Goal: Task Accomplishment & Management: Manage account settings

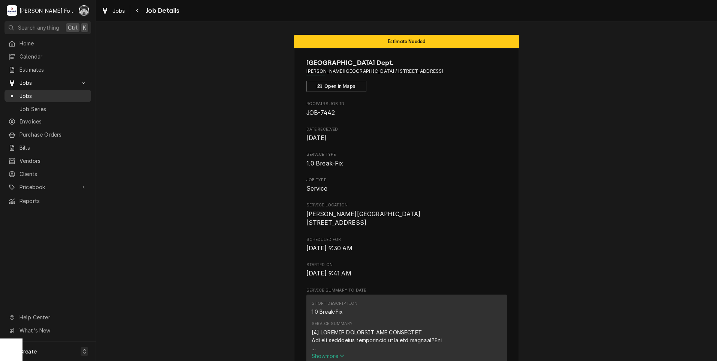
click at [21, 92] on span "Jobs" at bounding box center [53, 96] width 68 height 8
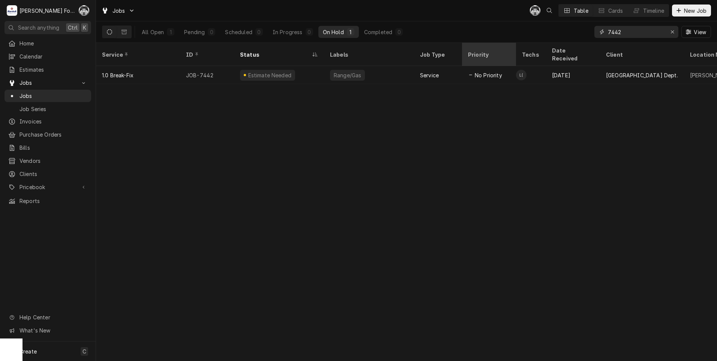
drag, startPoint x: 629, startPoint y: 34, endPoint x: 470, endPoint y: 51, distance: 159.4
click at [478, 51] on div "Jobs C( Table Cards Timeline New Job All Open 1 Pending 0 Scheduled 0 In Progre…" at bounding box center [406, 180] width 621 height 361
type input "7319"
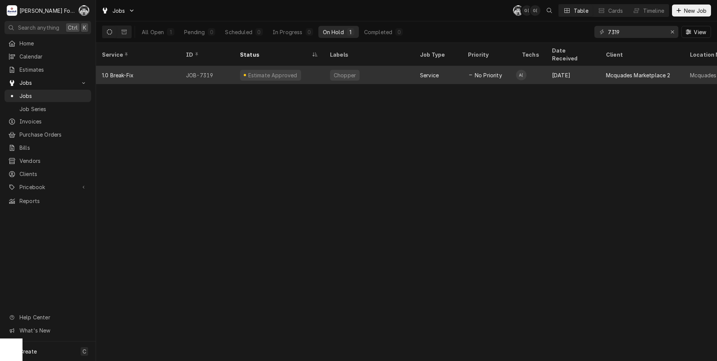
click at [264, 71] on div "Estimate Approved" at bounding box center [272, 75] width 51 height 8
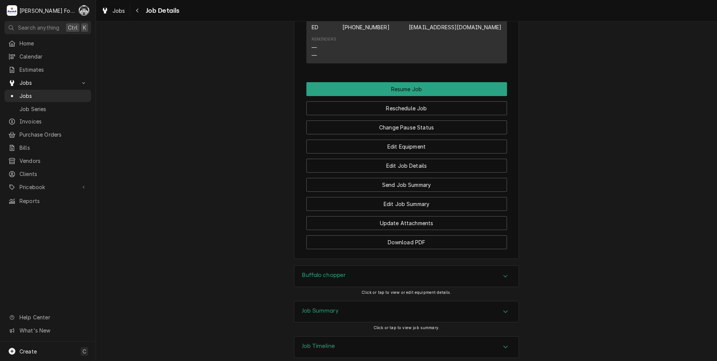
scroll to position [833, 0]
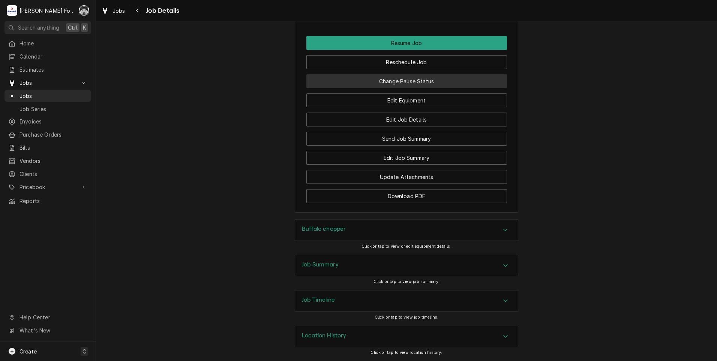
click at [424, 79] on button "Change Pause Status" at bounding box center [406, 81] width 201 height 14
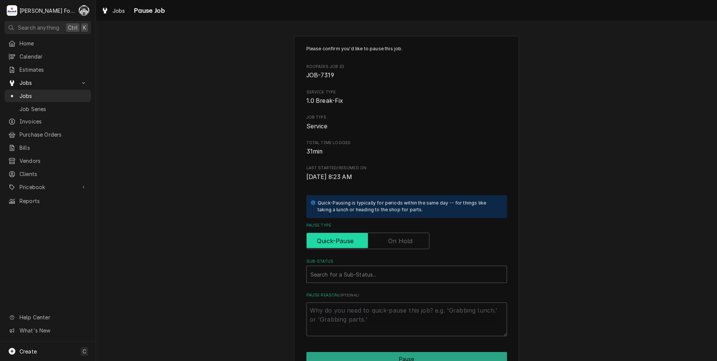
click at [379, 232] on input "Pause Type" at bounding box center [368, 240] width 116 height 16
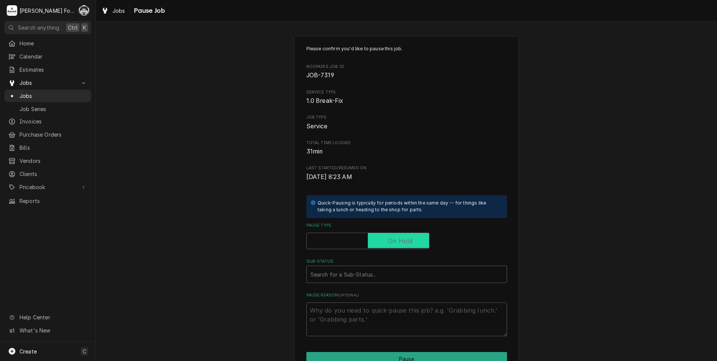
checkbox input "true"
click at [369, 276] on div "Sub-Status" at bounding box center [406, 273] width 192 height 13
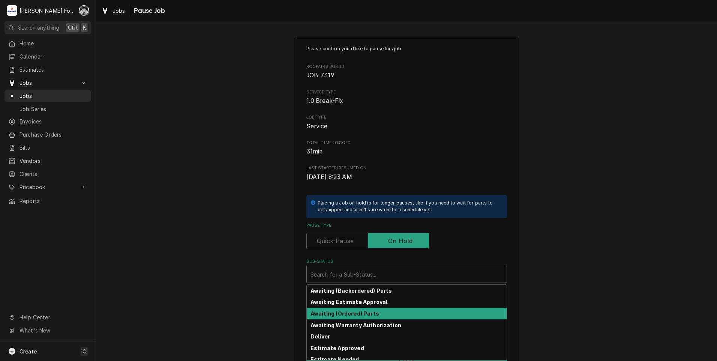
click at [355, 314] on strong "Awaiting (Ordered) Parts" at bounding box center [344, 313] width 69 height 6
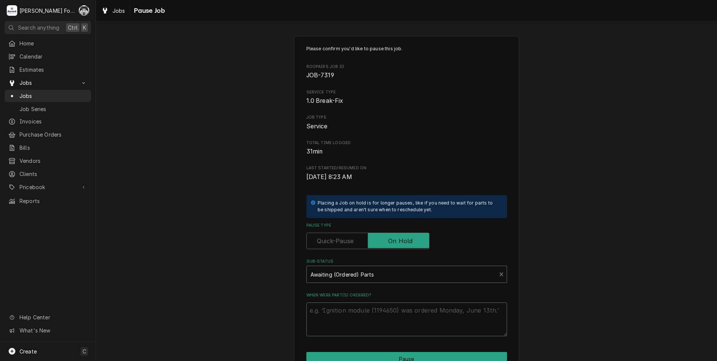
click at [355, 314] on textarea "When were part(s) ordered?" at bounding box center [406, 319] width 201 height 34
paste textarea "9/19/2025"
type textarea "x"
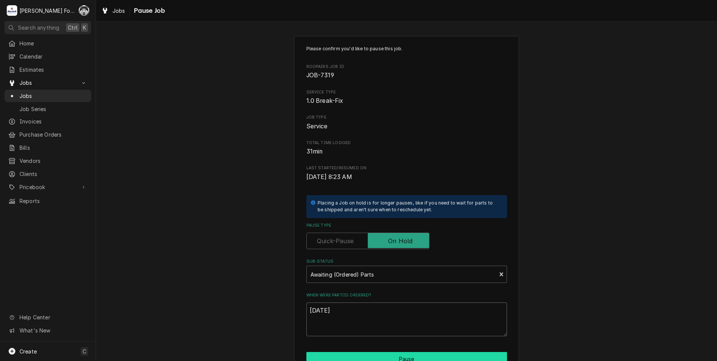
type textarea "9/19/2025"
click at [353, 355] on button "Pause" at bounding box center [406, 359] width 201 height 14
type textarea "x"
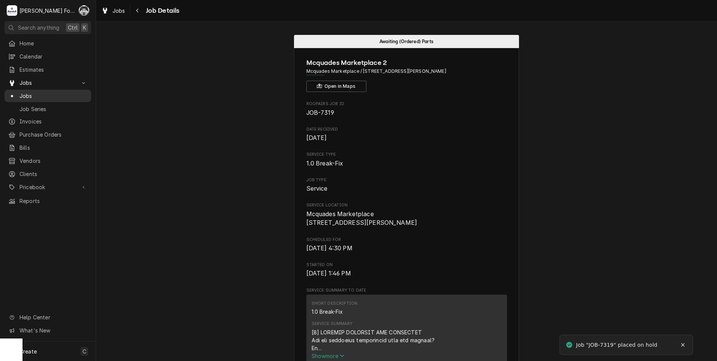
click at [27, 92] on span "Jobs" at bounding box center [53, 96] width 68 height 8
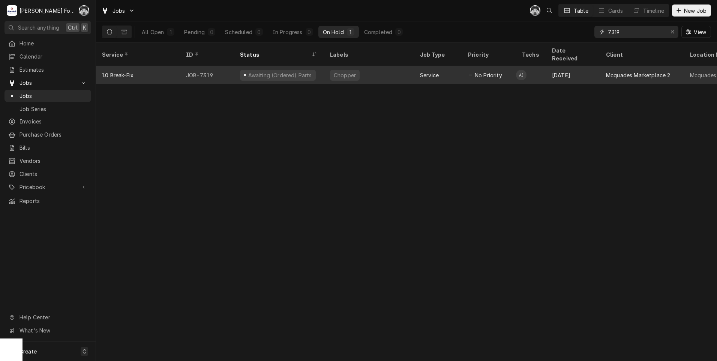
drag, startPoint x: 625, startPoint y: 34, endPoint x: 508, endPoint y: 58, distance: 119.4
click at [521, 55] on div "Jobs C( Table Cards Timeline New Job All Open 1 Pending 0 Scheduled 0 In Progre…" at bounding box center [406, 180] width 621 height 361
type input "7455"
click at [320, 73] on div "Estimate Approved" at bounding box center [279, 75] width 90 height 18
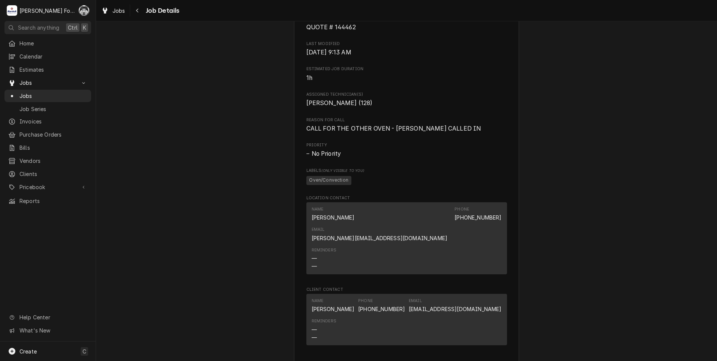
scroll to position [687, 0]
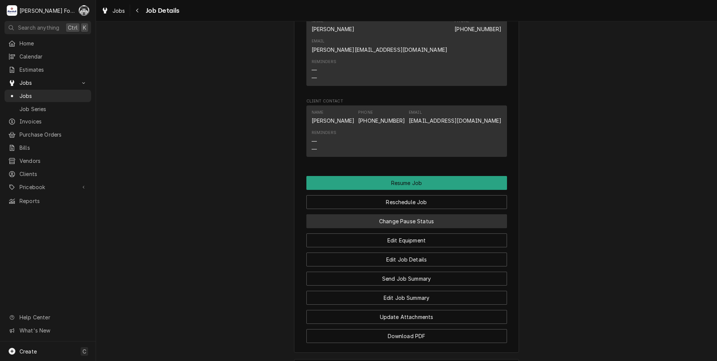
click at [381, 214] on button "Change Pause Status" at bounding box center [406, 221] width 201 height 14
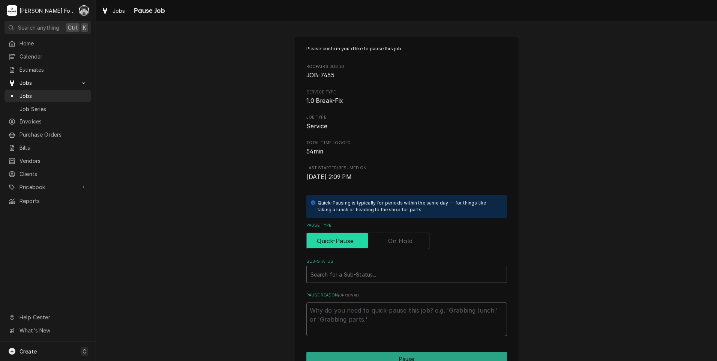
click at [383, 241] on input "Pause Type" at bounding box center [368, 240] width 116 height 16
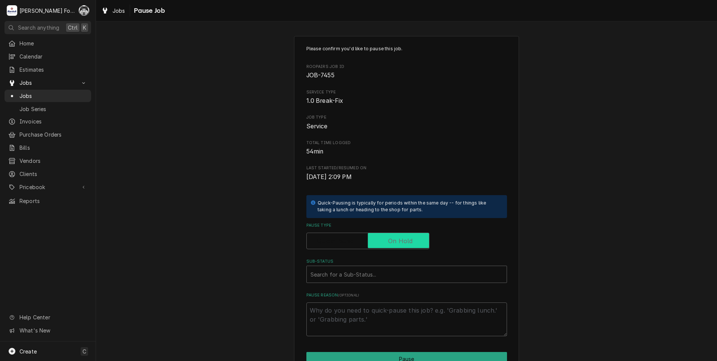
checkbox input "true"
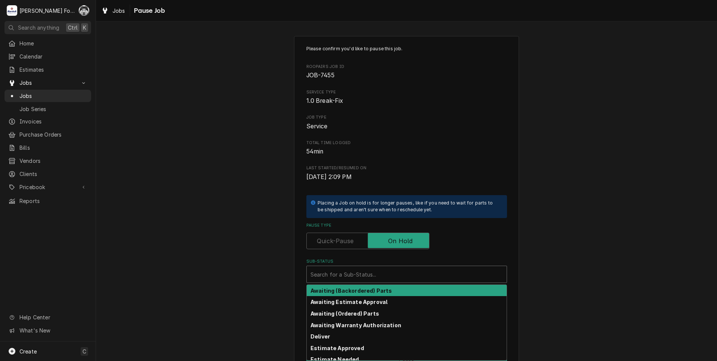
click at [361, 282] on div "Search for a Sub-Status..." at bounding box center [407, 274] width 200 height 16
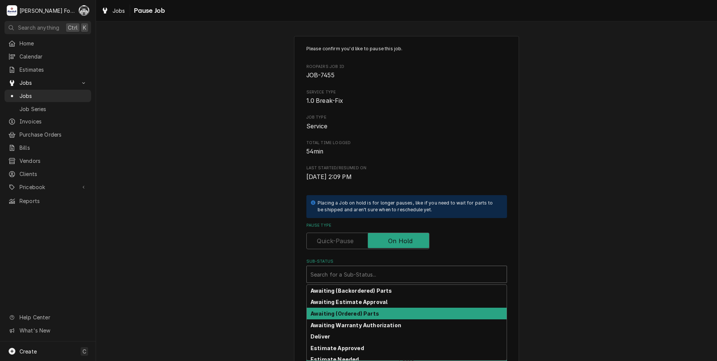
click at [351, 314] on strong "Awaiting (Ordered) Parts" at bounding box center [344, 313] width 69 height 6
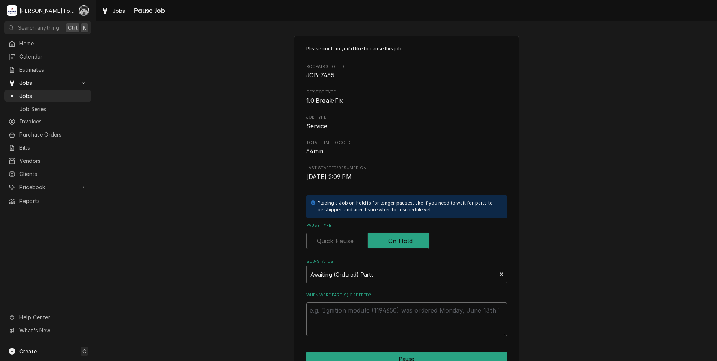
click at [349, 315] on textarea "When were part(s) ordered?" at bounding box center [406, 319] width 201 height 34
paste textarea "[DATE]"
type textarea "x"
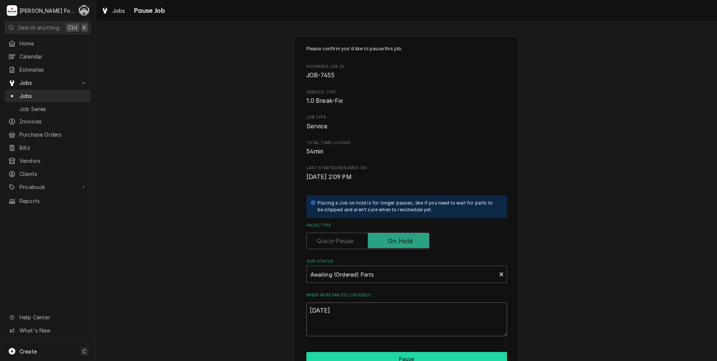
type textarea "9/19/2025"
click at [359, 356] on button "Pause" at bounding box center [406, 359] width 201 height 14
type textarea "x"
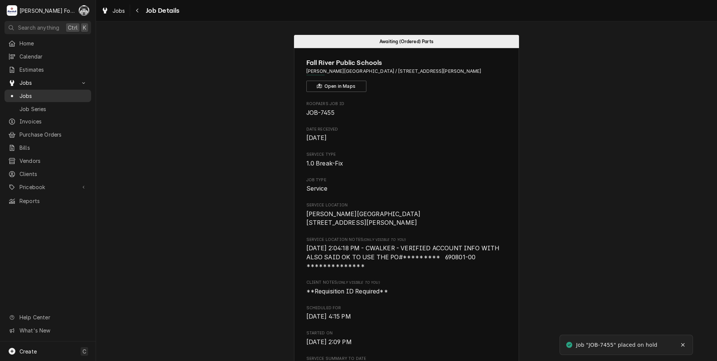
click at [24, 93] on span "Jobs" at bounding box center [53, 96] width 68 height 8
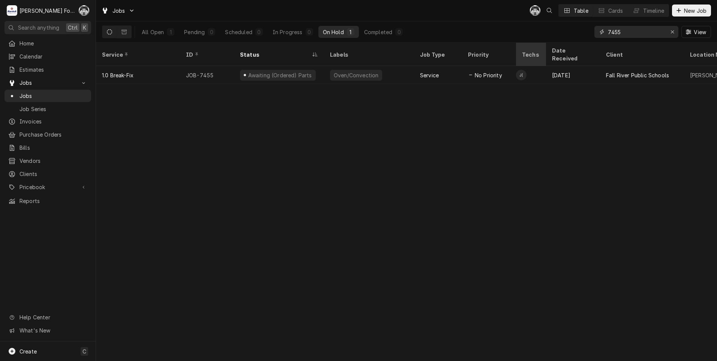
drag, startPoint x: 626, startPoint y: 36, endPoint x: 536, endPoint y: 50, distance: 91.9
click at [537, 49] on div "Jobs C( Table Cards Timeline New Job All Open 1 Pending 0 Scheduled 0 In Progre…" at bounding box center [406, 180] width 621 height 361
type input "7450"
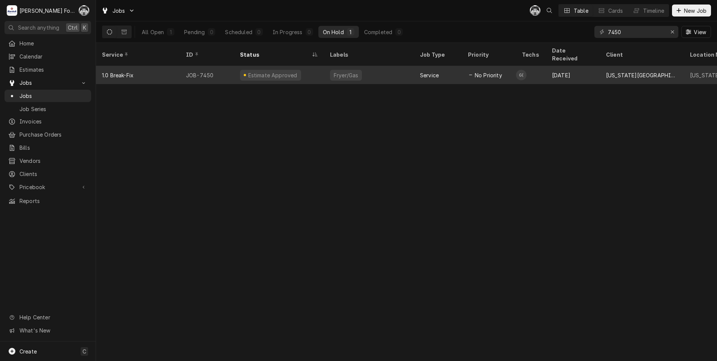
click at [308, 66] on div "Estimate Approved" at bounding box center [279, 75] width 90 height 18
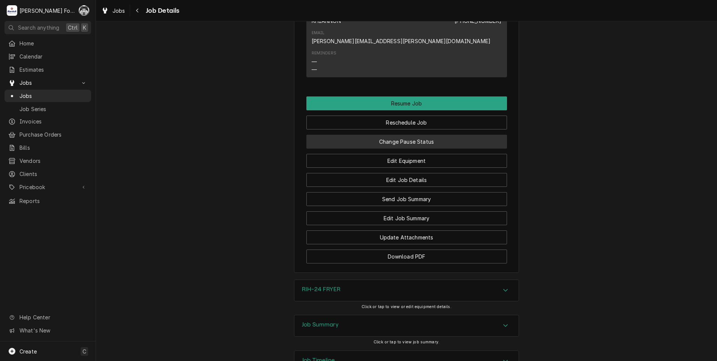
scroll to position [812, 0]
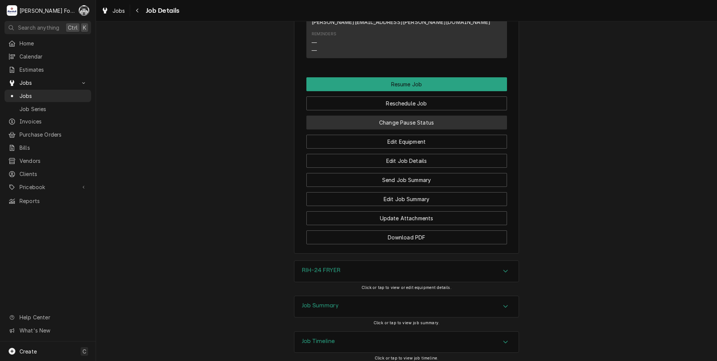
click at [396, 115] on button "Change Pause Status" at bounding box center [406, 122] width 201 height 14
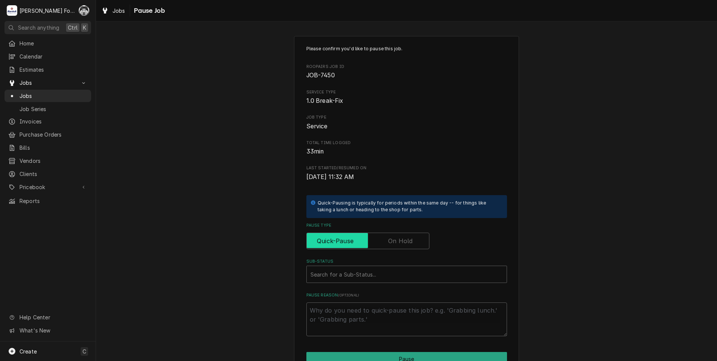
click at [394, 247] on input "Pause Type" at bounding box center [368, 240] width 116 height 16
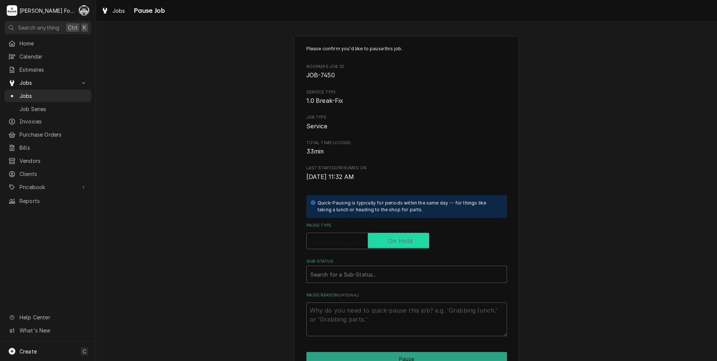
checkbox input "true"
click at [363, 267] on div "Search for a Sub-Status..." at bounding box center [407, 274] width 200 height 16
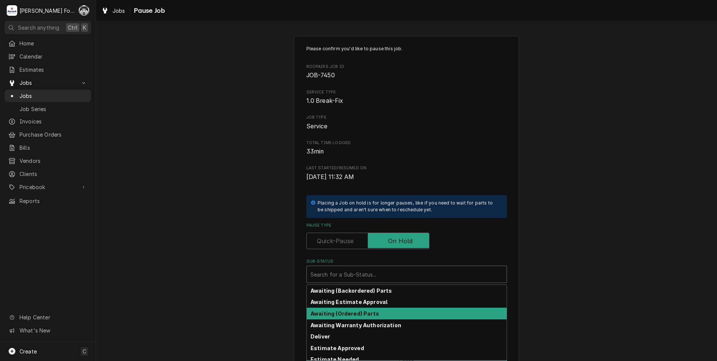
click at [346, 310] on strong "Awaiting (Ordered) Parts" at bounding box center [344, 313] width 69 height 6
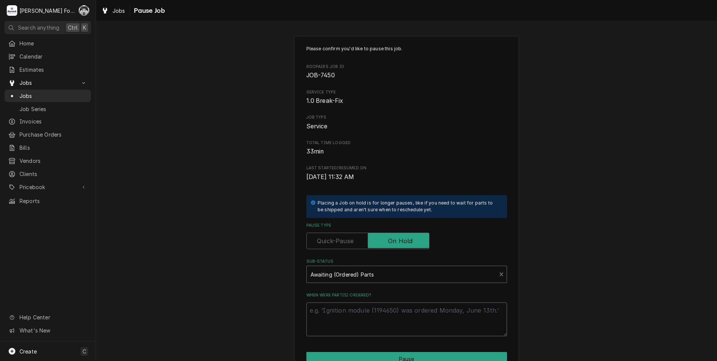
click at [345, 310] on textarea "When were part(s) ordered?" at bounding box center [406, 319] width 201 height 34
paste textarea "[DATE]"
type textarea "x"
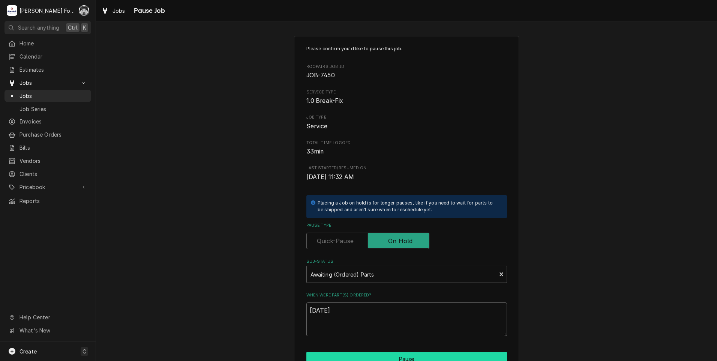
type textarea "[DATE]"
click at [344, 356] on button "Pause" at bounding box center [406, 359] width 201 height 14
type textarea "x"
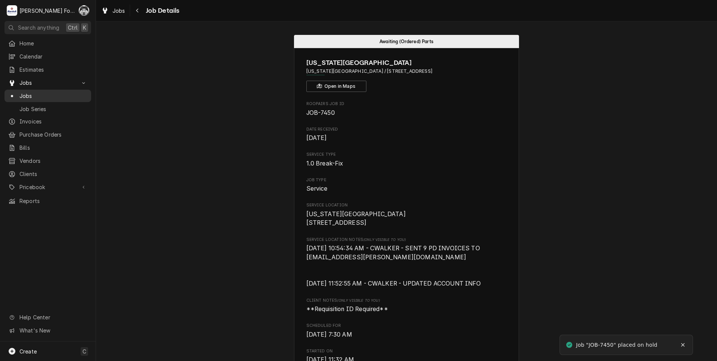
click at [26, 92] on span "Jobs" at bounding box center [53, 96] width 68 height 8
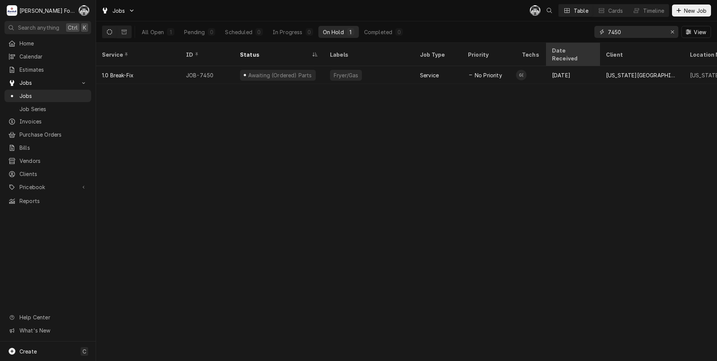
drag, startPoint x: 625, startPoint y: 32, endPoint x: 557, endPoint y: 47, distance: 69.9
click at [557, 47] on div "Jobs C( Table Cards Timeline New Job All Open 1 Pending 0 Scheduled 0 In Progre…" at bounding box center [406, 180] width 621 height 361
type input "6924"
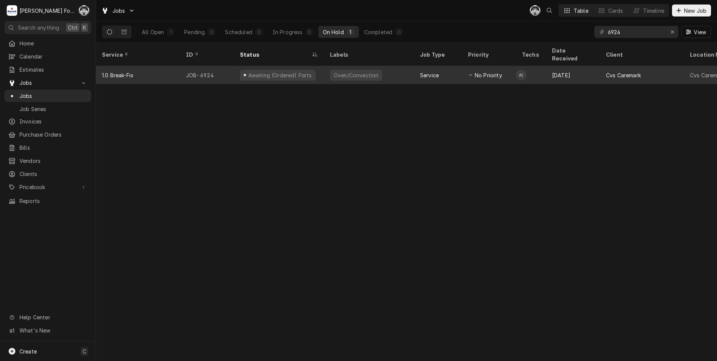
click at [467, 70] on div "No Priority" at bounding box center [489, 75] width 54 height 18
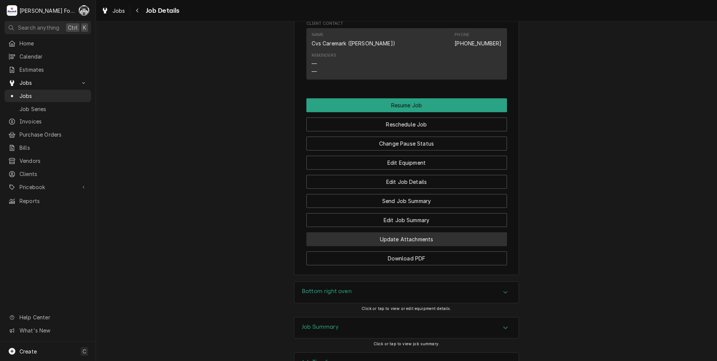
scroll to position [1110, 0]
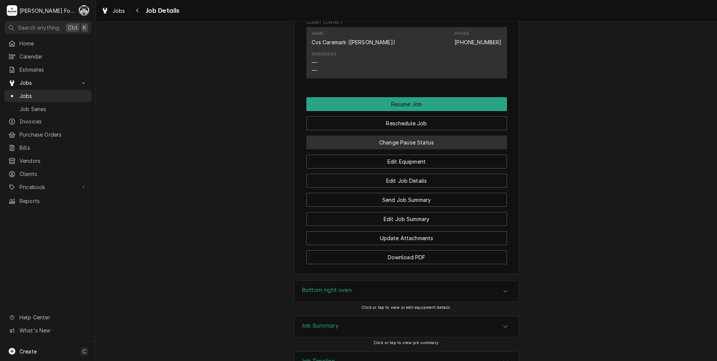
click at [400, 135] on button "Change Pause Status" at bounding box center [406, 142] width 201 height 14
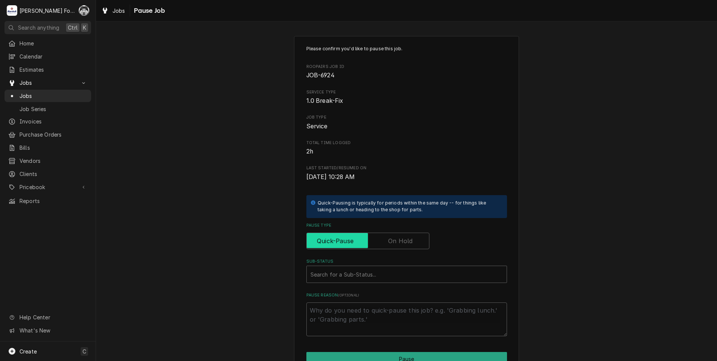
click at [385, 244] on input "Pause Type" at bounding box center [368, 240] width 116 height 16
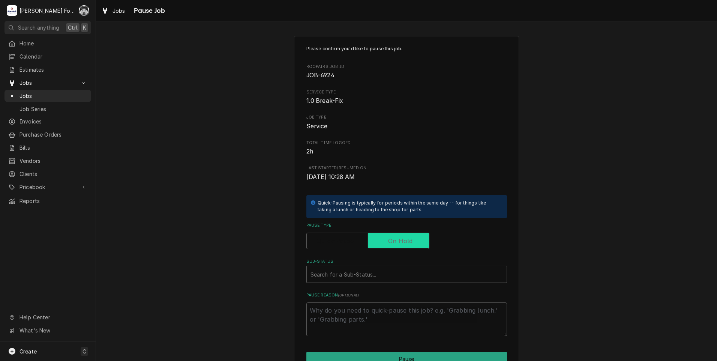
checkbox input "true"
click at [363, 283] on div "Please confirm you'd like to pause this job. Roopairs Job ID JOB-6924 Service T…" at bounding box center [406, 190] width 201 height 291
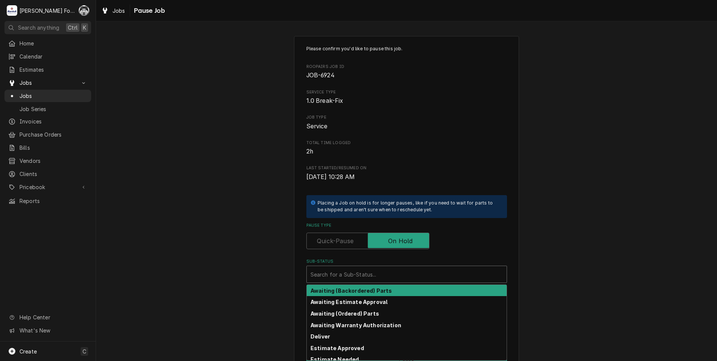
click at [365, 280] on div "Sub-Status" at bounding box center [406, 273] width 192 height 13
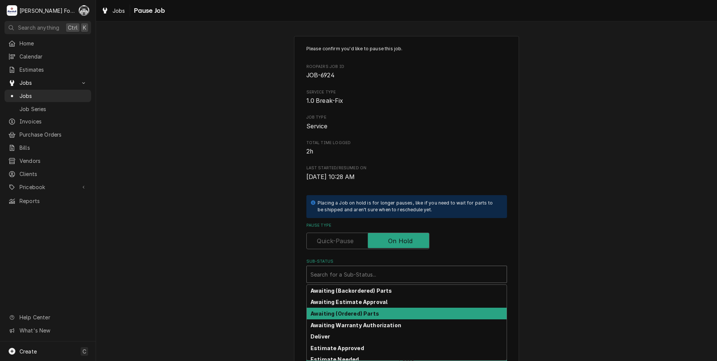
click at [352, 309] on div "Awaiting (Ordered) Parts" at bounding box center [407, 313] width 200 height 12
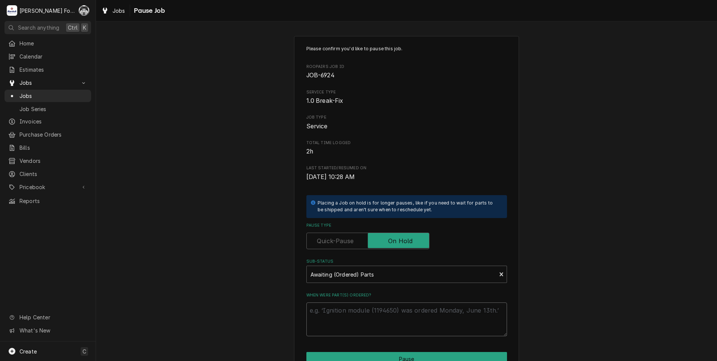
click at [352, 309] on textarea "When were part(s) ordered?" at bounding box center [406, 319] width 201 height 34
paste textarea "[DATE]"
type textarea "x"
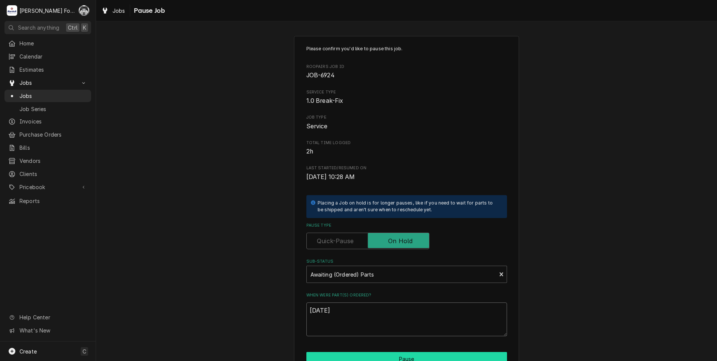
type textarea "[DATE]"
click at [341, 355] on button "Pause" at bounding box center [406, 359] width 201 height 14
type textarea "x"
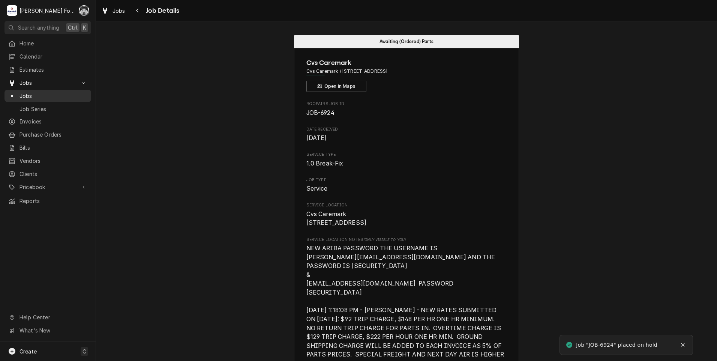
click at [22, 94] on span "Jobs" at bounding box center [53, 96] width 68 height 8
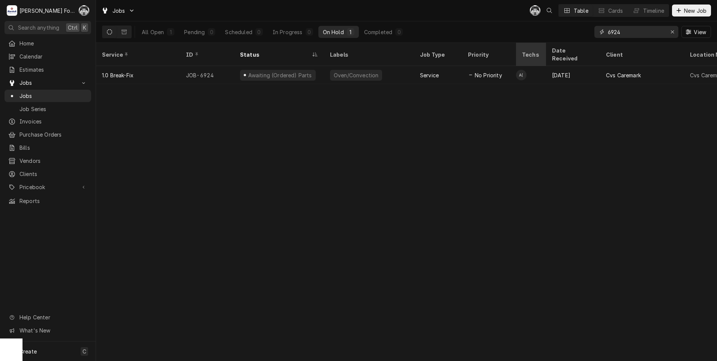
drag, startPoint x: 625, startPoint y: 36, endPoint x: 538, endPoint y: 52, distance: 88.1
click at [547, 51] on div "Jobs C( Table Cards Timeline New Job All Open 1 Pending 0 Scheduled 0 In Progre…" at bounding box center [406, 180] width 621 height 361
type input "7"
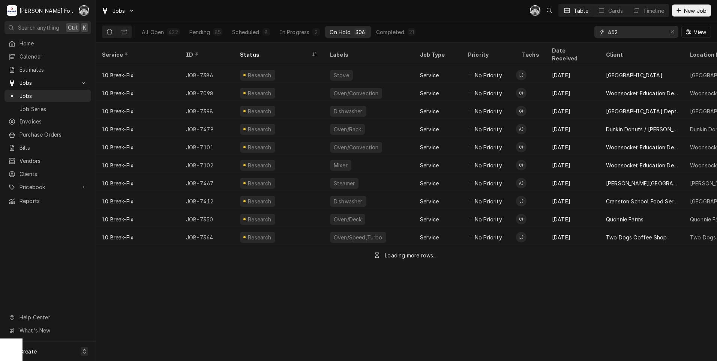
type input "452"
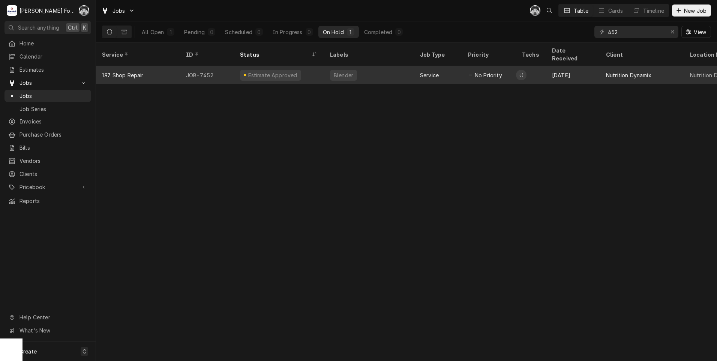
click at [275, 71] on div "Estimate Approved" at bounding box center [272, 75] width 51 height 8
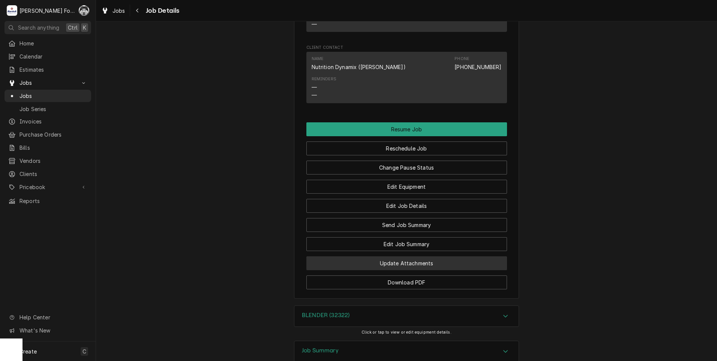
scroll to position [812, 0]
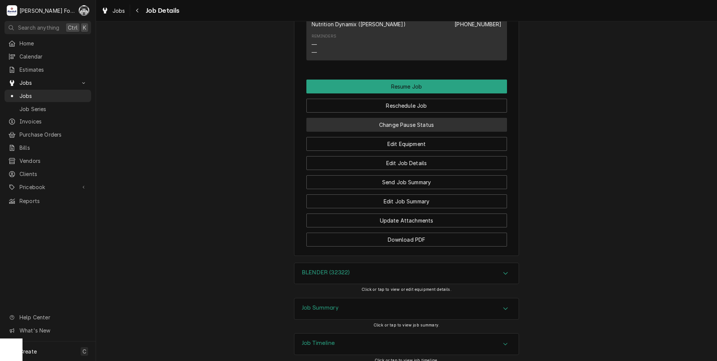
click at [395, 132] on button "Change Pause Status" at bounding box center [406, 125] width 201 height 14
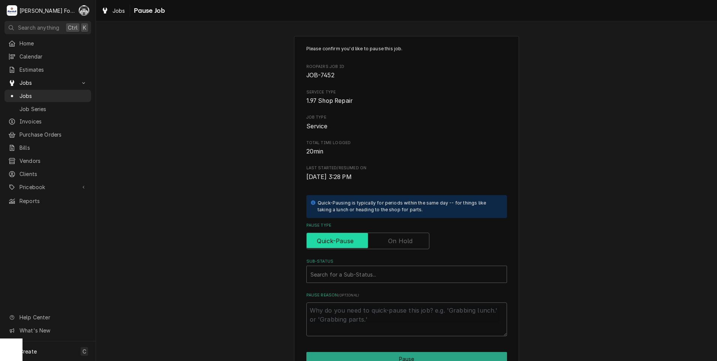
click at [379, 246] on input "Pause Type" at bounding box center [368, 240] width 116 height 16
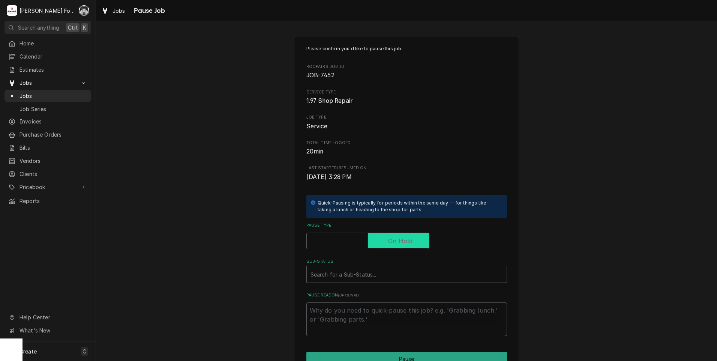
checkbox input "true"
click at [367, 277] on div "Sub-Status" at bounding box center [406, 273] width 192 height 13
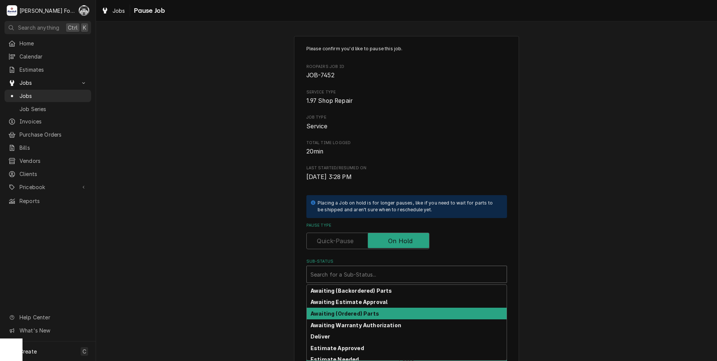
click at [360, 315] on strong "Awaiting (Ordered) Parts" at bounding box center [344, 313] width 69 height 6
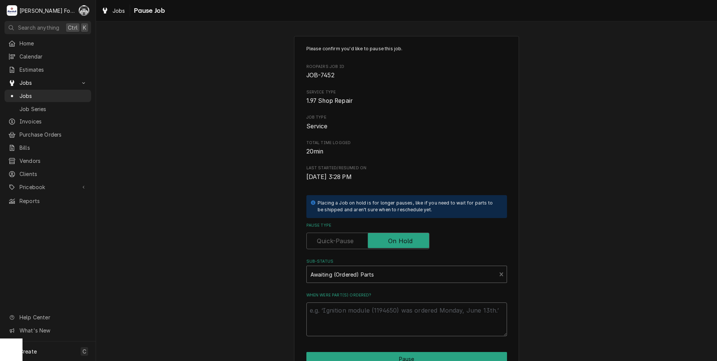
click at [357, 320] on textarea "When were part(s) ordered?" at bounding box center [406, 319] width 201 height 34
paste textarea "9/19/2025"
type textarea "x"
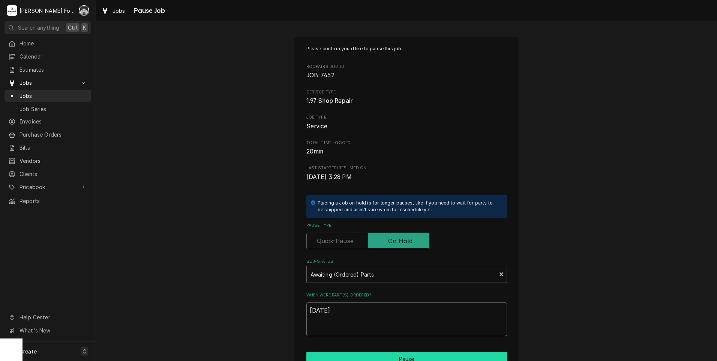
type textarea "9/19/2025"
click at [355, 355] on button "Pause" at bounding box center [406, 359] width 201 height 14
type textarea "x"
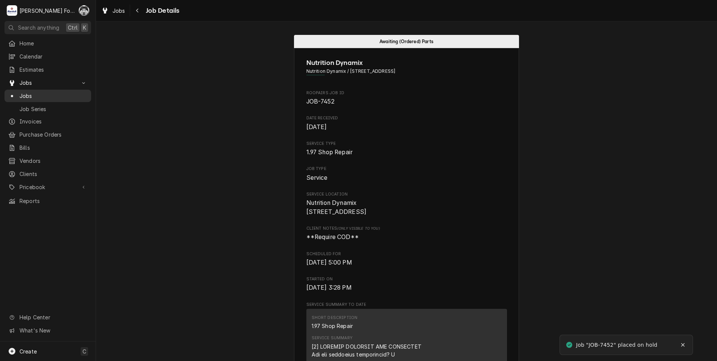
click at [27, 92] on span "Jobs" at bounding box center [53, 96] width 68 height 8
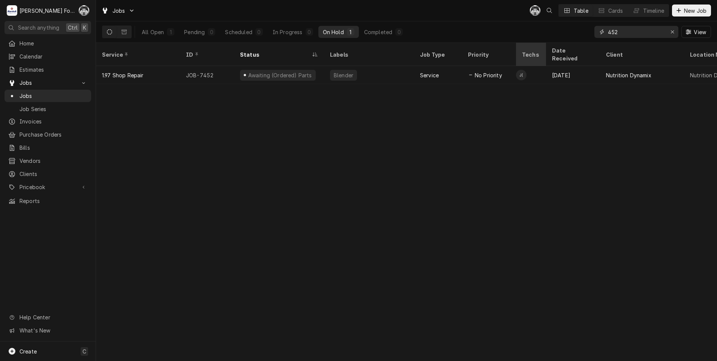
drag, startPoint x: 620, startPoint y: 33, endPoint x: 533, endPoint y: 56, distance: 89.8
click at [540, 49] on div "Jobs C( Table Cards Timeline New Job All Open 1 Pending 0 Scheduled 0 In Progre…" at bounding box center [406, 180] width 621 height 361
type input "7414"
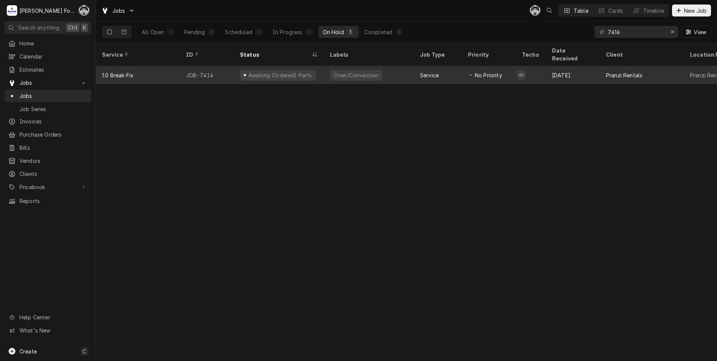
click at [338, 71] on div "Oven/Convection" at bounding box center [356, 75] width 46 height 8
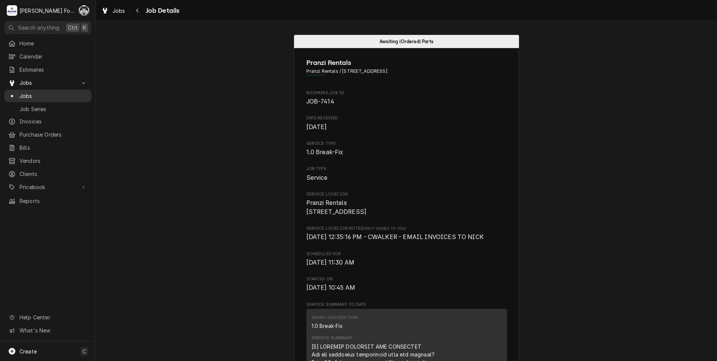
click at [28, 97] on div "Jobs" at bounding box center [48, 95] width 84 height 9
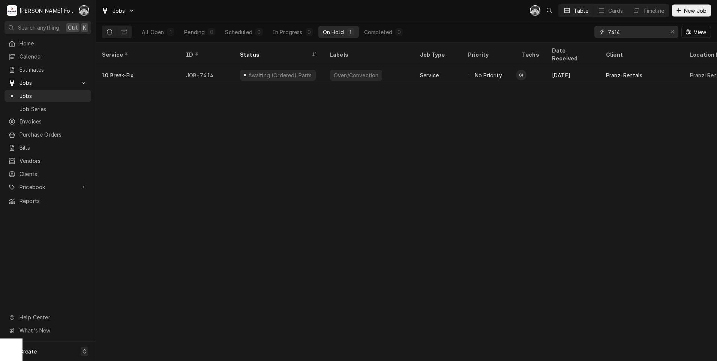
click at [626, 33] on input "7414" at bounding box center [636, 32] width 56 height 12
drag, startPoint x: 623, startPoint y: 32, endPoint x: 579, endPoint y: 36, distance: 44.8
click at [580, 36] on div "All Open 1 Pending 0 Scheduled 0 In Progress 0 On Hold 1 Completed 0 7410 View" at bounding box center [406, 31] width 609 height 21
type input "7307"
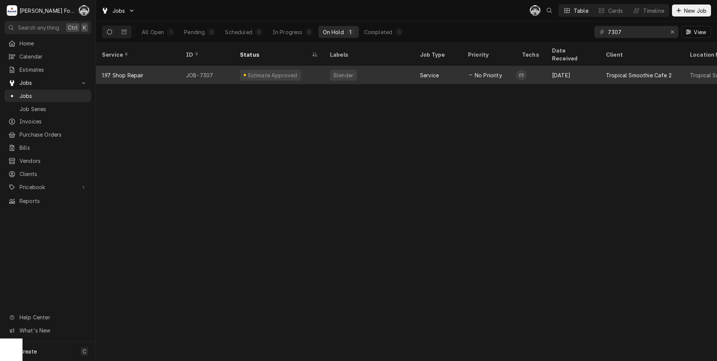
click at [374, 72] on div "Blender" at bounding box center [369, 75] width 90 height 18
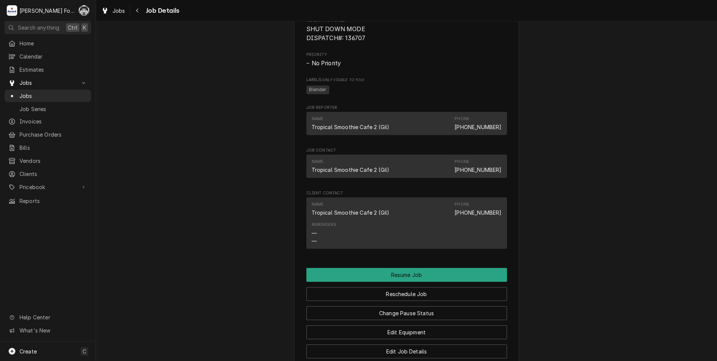
scroll to position [687, 0]
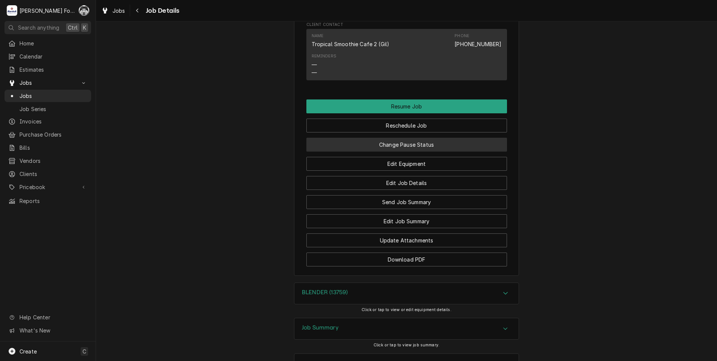
click at [397, 149] on button "Change Pause Status" at bounding box center [406, 145] width 201 height 14
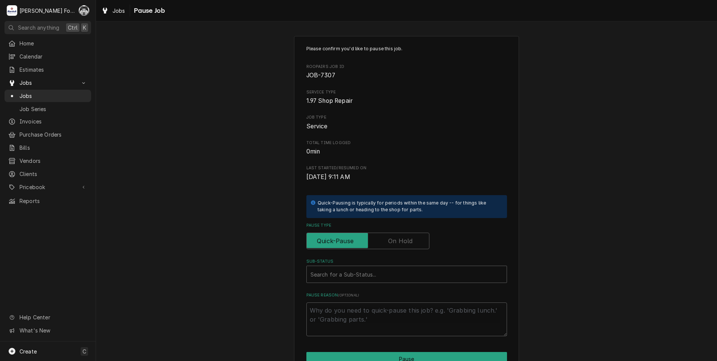
click at [399, 244] on label "Pause Type" at bounding box center [367, 240] width 123 height 16
click at [399, 244] on input "Pause Type" at bounding box center [368, 240] width 116 height 16
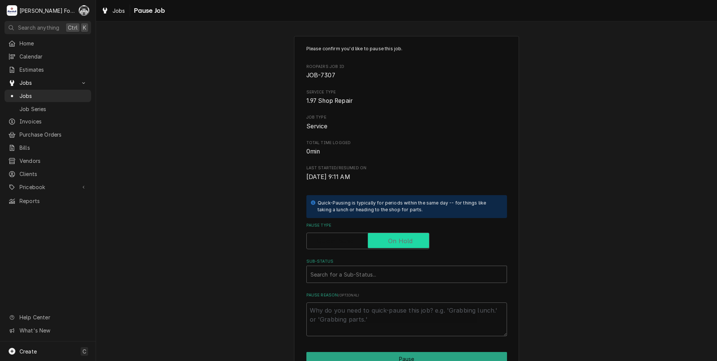
checkbox input "true"
click at [378, 278] on div "Sub-Status" at bounding box center [406, 273] width 192 height 13
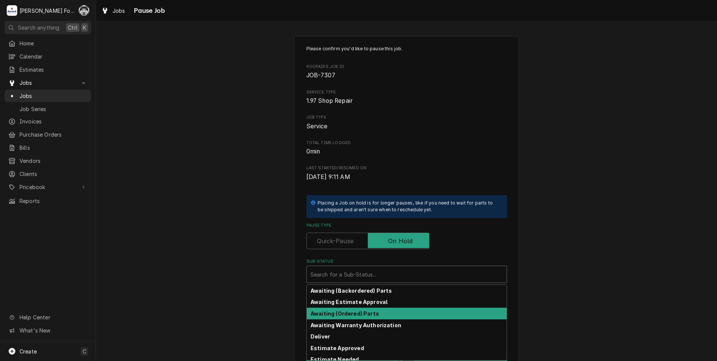
click at [348, 316] on strong "Awaiting (Ordered) Parts" at bounding box center [344, 313] width 69 height 6
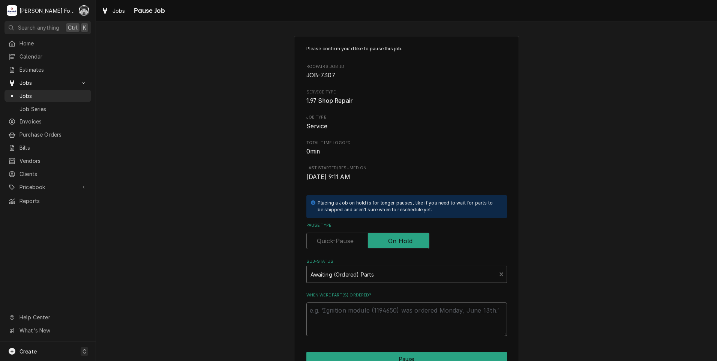
click at [347, 314] on textarea "When were part(s) ordered?" at bounding box center [406, 319] width 201 height 34
paste textarea "[DATE]"
type textarea "x"
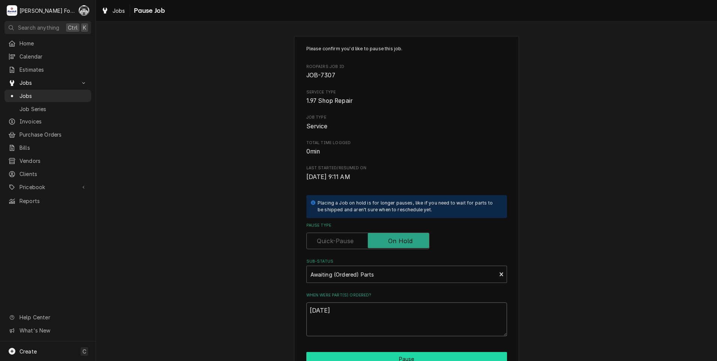
type textarea "9/19/2025"
click at [367, 357] on button "Pause" at bounding box center [406, 359] width 201 height 14
type textarea "x"
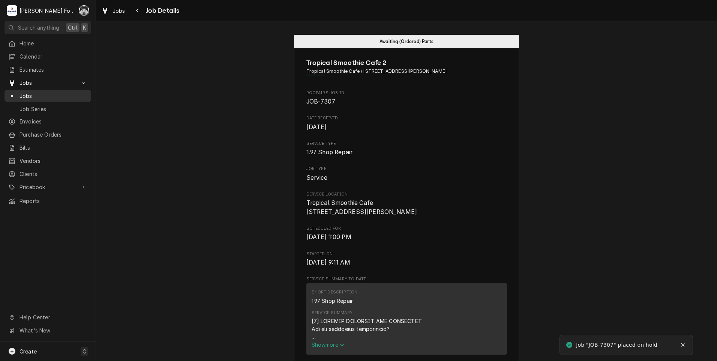
click at [24, 92] on span "Jobs" at bounding box center [53, 96] width 68 height 8
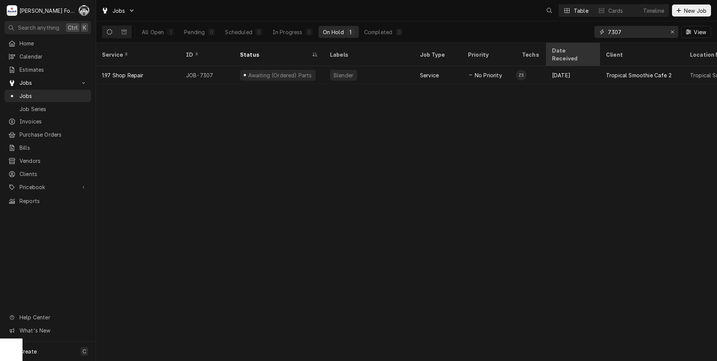
drag, startPoint x: 597, startPoint y: 38, endPoint x: 559, endPoint y: 47, distance: 38.6
click at [559, 47] on div "Jobs Table Cards Timeline New Job All Open 1 Pending 0 Scheduled 0 In Progress …" at bounding box center [406, 180] width 621 height 361
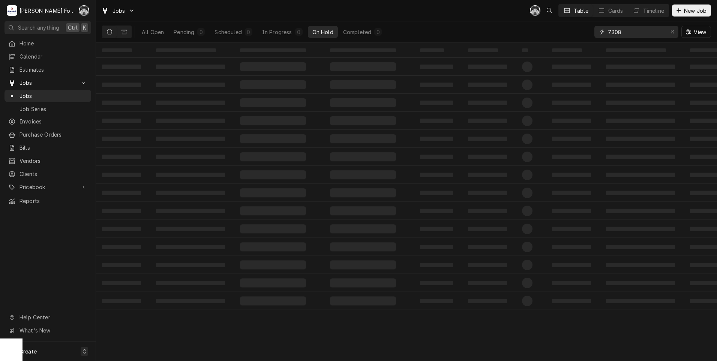
type input "7308"
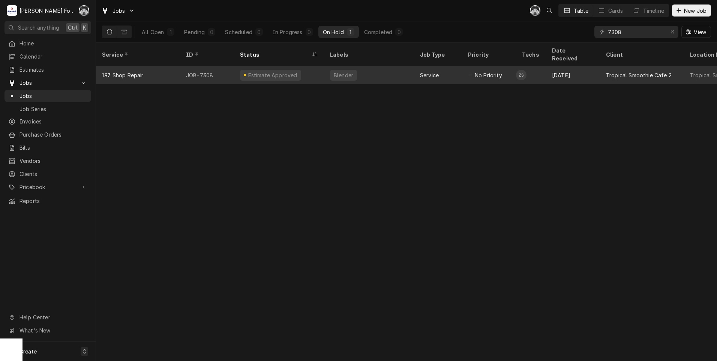
click at [273, 71] on div "Estimate Approved" at bounding box center [279, 75] width 90 height 18
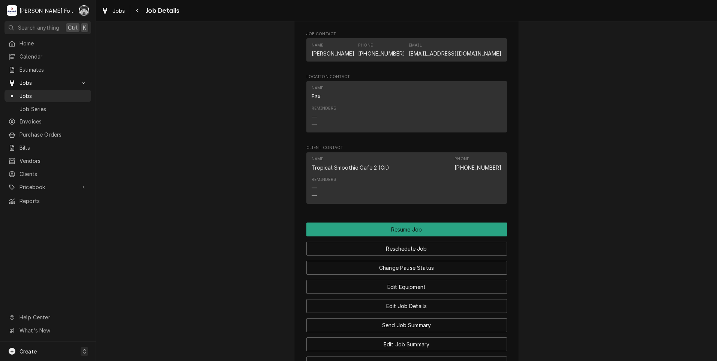
scroll to position [830, 0]
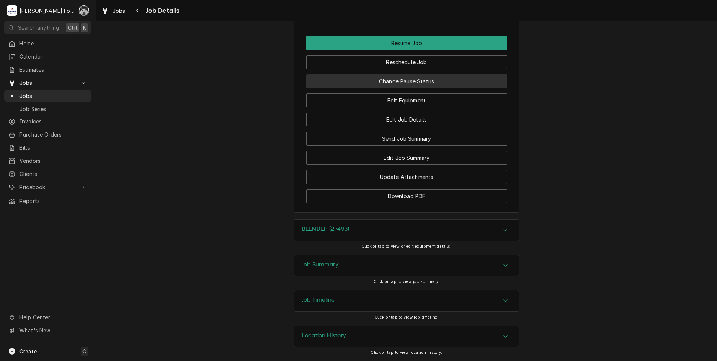
click at [384, 80] on button "Change Pause Status" at bounding box center [406, 81] width 201 height 14
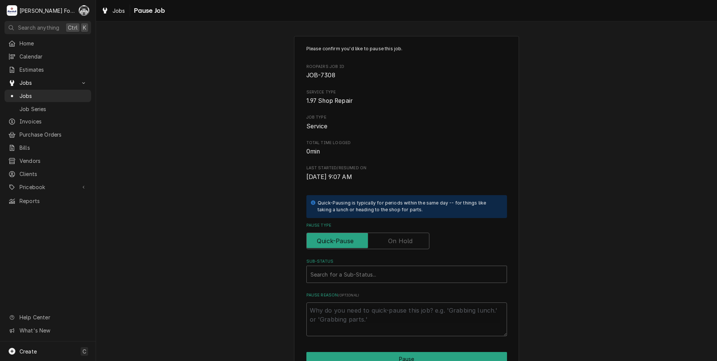
click at [394, 244] on label "Pause Type" at bounding box center [367, 240] width 123 height 16
click at [394, 244] on input "Pause Type" at bounding box center [368, 240] width 116 height 16
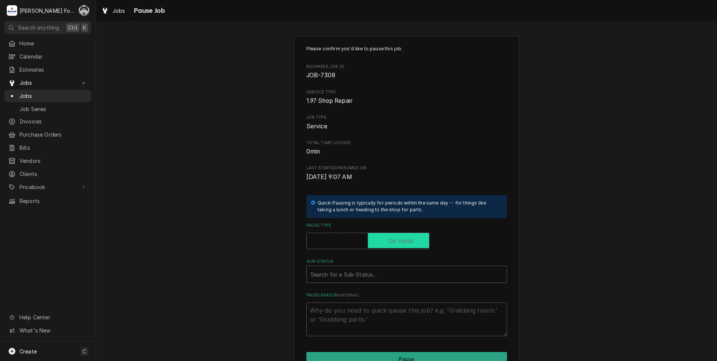
checkbox input "true"
click at [381, 273] on div "Sub-Status" at bounding box center [406, 273] width 192 height 13
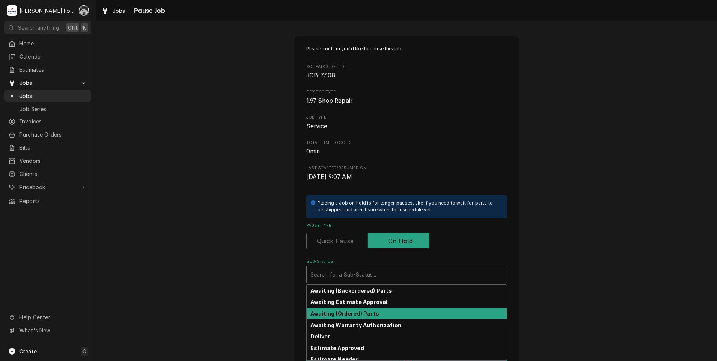
click at [375, 313] on div "Awaiting (Ordered) Parts" at bounding box center [407, 313] width 200 height 12
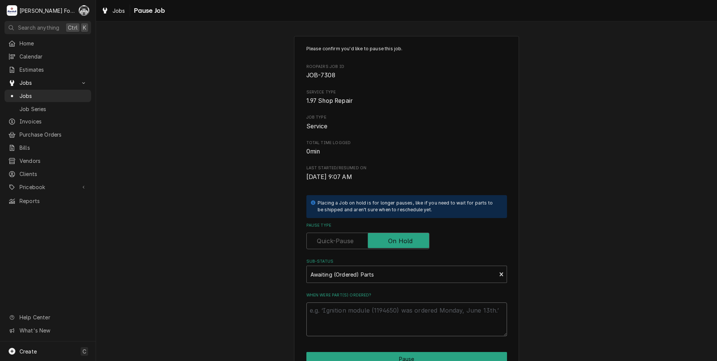
click at [353, 324] on textarea "When were part(s) ordered?" at bounding box center [406, 319] width 201 height 34
paste textarea "9/19/2025"
type textarea "x"
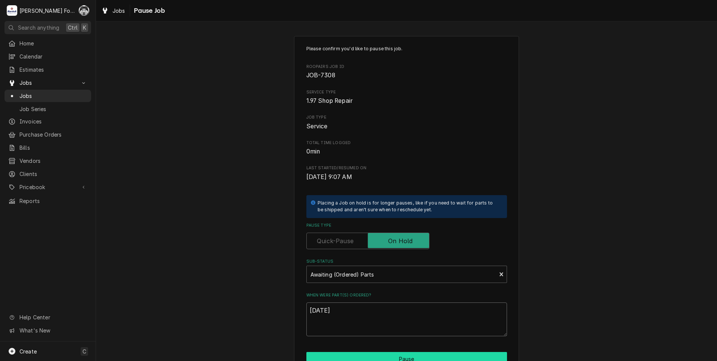
type textarea "[DATE]"
click at [373, 356] on button "Pause" at bounding box center [406, 359] width 201 height 14
type textarea "x"
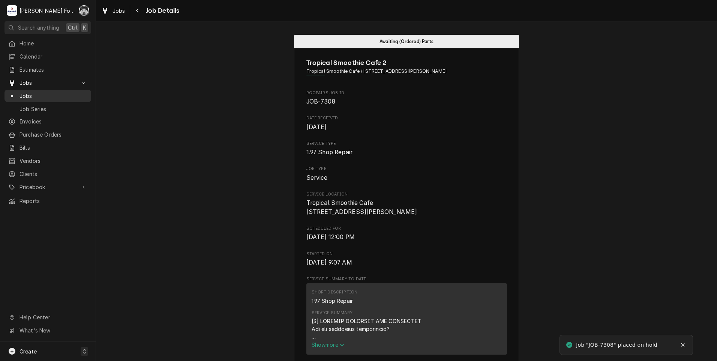
click at [26, 94] on span "Jobs" at bounding box center [53, 96] width 68 height 8
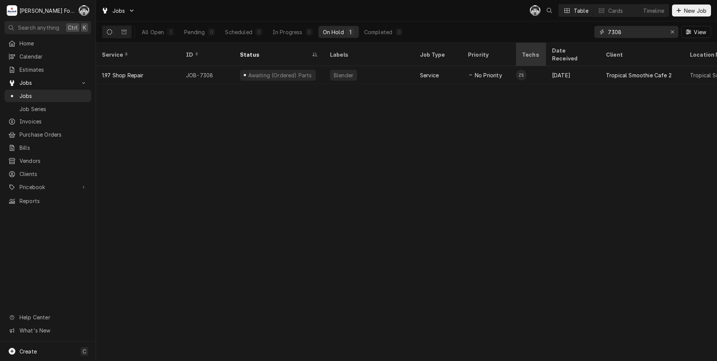
drag, startPoint x: 635, startPoint y: 34, endPoint x: 522, endPoint y: 49, distance: 113.8
click at [532, 50] on div "Jobs C( Table Cards Timeline New Job All Open 1 Pending 0 Scheduled 0 In Progre…" at bounding box center [406, 180] width 621 height 361
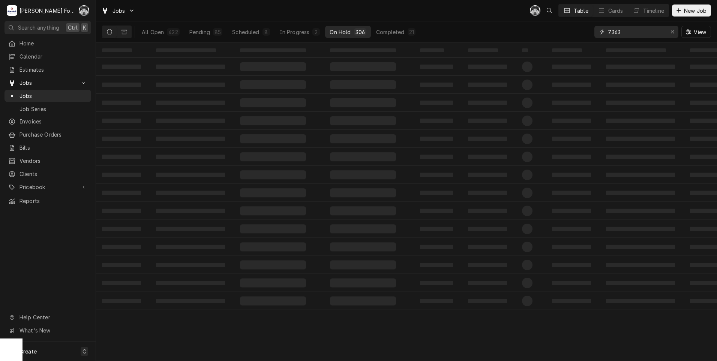
type input "7363"
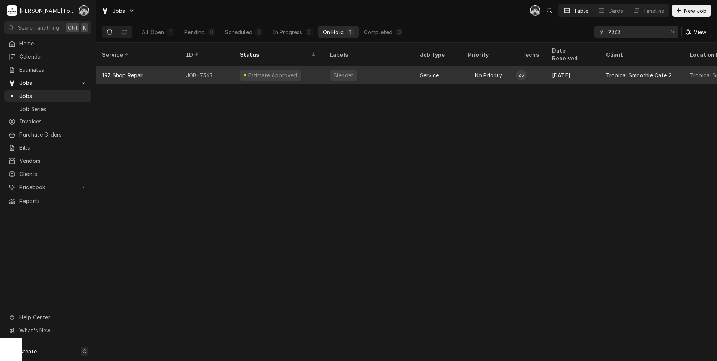
click at [427, 71] on div "Service" at bounding box center [429, 75] width 19 height 8
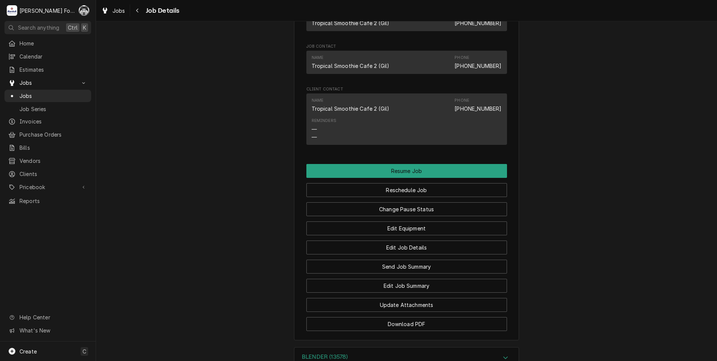
scroll to position [759, 0]
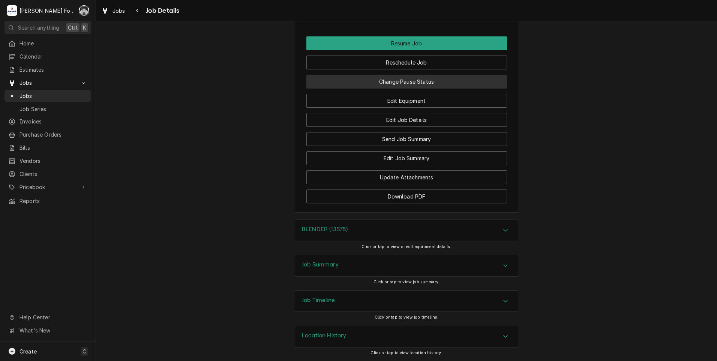
click at [403, 82] on button "Change Pause Status" at bounding box center [406, 82] width 201 height 14
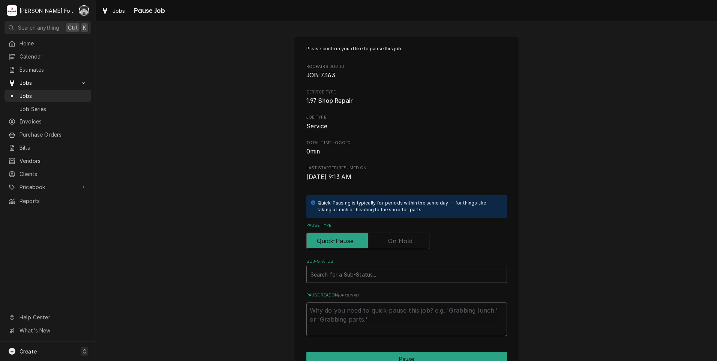
click at [392, 241] on label "Pause Type" at bounding box center [367, 240] width 123 height 16
click at [392, 241] on input "Pause Type" at bounding box center [368, 240] width 116 height 16
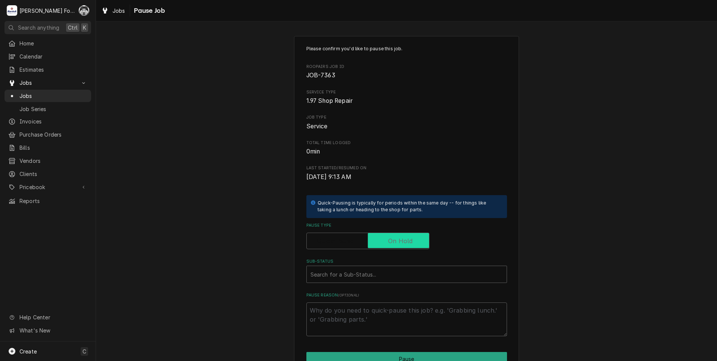
checkbox input "true"
click at [363, 269] on div "Sub-Status" at bounding box center [406, 273] width 192 height 13
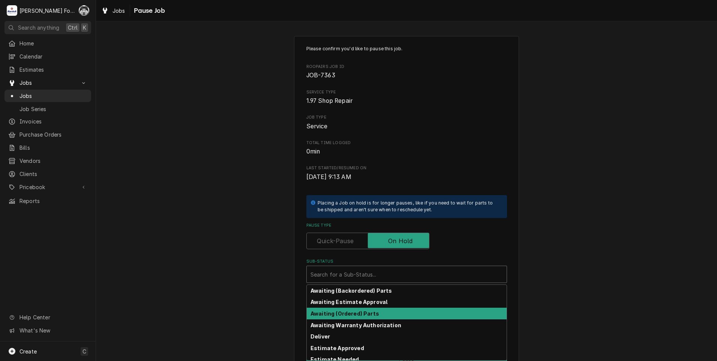
click at [351, 314] on strong "Awaiting (Ordered) Parts" at bounding box center [344, 313] width 69 height 6
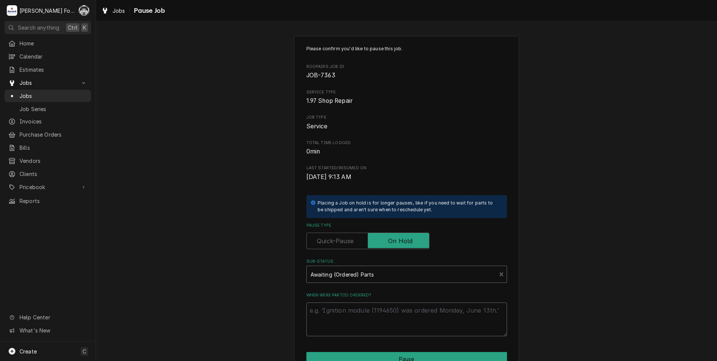
click at [347, 310] on textarea "When were part(s) ordered?" at bounding box center [406, 319] width 201 height 34
paste textarea "9/19/2025"
type textarea "x"
type textarea "9/19/2025"
click at [351, 351] on div "Please confirm you'd like to pause this job. Roopairs Job ID JOB-7363 Service T…" at bounding box center [406, 225] width 225 height 378
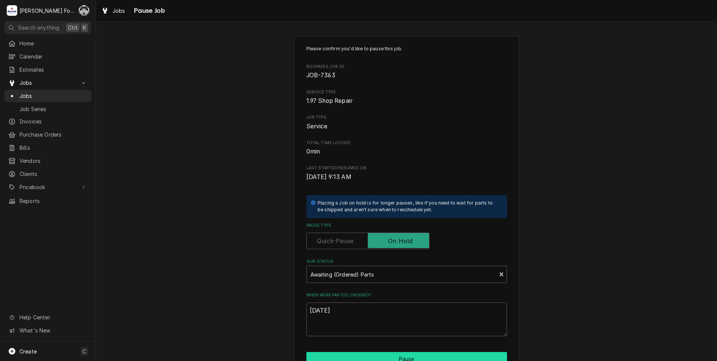
click at [354, 354] on button "Pause" at bounding box center [406, 359] width 201 height 14
type textarea "x"
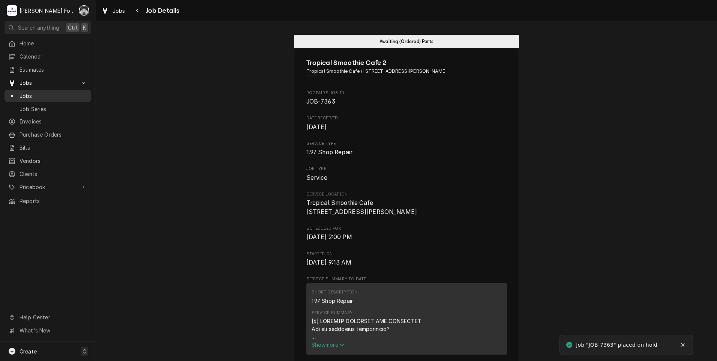
click at [24, 94] on span "Jobs" at bounding box center [53, 96] width 68 height 8
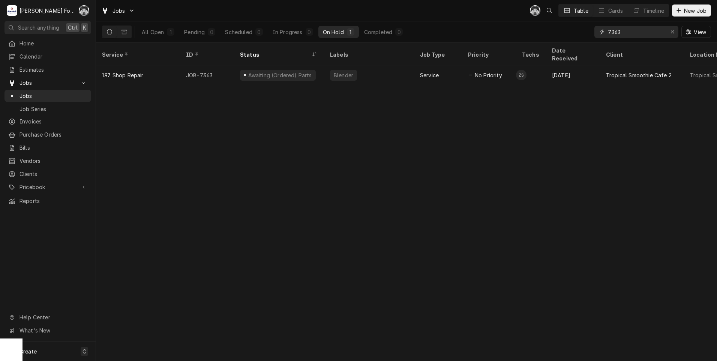
drag, startPoint x: 632, startPoint y: 34, endPoint x: 558, endPoint y: 36, distance: 74.6
click at [560, 37] on div "All Open 1 Pending 0 Scheduled 0 In Progress 0 On Hold 1 Completed 0 7363 View" at bounding box center [406, 31] width 609 height 21
type input "7393"
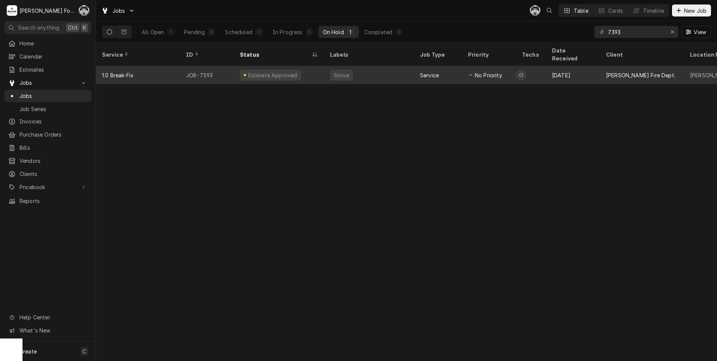
click at [291, 72] on div "Estimate Approved" at bounding box center [279, 75] width 90 height 18
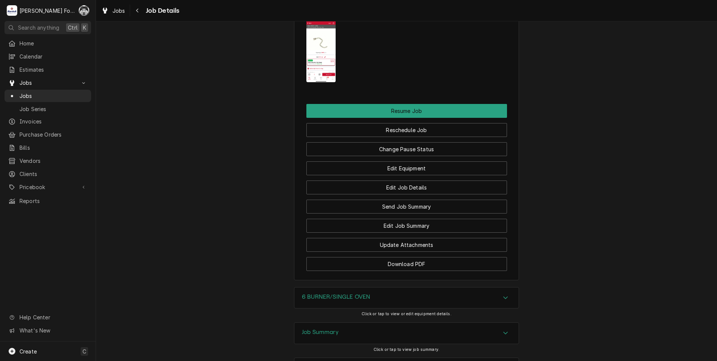
scroll to position [959, 0]
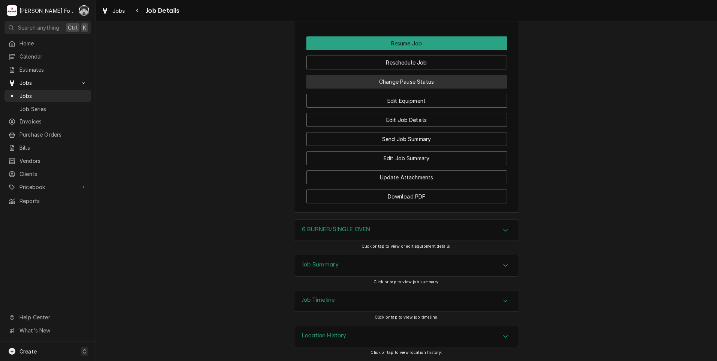
click at [415, 80] on button "Change Pause Status" at bounding box center [406, 82] width 201 height 14
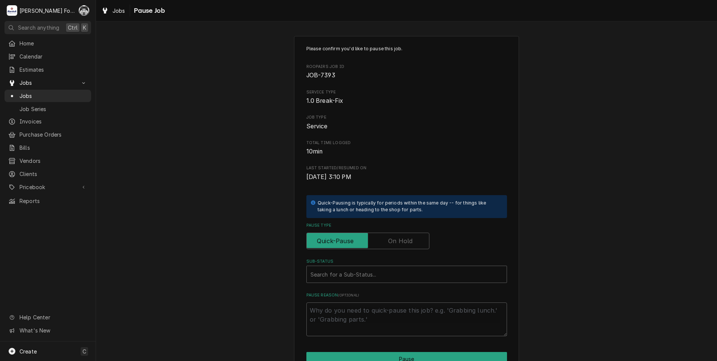
click at [404, 243] on label "Pause Type" at bounding box center [367, 240] width 123 height 16
click at [404, 243] on input "Pause Type" at bounding box center [368, 240] width 116 height 16
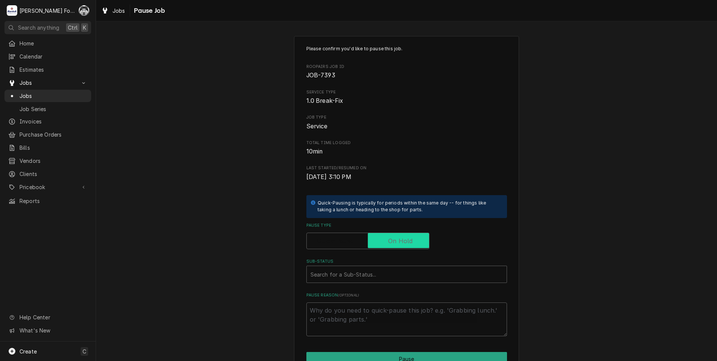
checkbox input "true"
click at [372, 272] on div "Sub-Status" at bounding box center [406, 273] width 192 height 13
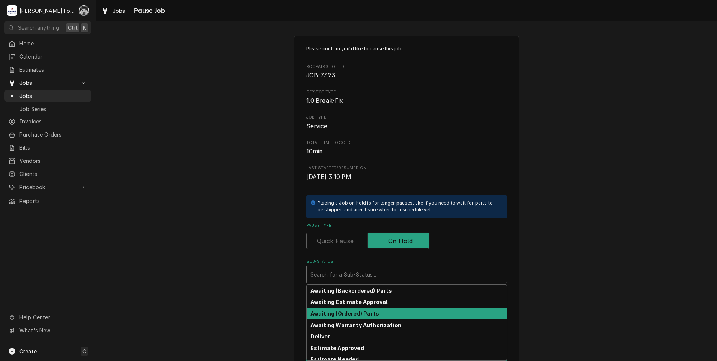
click at [352, 318] on div "Awaiting (Ordered) Parts" at bounding box center [407, 313] width 200 height 12
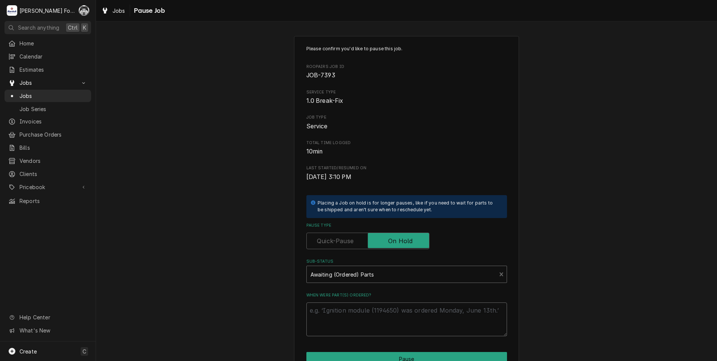
click at [350, 315] on textarea "When were part(s) ordered?" at bounding box center [406, 319] width 201 height 34
paste textarea "[DATE]"
type textarea "x"
type textarea "[DATE]"
click at [373, 351] on div "Please confirm you'd like to pause this job. Roopairs Job ID JOB-7393 Service T…" at bounding box center [406, 225] width 225 height 378
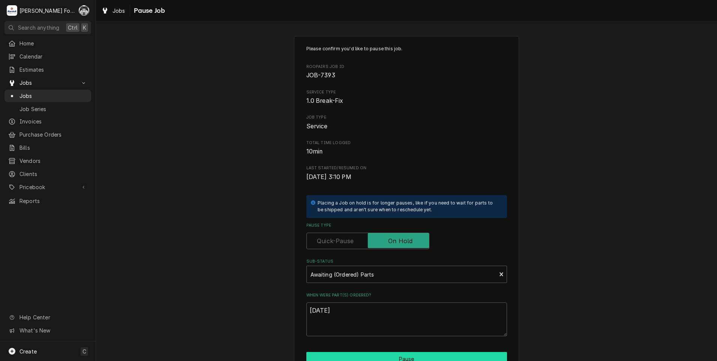
click at [373, 354] on button "Pause" at bounding box center [406, 359] width 201 height 14
type textarea "x"
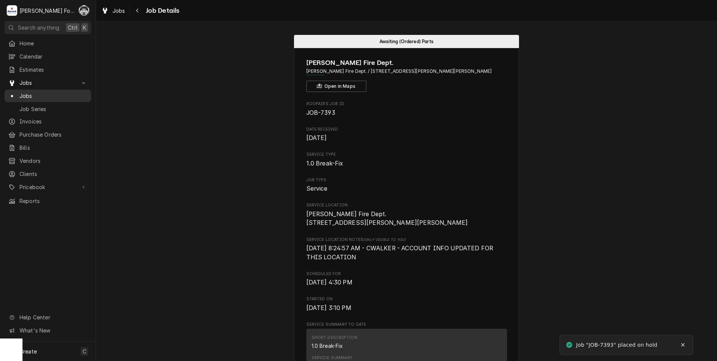
click at [24, 92] on span "Jobs" at bounding box center [53, 96] width 68 height 8
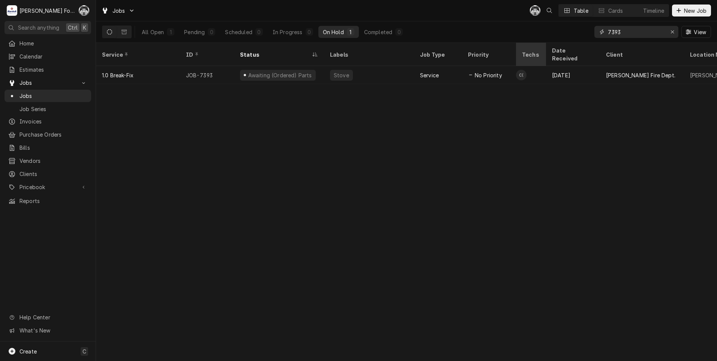
drag, startPoint x: 632, startPoint y: 35, endPoint x: 536, endPoint y: 55, distance: 98.3
click at [540, 54] on div "Jobs C( Table Cards Timeline New Job All Open 1 Pending 0 Scheduled 0 In Progre…" at bounding box center [406, 180] width 621 height 361
type input "7225"
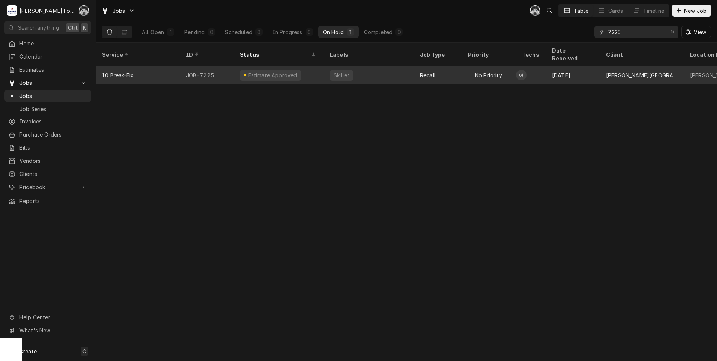
click at [320, 66] on div "Estimate Approved" at bounding box center [279, 75] width 90 height 18
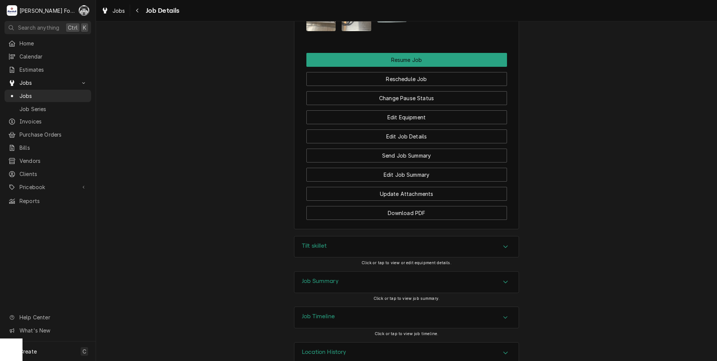
scroll to position [982, 0]
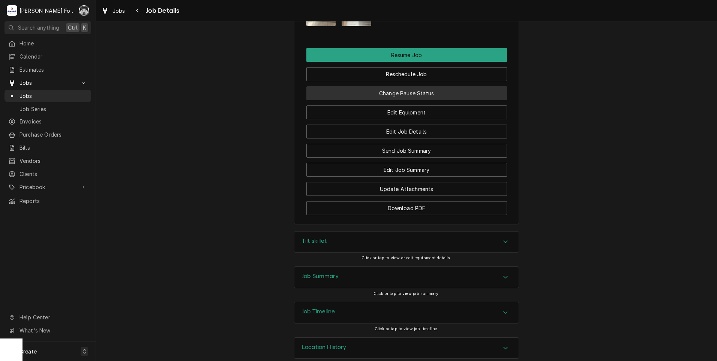
click at [375, 86] on button "Change Pause Status" at bounding box center [406, 93] width 201 height 14
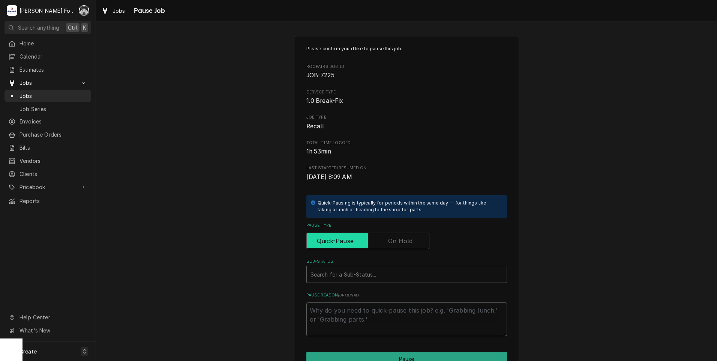
click at [399, 245] on label "Pause Type" at bounding box center [367, 240] width 123 height 16
click at [399, 245] on input "Pause Type" at bounding box center [368, 240] width 116 height 16
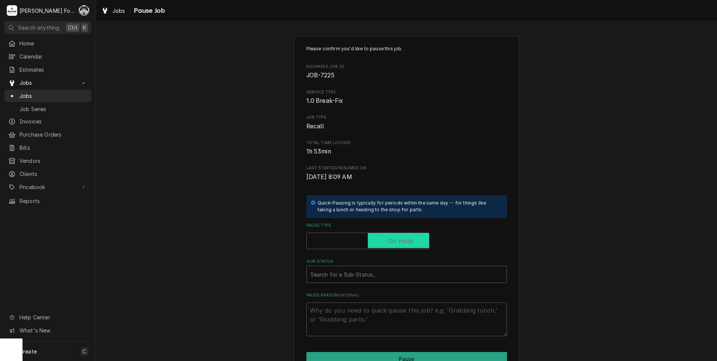
checkbox input "true"
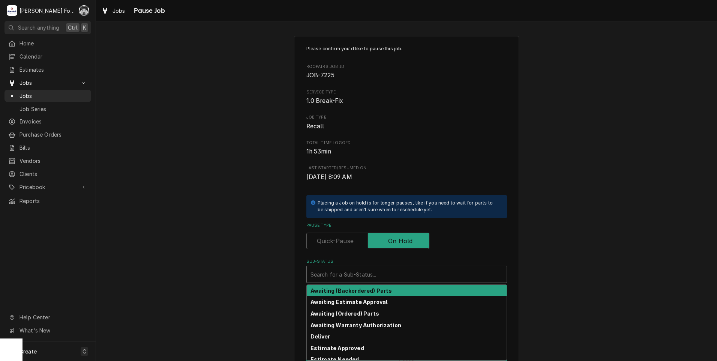
click at [369, 270] on div "Sub-Status" at bounding box center [406, 273] width 192 height 13
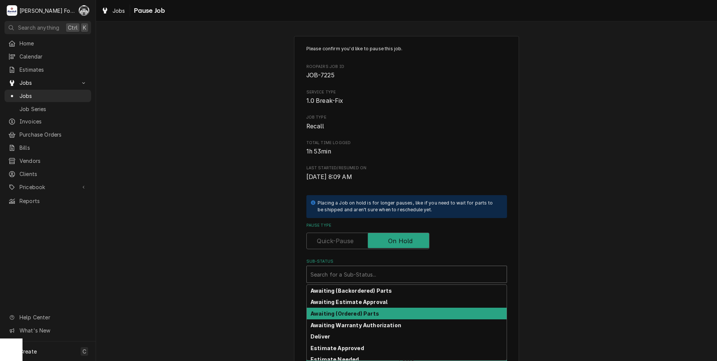
click at [357, 314] on strong "Awaiting (Ordered) Parts" at bounding box center [344, 313] width 69 height 6
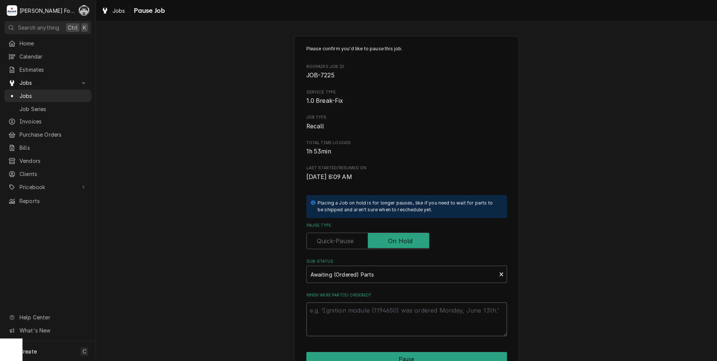
click at [357, 313] on textarea "When were part(s) ordered?" at bounding box center [406, 319] width 201 height 34
paste textarea "[DATE]"
type textarea "x"
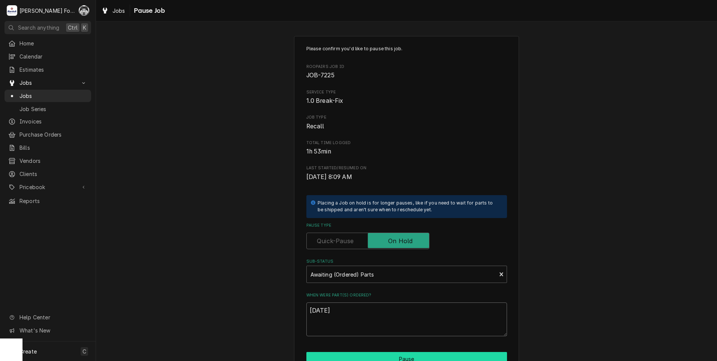
type textarea "[DATE]"
click at [370, 359] on button "Pause" at bounding box center [406, 359] width 201 height 14
type textarea "x"
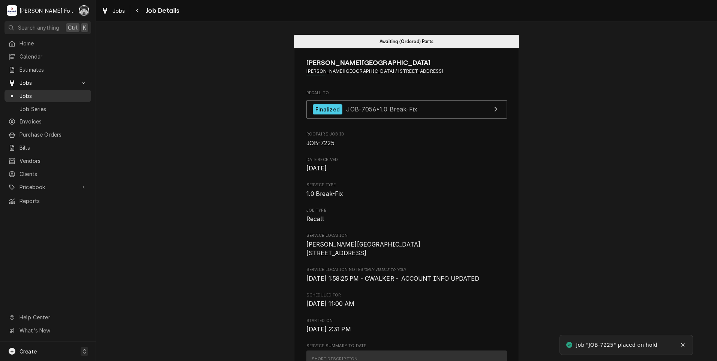
click at [26, 92] on span "Jobs" at bounding box center [53, 96] width 68 height 8
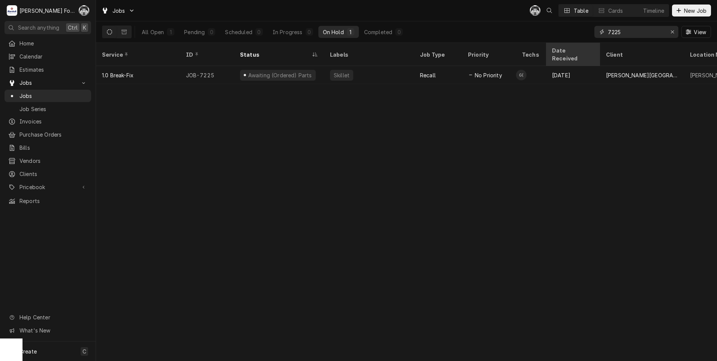
drag, startPoint x: 635, startPoint y: 32, endPoint x: 551, endPoint y: 46, distance: 85.5
click at [555, 45] on div "Jobs C( Table Cards Timeline New Job All Open 1 Pending 0 Scheduled 0 In Progre…" at bounding box center [406, 180] width 621 height 361
type input "7457"
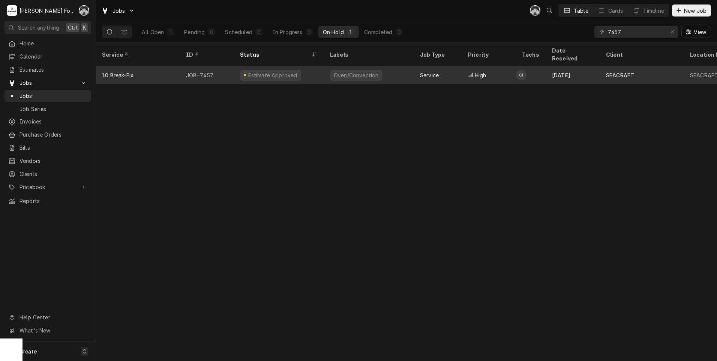
click at [374, 70] on div "Oven/Convection" at bounding box center [356, 75] width 52 height 11
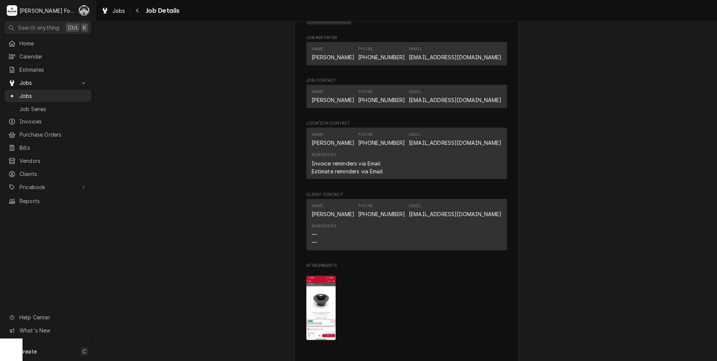
scroll to position [937, 0]
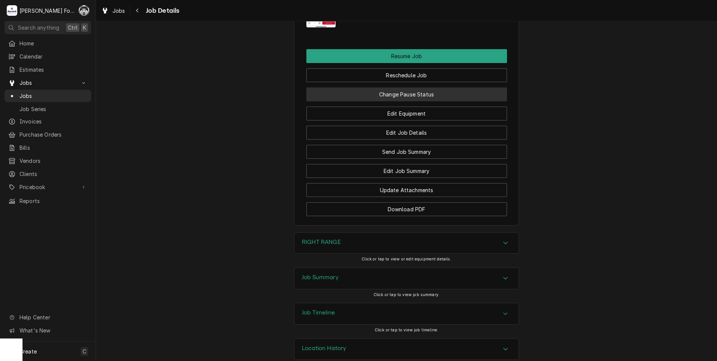
click at [386, 101] on button "Change Pause Status" at bounding box center [406, 94] width 201 height 14
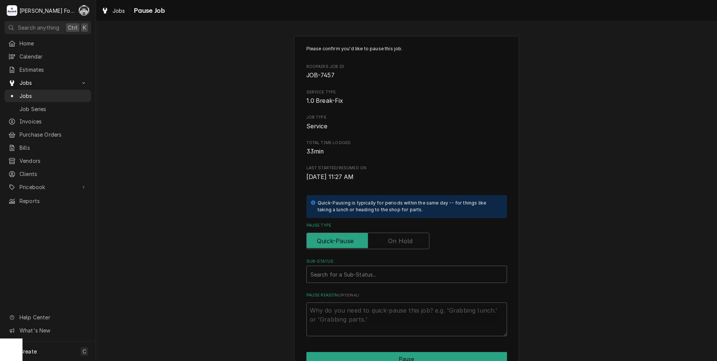
click at [401, 240] on label "Pause Type" at bounding box center [367, 240] width 123 height 16
click at [401, 240] on input "Pause Type" at bounding box center [368, 240] width 116 height 16
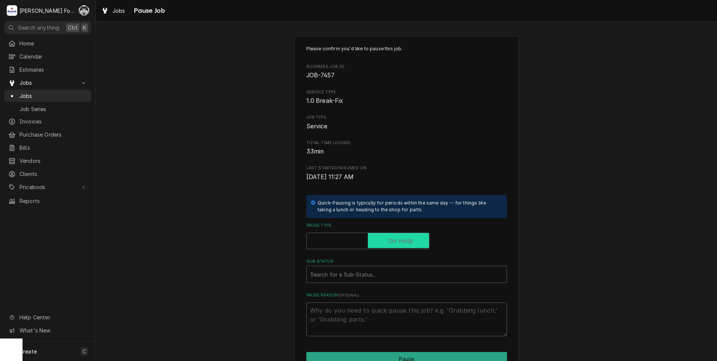
checkbox input "true"
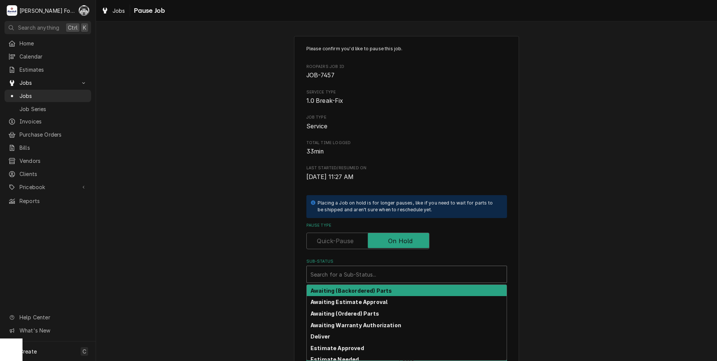
click at [375, 270] on div "Sub-Status" at bounding box center [406, 273] width 192 height 13
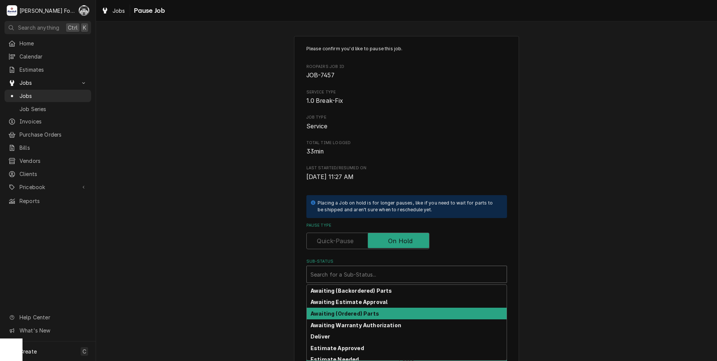
drag, startPoint x: 364, startPoint y: 321, endPoint x: 364, endPoint y: 314, distance: 7.1
click at [364, 314] on div "Awaiting (Backordered) Parts Awaiting Estimate Approval Awaiting (Ordered) Part…" at bounding box center [407, 322] width 200 height 75
click at [350, 317] on div "Awaiting (Ordered) Parts" at bounding box center [407, 313] width 200 height 12
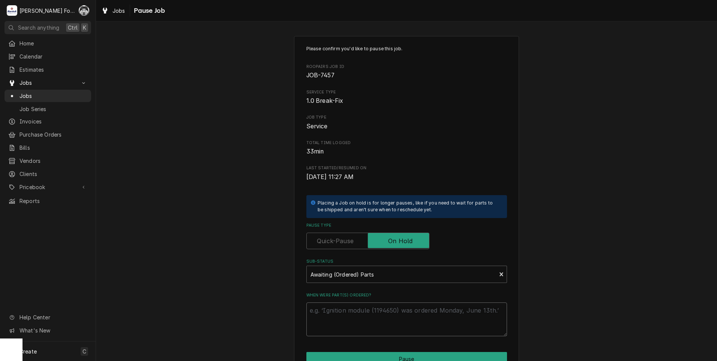
click at [348, 318] on textarea "When were part(s) ordered?" at bounding box center [406, 319] width 201 height 34
paste textarea "9/19/2025"
type textarea "x"
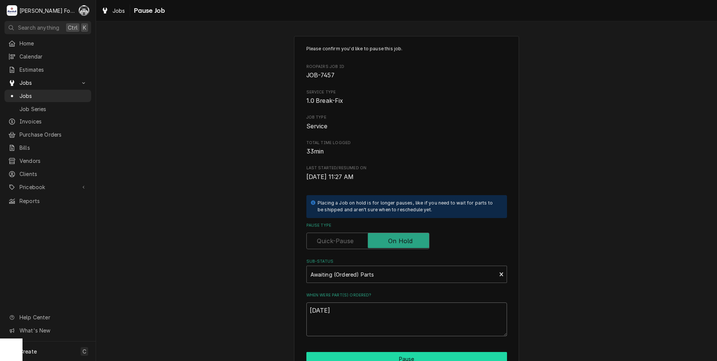
type textarea "[DATE]"
click at [368, 357] on button "Pause" at bounding box center [406, 359] width 201 height 14
type textarea "x"
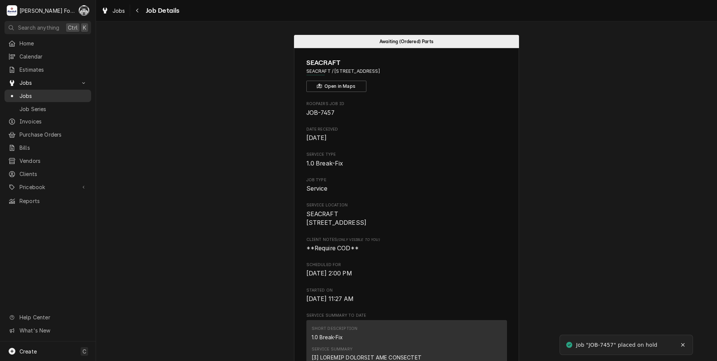
click at [31, 92] on span "Jobs" at bounding box center [53, 96] width 68 height 8
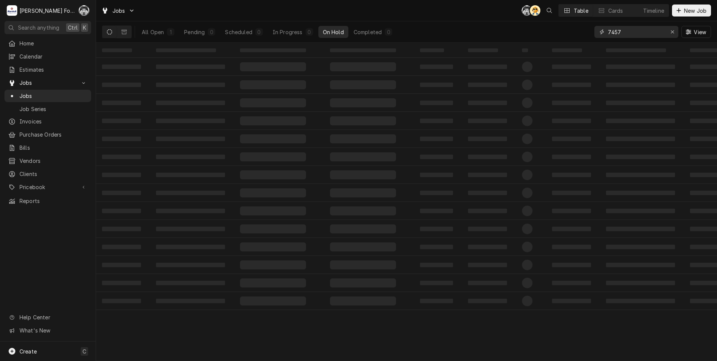
drag, startPoint x: 640, startPoint y: 36, endPoint x: 511, endPoint y: 54, distance: 130.3
click at [528, 53] on div "Jobs C( AT Table Cards Timeline New Job All Open 1 Pending 0 Scheduled 0 In Pro…" at bounding box center [406, 180] width 621 height 361
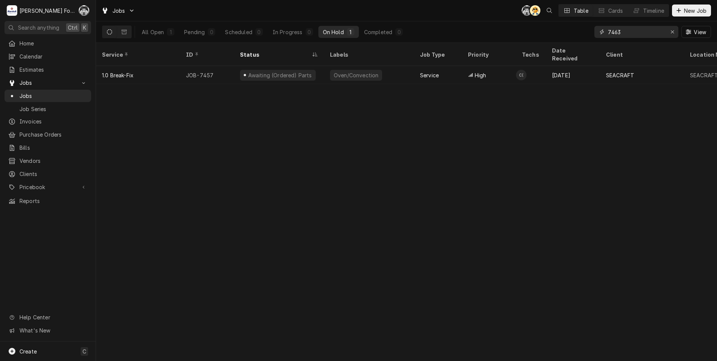
type input "7463"
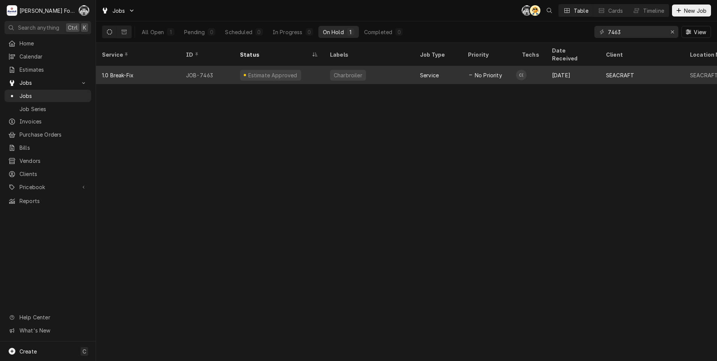
click at [295, 66] on div "Estimate Approved" at bounding box center [279, 75] width 90 height 18
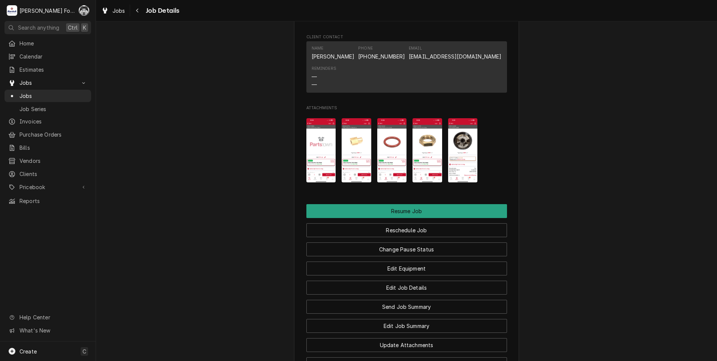
scroll to position [812, 0]
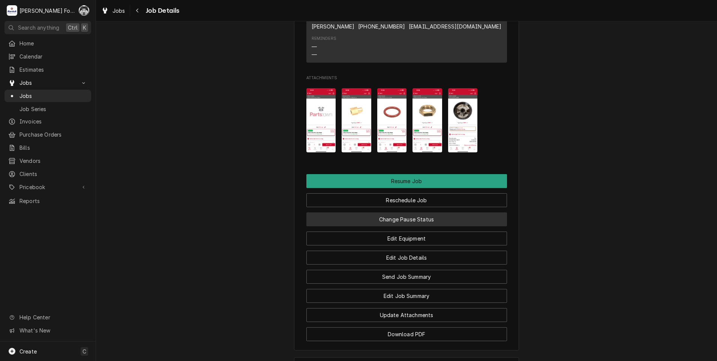
click at [375, 226] on button "Change Pause Status" at bounding box center [406, 219] width 201 height 14
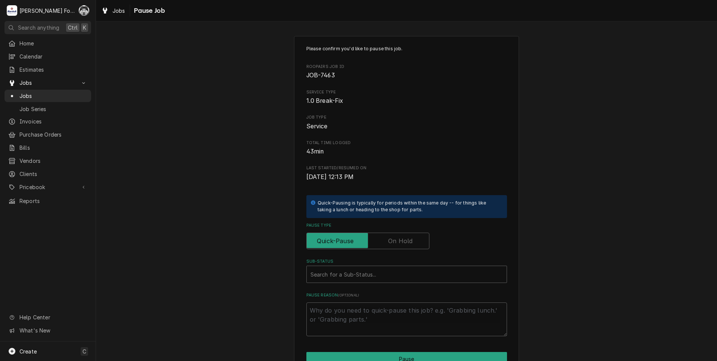
click at [400, 240] on label "Pause Type" at bounding box center [367, 240] width 123 height 16
click at [400, 240] on input "Pause Type" at bounding box center [368, 240] width 116 height 16
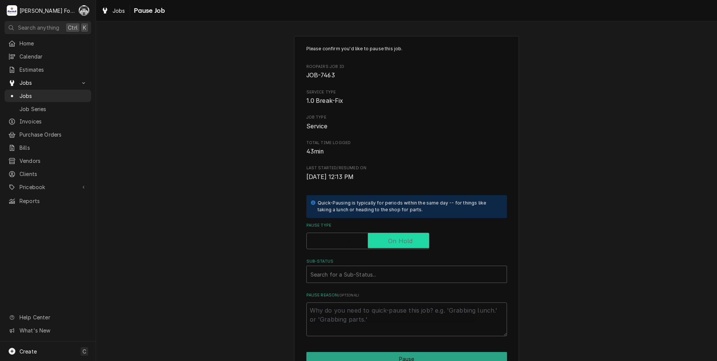
checkbox input "true"
click at [371, 274] on div "Sub-Status" at bounding box center [406, 273] width 192 height 13
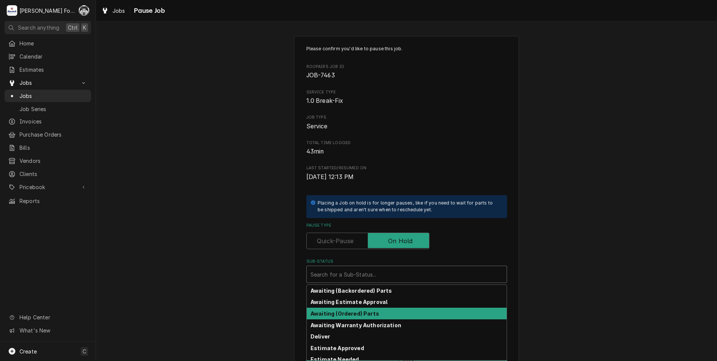
click at [351, 316] on div "Awaiting (Ordered) Parts" at bounding box center [407, 313] width 200 height 12
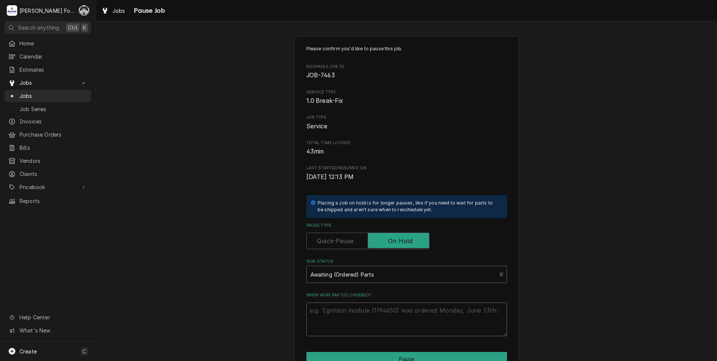
click at [340, 310] on textarea "When were part(s) ordered?" at bounding box center [406, 319] width 201 height 34
paste textarea "[DATE]"
type textarea "x"
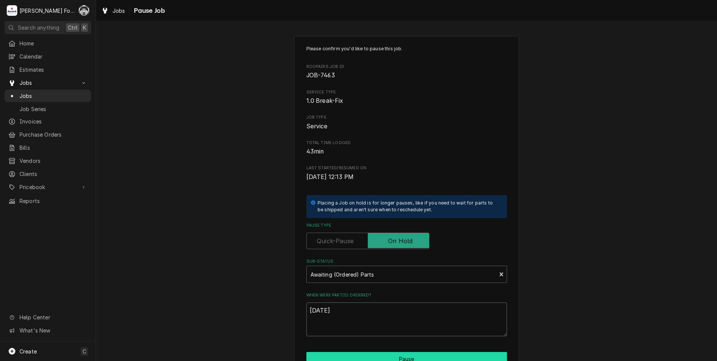
type textarea "[DATE]"
click at [353, 354] on button "Pause" at bounding box center [406, 359] width 201 height 14
type textarea "x"
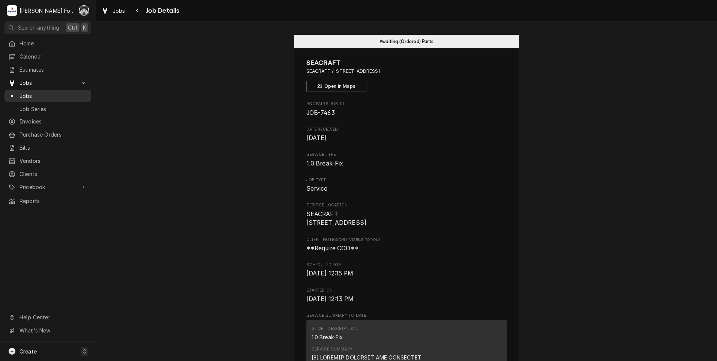
click at [22, 92] on span "Jobs" at bounding box center [53, 96] width 68 height 8
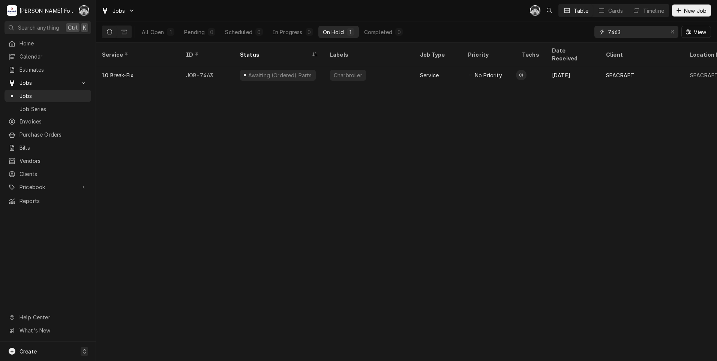
drag, startPoint x: 634, startPoint y: 32, endPoint x: 570, endPoint y: 38, distance: 63.7
click at [572, 38] on div "All Open 1 Pending 0 Scheduled 0 In Progress 0 On Hold 1 Completed 0 7463 View" at bounding box center [406, 31] width 609 height 21
type input "7101"
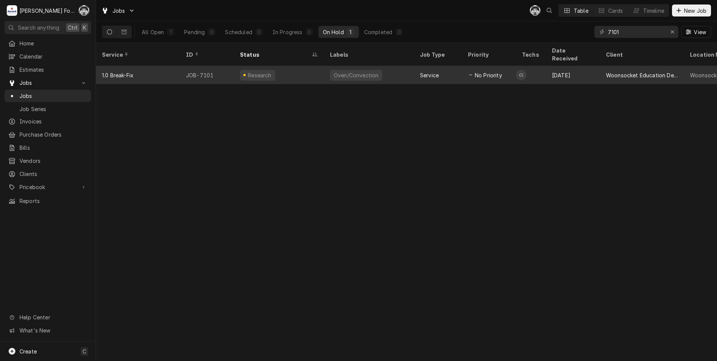
click at [266, 70] on div "Research" at bounding box center [279, 75] width 90 height 18
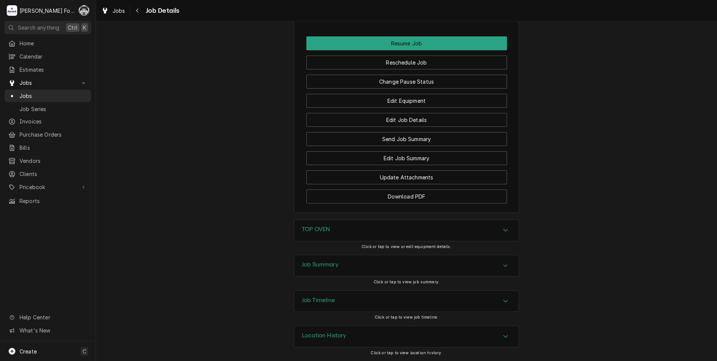
scroll to position [761, 0]
click at [364, 222] on div "TOP OVEN" at bounding box center [406, 230] width 224 height 21
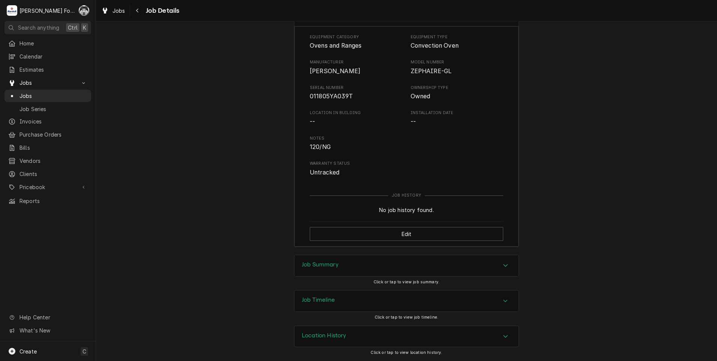
click at [355, 270] on div "Job Summary" at bounding box center [406, 265] width 224 height 21
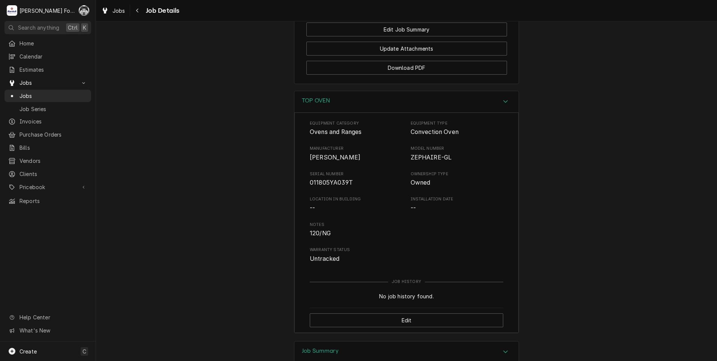
scroll to position [891, 0]
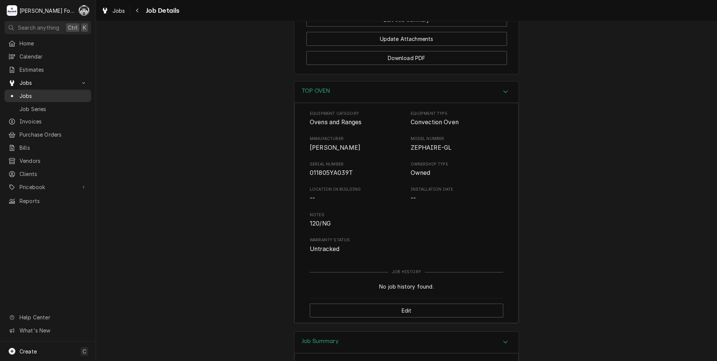
click at [25, 95] on span "Jobs" at bounding box center [53, 96] width 68 height 8
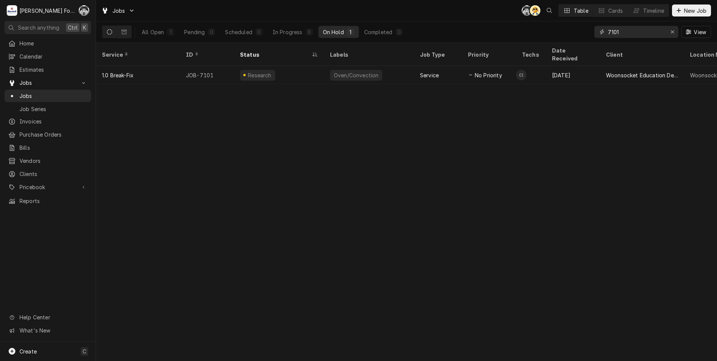
drag, startPoint x: 624, startPoint y: 34, endPoint x: 575, endPoint y: 32, distance: 49.1
click at [575, 32] on div "All Open 1 Pending 0 Scheduled 0 In Progress 0 On Hold 1 Completed 0 7101 View" at bounding box center [406, 31] width 609 height 21
type input "7"
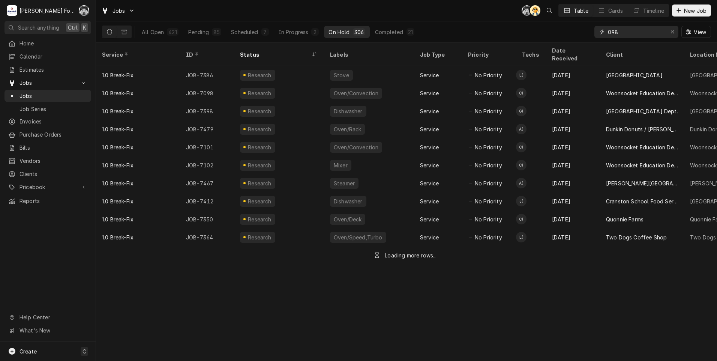
type input "098"
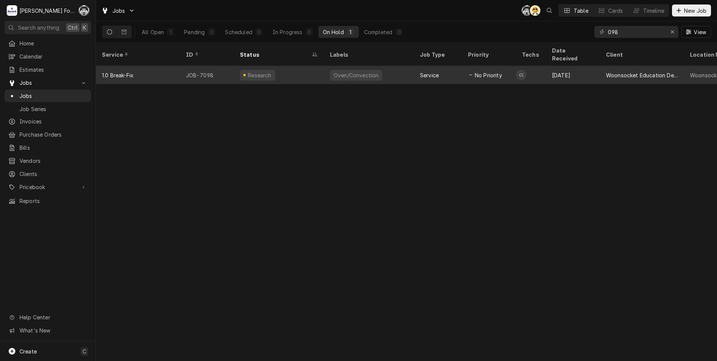
click at [386, 68] on div "Oven/Convection" at bounding box center [369, 75] width 90 height 18
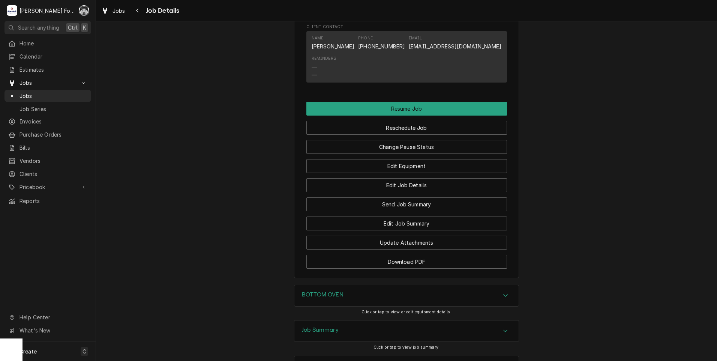
scroll to position [761, 0]
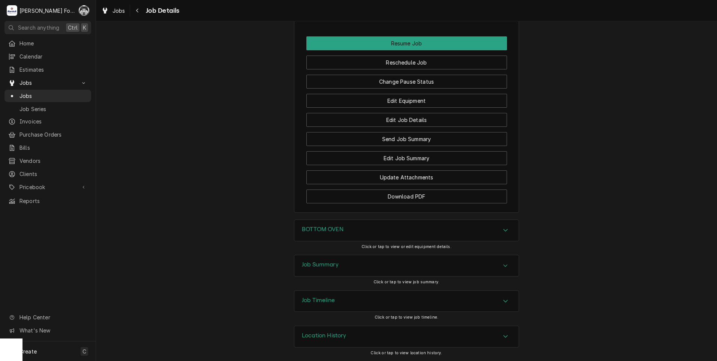
click at [355, 267] on div "Job Summary" at bounding box center [406, 265] width 224 height 21
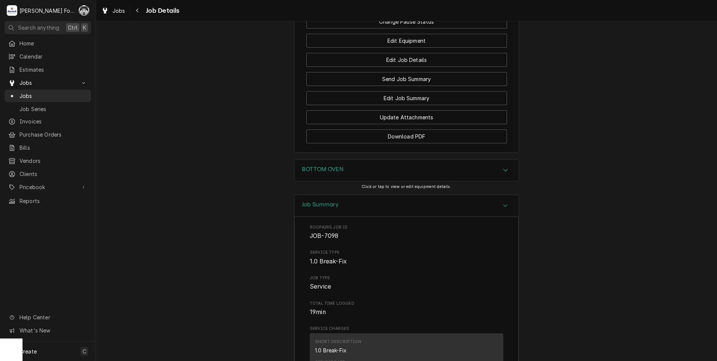
scroll to position [750, 0]
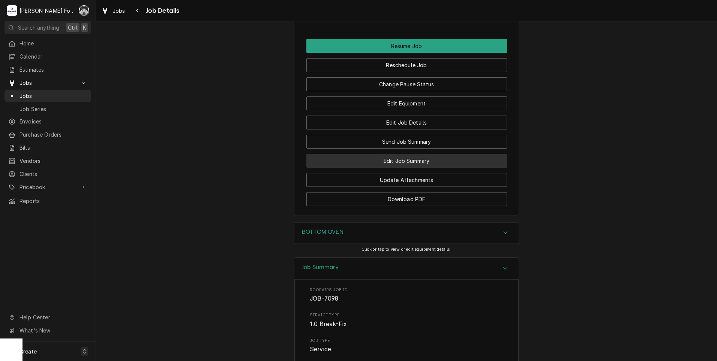
click at [409, 168] on button "Edit Job Summary" at bounding box center [406, 161] width 201 height 14
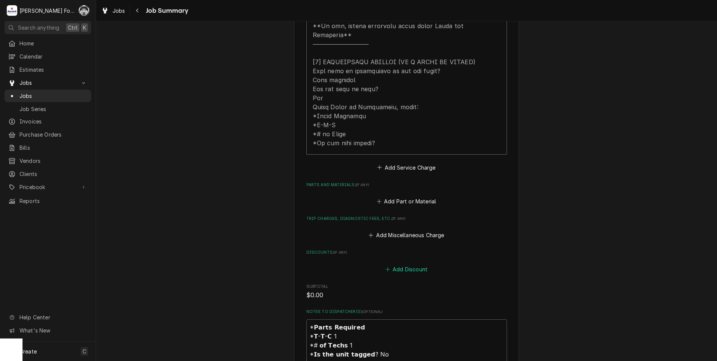
scroll to position [375, 0]
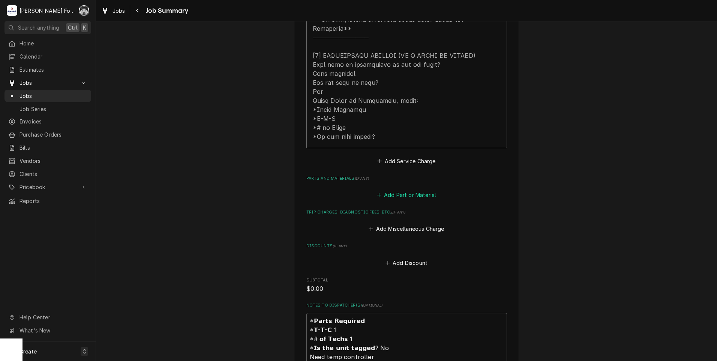
click at [410, 190] on button "Add Part or Material" at bounding box center [406, 195] width 62 height 10
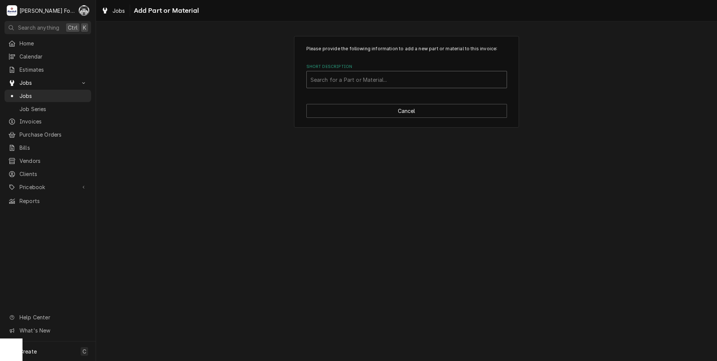
click at [388, 79] on div "Short Description" at bounding box center [406, 79] width 192 height 13
type input "33152"
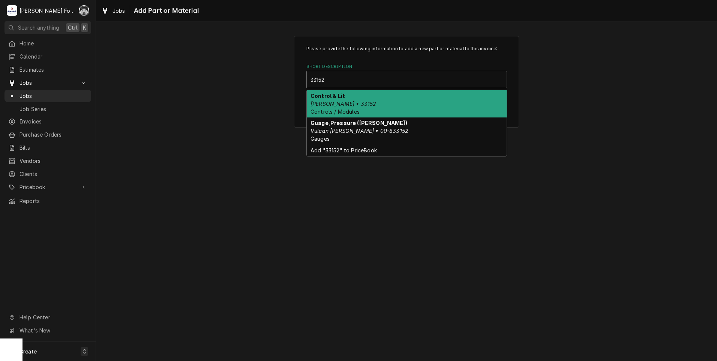
click at [390, 101] on div "Control & Lit [PERSON_NAME] • 33152 Controls / Modules" at bounding box center [407, 103] width 200 height 27
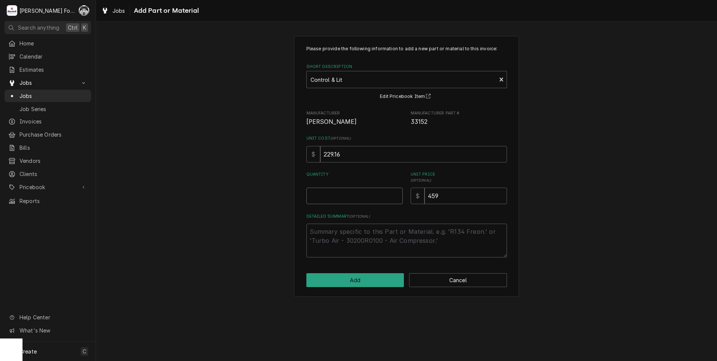
type textarea "x"
type input "0.5"
click at [395, 193] on input "0.5" at bounding box center [354, 195] width 96 height 16
type textarea "x"
type input "1"
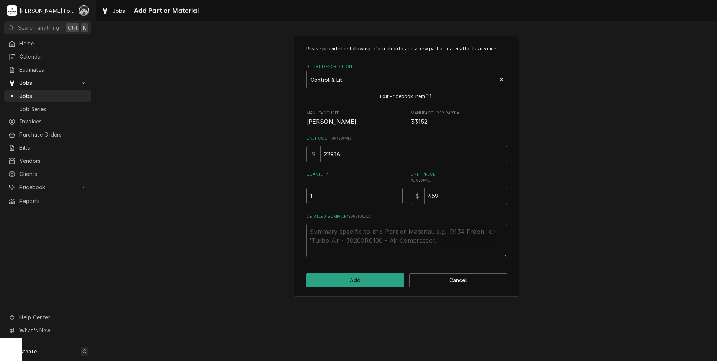
click at [395, 193] on input "1" at bounding box center [354, 195] width 96 height 16
click at [351, 279] on button "Add" at bounding box center [355, 280] width 98 height 14
type textarea "x"
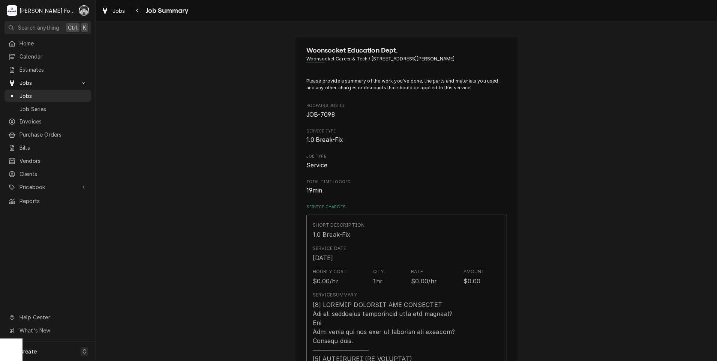
scroll to position [375, 0]
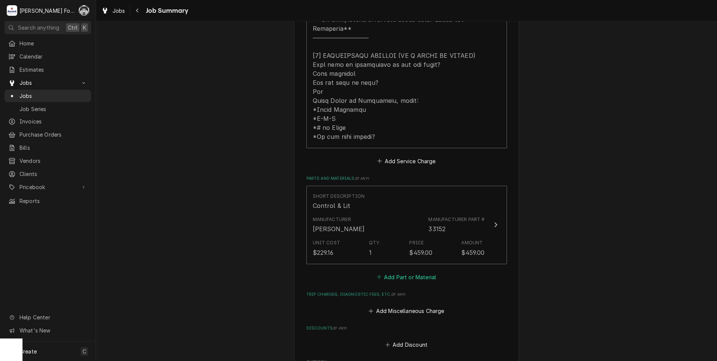
click at [400, 271] on button "Add Part or Material" at bounding box center [406, 276] width 62 height 10
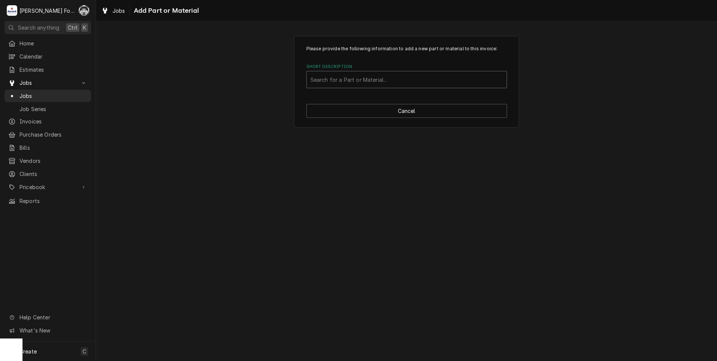
click at [363, 84] on div "Short Description" at bounding box center [406, 79] width 192 height 13
type input "18588"
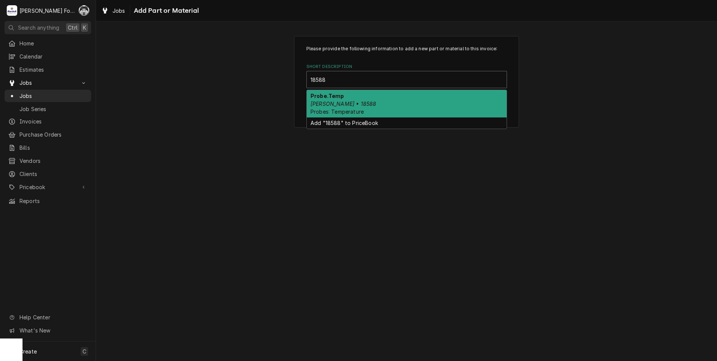
click at [365, 94] on div "Probe.Temp Blodgett • 18588 Probes: Temperature" at bounding box center [407, 103] width 200 height 27
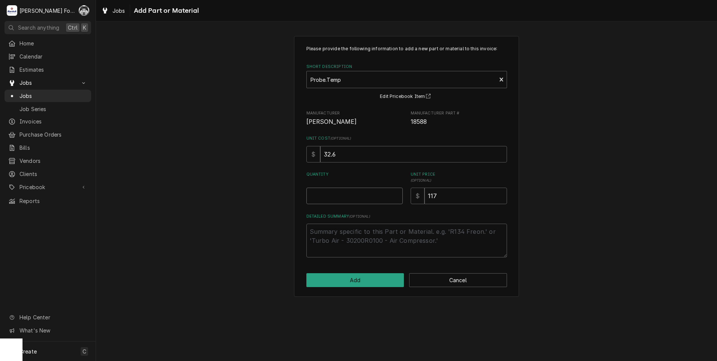
type textarea "x"
type input "0.5"
click at [394, 192] on input "0.5" at bounding box center [354, 195] width 96 height 16
type textarea "x"
type input "1"
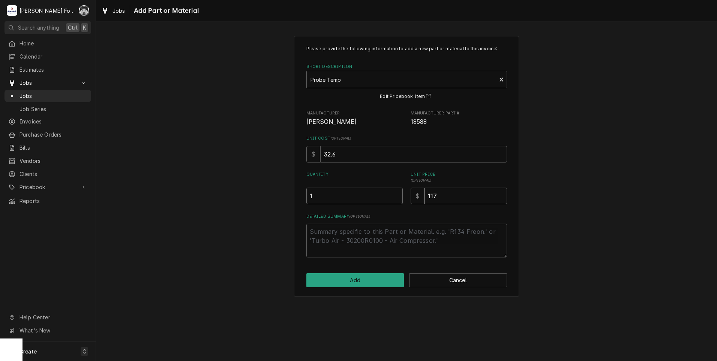
click at [394, 192] on input "1" at bounding box center [354, 195] width 96 height 16
click at [348, 282] on button "Add" at bounding box center [355, 280] width 98 height 14
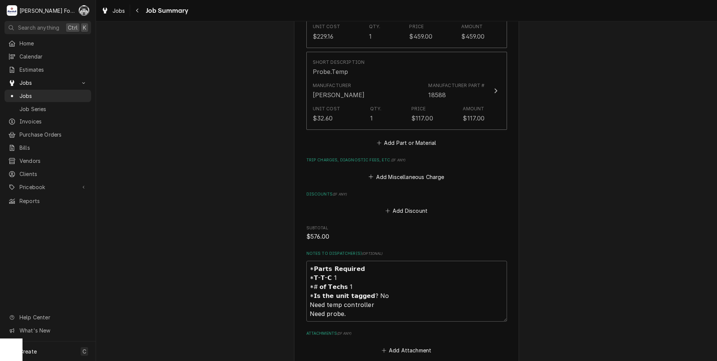
scroll to position [625, 0]
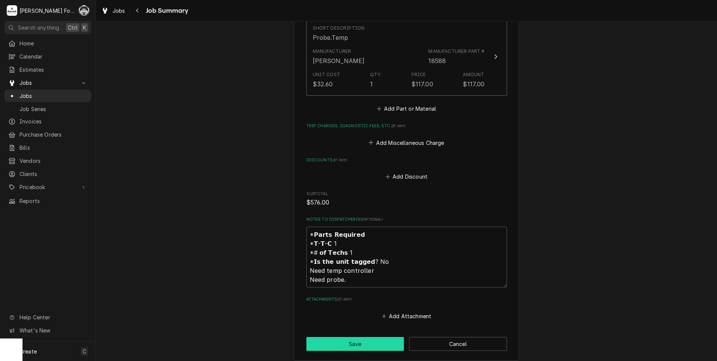
click at [380, 337] on button "Save" at bounding box center [355, 344] width 98 height 14
type textarea "x"
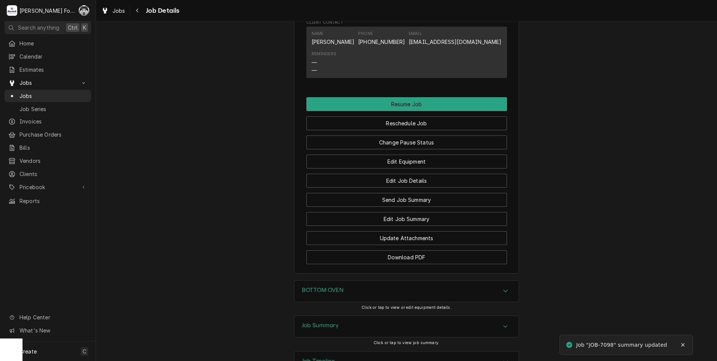
scroll to position [761, 0]
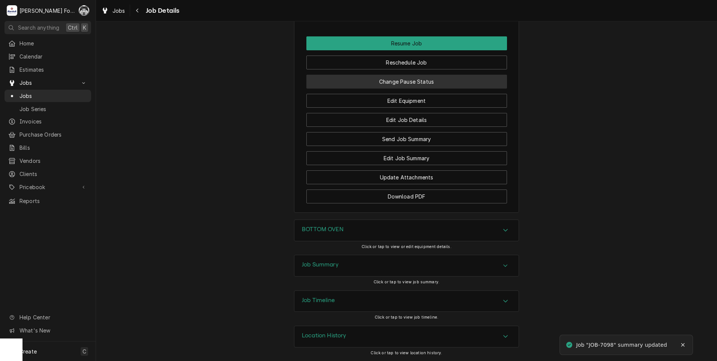
click at [404, 79] on button "Change Pause Status" at bounding box center [406, 82] width 201 height 14
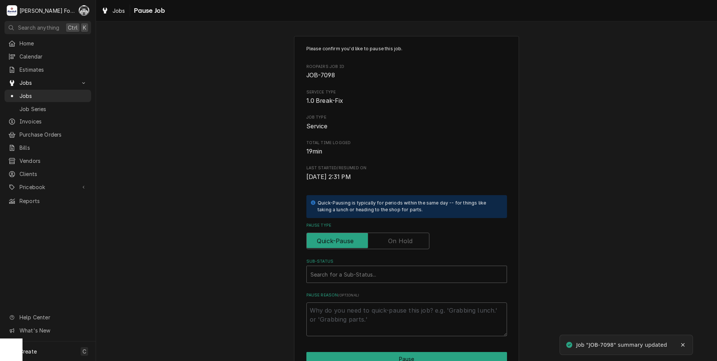
click at [394, 245] on label "Pause Type" at bounding box center [367, 240] width 123 height 16
click at [394, 245] on input "Pause Type" at bounding box center [368, 240] width 116 height 16
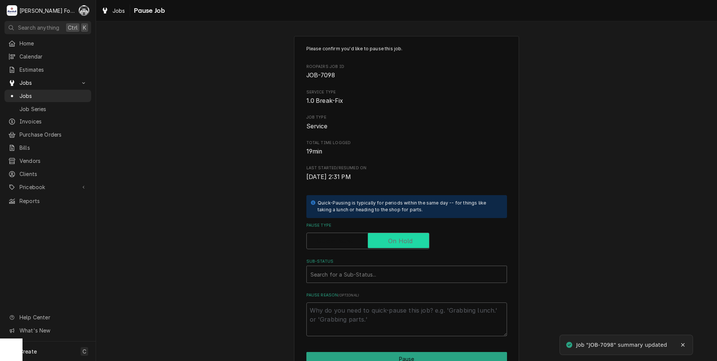
checkbox input "true"
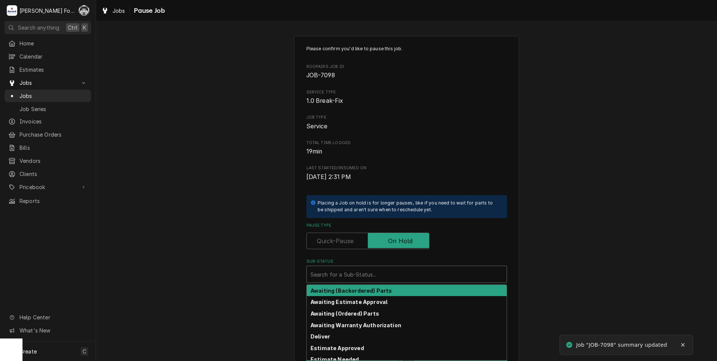
click at [364, 271] on div "Sub-Status" at bounding box center [406, 273] width 192 height 13
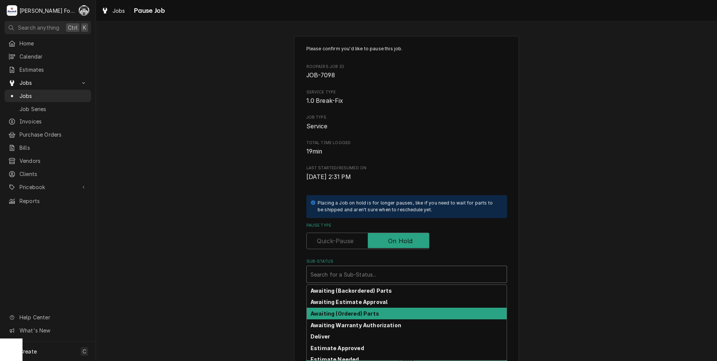
click at [366, 314] on strong "Awaiting (Ordered) Parts" at bounding box center [344, 313] width 69 height 6
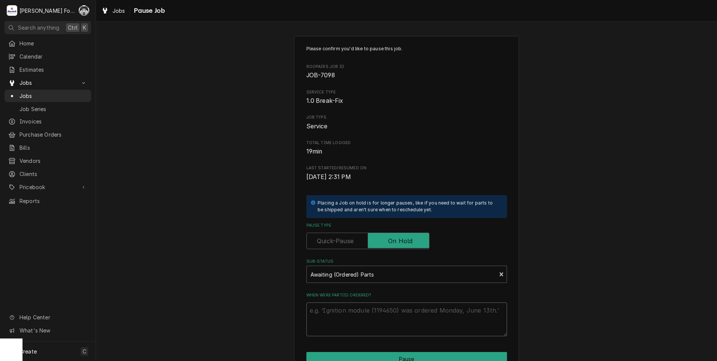
click at [360, 320] on textarea "When were part(s) ordered?" at bounding box center [406, 319] width 201 height 34
drag, startPoint x: 358, startPoint y: 319, endPoint x: 332, endPoint y: 275, distance: 51.9
click at [332, 275] on div "Sub-Status" at bounding box center [401, 273] width 182 height 13
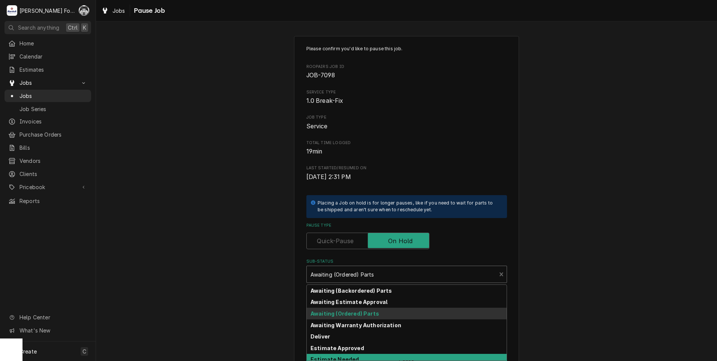
click at [338, 360] on strong "Estimate Needed" at bounding box center [334, 359] width 48 height 6
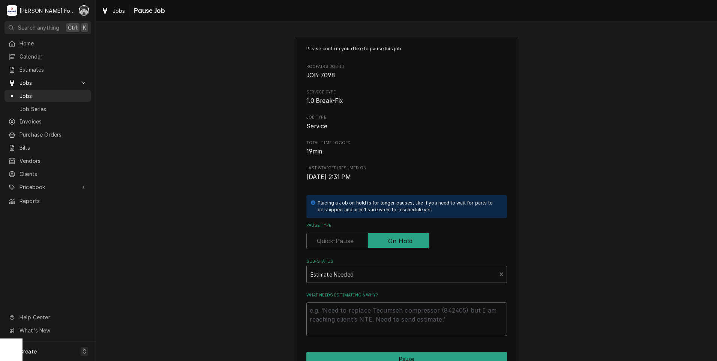
click at [328, 325] on textarea "What needs estimating & why?" at bounding box center [406, 319] width 201 height 34
paste textarea "57372"
type textarea "x"
type textarea "57372"
drag, startPoint x: 334, startPoint y: 310, endPoint x: 288, endPoint y: 312, distance: 46.2
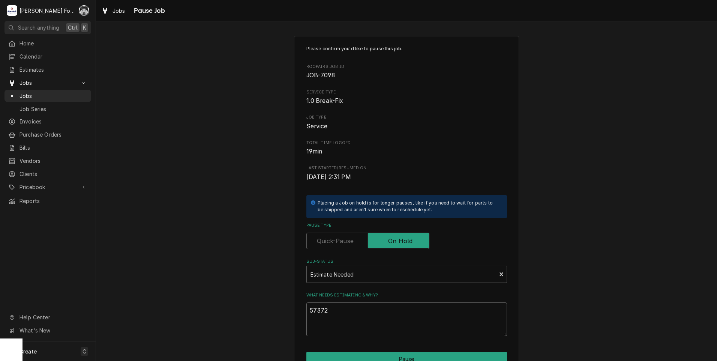
click at [288, 312] on div "Please confirm you'd like to pause this job. Roopairs Job ID JOB-7098 Service T…" at bounding box center [406, 224] width 621 height 391
type textarea "x"
type textarea "9"
type textarea "x"
type textarea "9/"
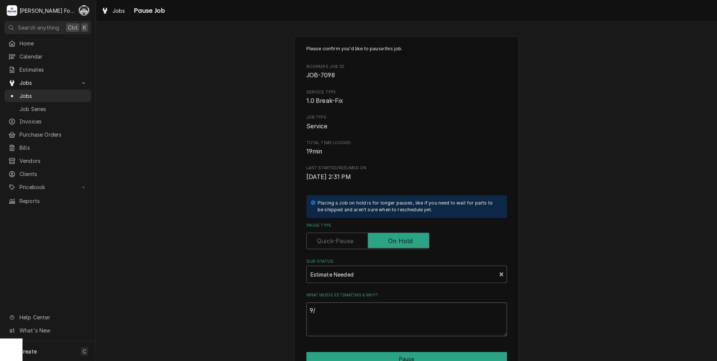
type textarea "x"
type textarea "9/1"
type textarea "x"
type textarea "9/19"
type textarea "x"
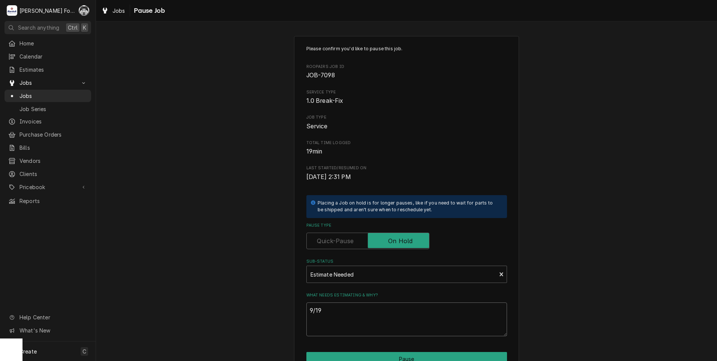
type textarea "9/19/"
type textarea "x"
type textarea "9/19/2"
type textarea "x"
type textarea "9/19/20"
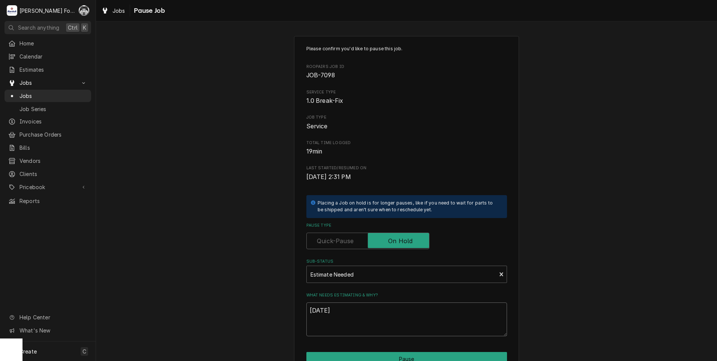
type textarea "x"
type textarea "9/19/202"
type textarea "x"
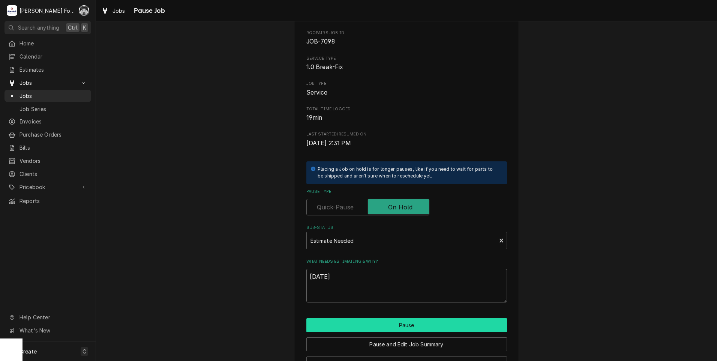
scroll to position [59, 0]
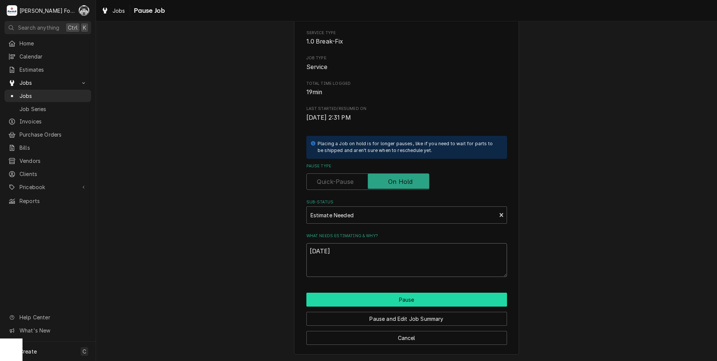
type textarea "9/19/2025"
click at [367, 302] on button "Pause" at bounding box center [406, 299] width 201 height 14
type textarea "x"
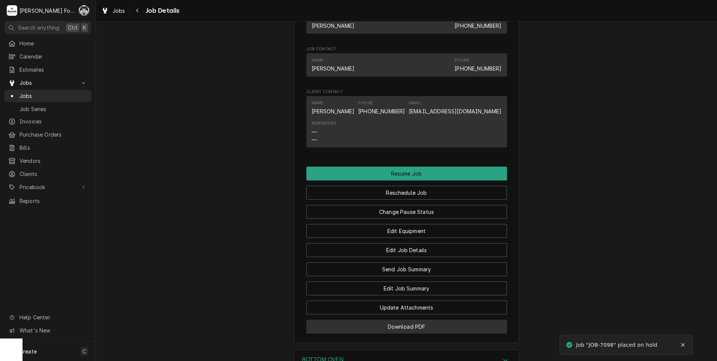
scroll to position [687, 0]
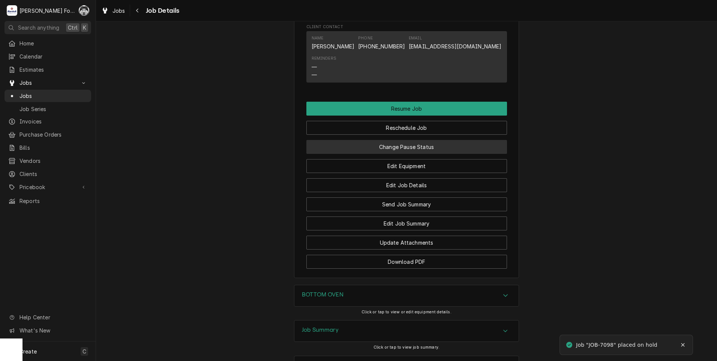
click at [372, 154] on button "Change Pause Status" at bounding box center [406, 147] width 201 height 14
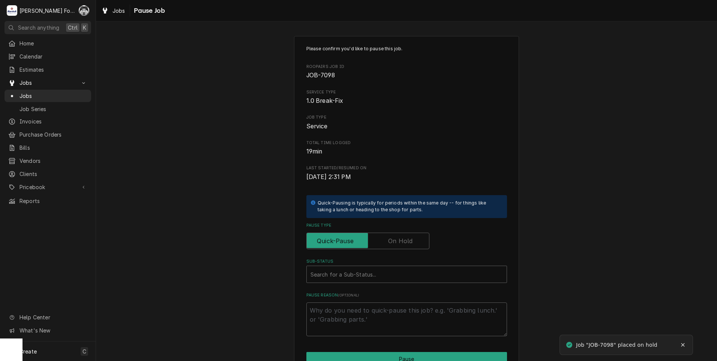
click at [393, 241] on label "Pause Type" at bounding box center [367, 240] width 123 height 16
click at [393, 241] on input "Pause Type" at bounding box center [368, 240] width 116 height 16
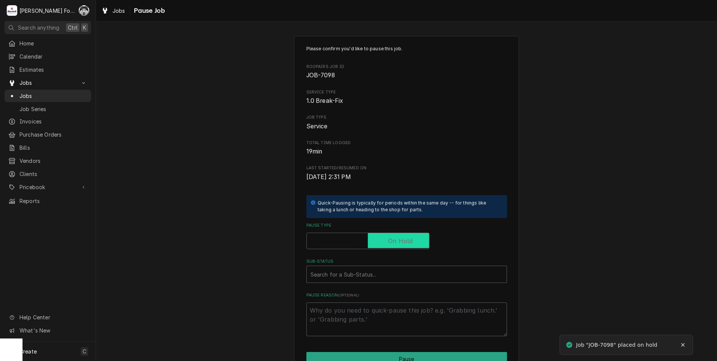
checkbox input "true"
type textarea "x"
click at [189, 232] on div "Please confirm you'd like to pause this job. Roopairs Job ID JOB-7098 Service T…" at bounding box center [406, 224] width 621 height 391
click at [20, 92] on span "Jobs" at bounding box center [53, 96] width 68 height 8
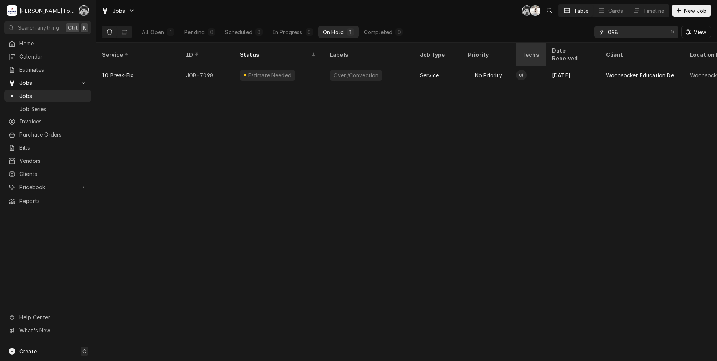
drag, startPoint x: 623, startPoint y: 37, endPoint x: 532, endPoint y: 45, distance: 91.1
click at [532, 45] on div "Jobs C( K( Table Cards Timeline New Job All Open 1 Pending 0 Scheduled 0 In Pro…" at bounding box center [406, 180] width 621 height 361
type input "7101"
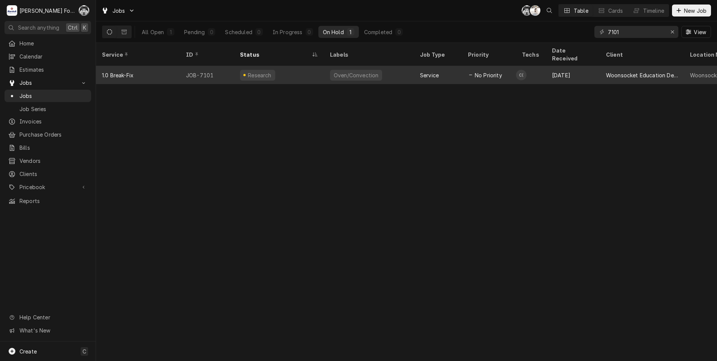
click at [346, 70] on div "Oven/Convection" at bounding box center [356, 75] width 52 height 11
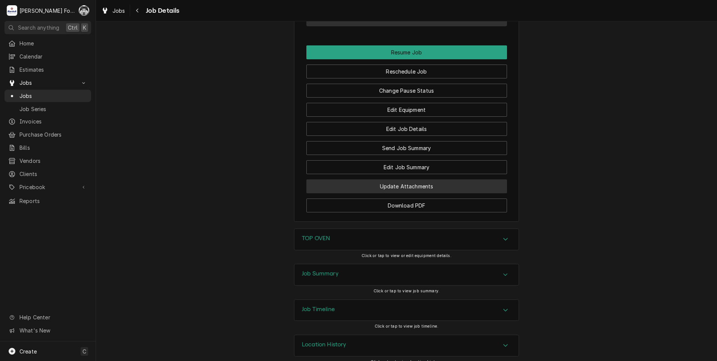
scroll to position [750, 0]
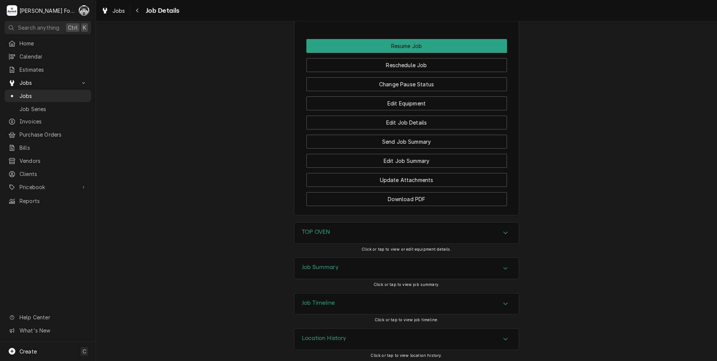
click at [327, 235] on h3 "TOP OVEN" at bounding box center [316, 231] width 28 height 7
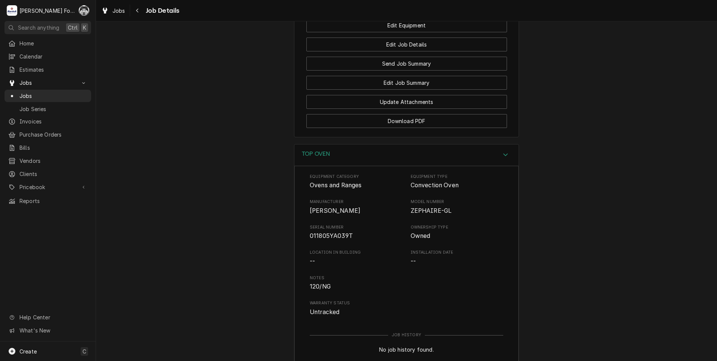
scroll to position [976, 0]
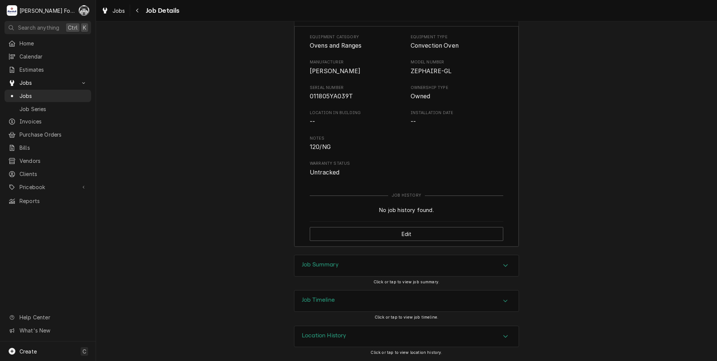
click at [339, 271] on div "Job Summary" at bounding box center [406, 265] width 224 height 21
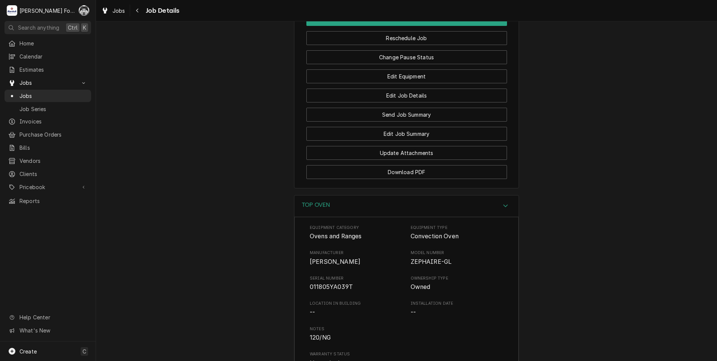
scroll to position [766, 0]
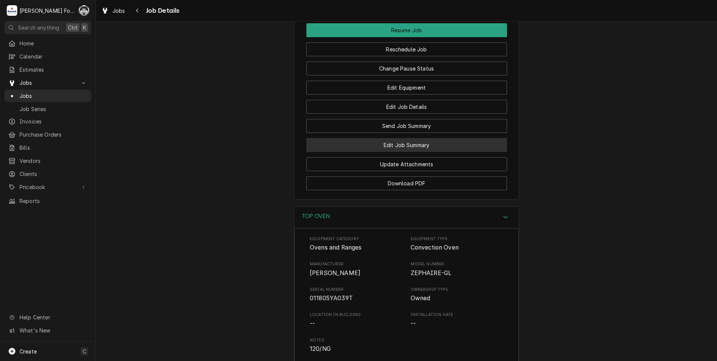
click at [403, 152] on button "Edit Job Summary" at bounding box center [406, 145] width 201 height 14
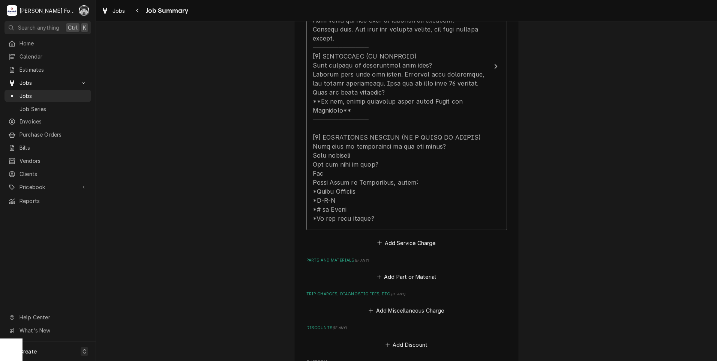
scroll to position [312, 0]
click at [389, 270] on button "Add Part or Material" at bounding box center [406, 275] width 62 height 10
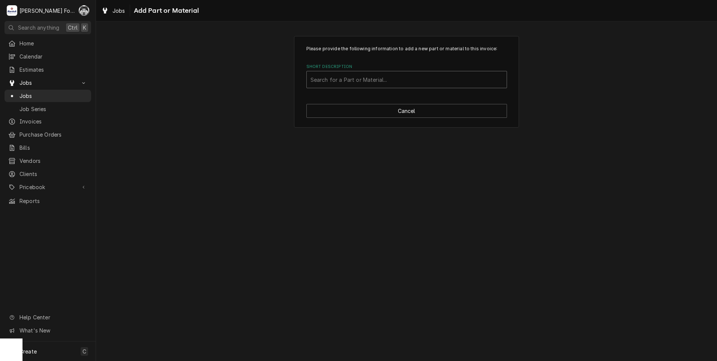
click at [400, 76] on div "Short Description" at bounding box center [406, 79] width 192 height 13
type input "33152"
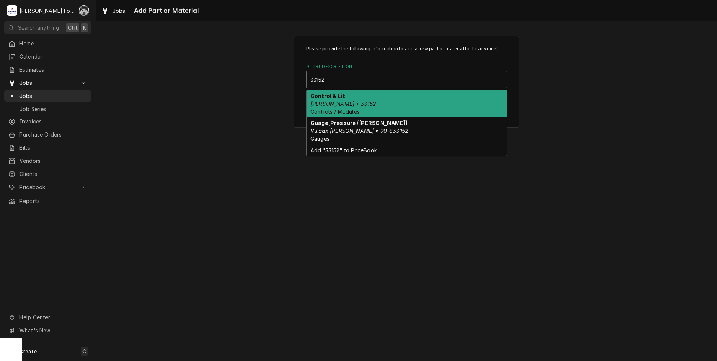
click at [364, 105] on div "Control & Lit [PERSON_NAME] • 33152 Controls / Modules" at bounding box center [407, 103] width 200 height 27
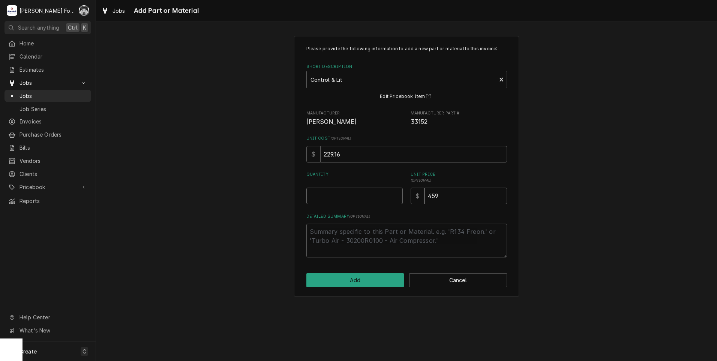
type textarea "x"
type input "0.5"
click at [396, 195] on input "0.5" at bounding box center [354, 195] width 96 height 16
type textarea "x"
type input "1"
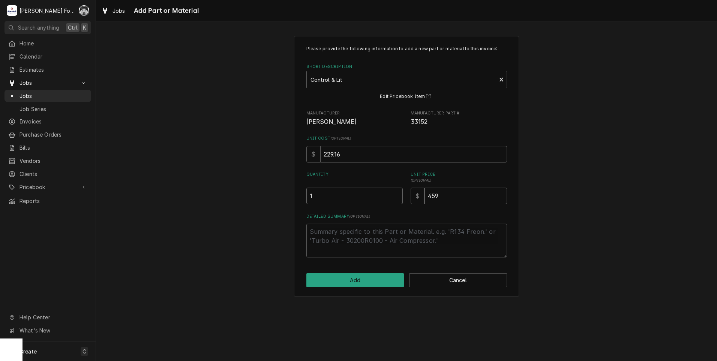
click at [396, 195] on input "1" at bounding box center [354, 195] width 96 height 16
click at [354, 280] on button "Add" at bounding box center [355, 280] width 98 height 14
type textarea "x"
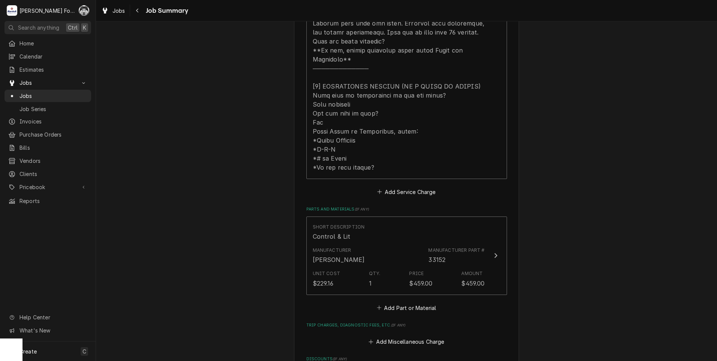
scroll to position [437, 0]
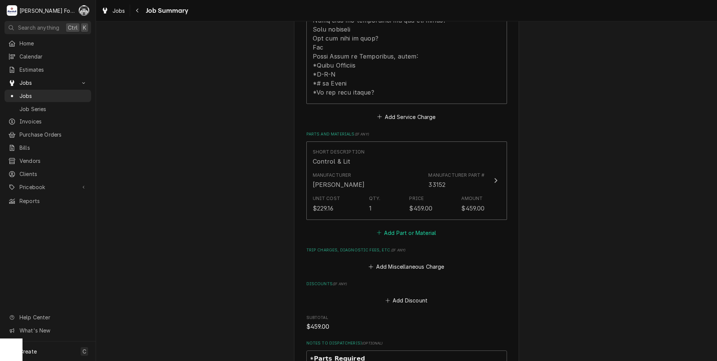
click at [396, 227] on button "Add Part or Material" at bounding box center [406, 232] width 62 height 10
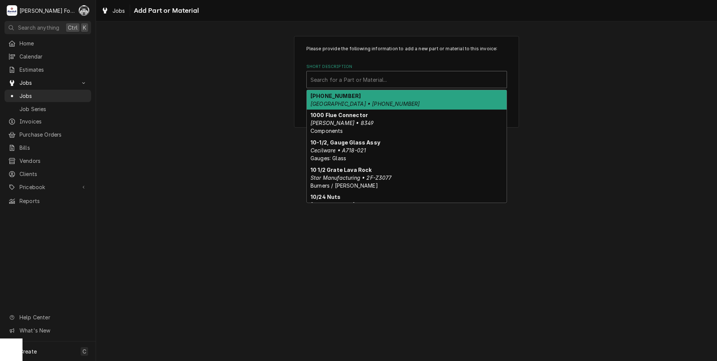
drag, startPoint x: 388, startPoint y: 77, endPoint x: 388, endPoint y: 70, distance: 7.2
click at [388, 76] on div "Short Description" at bounding box center [406, 79] width 192 height 13
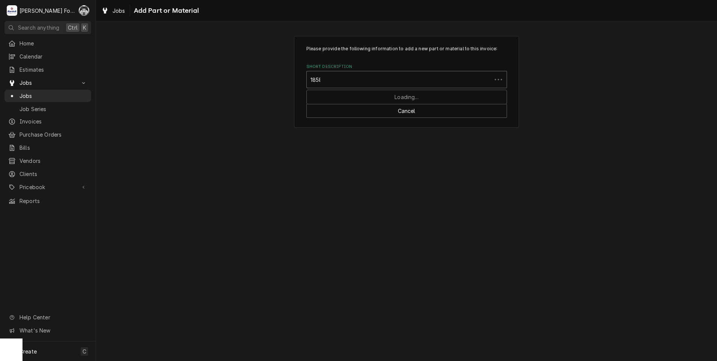
type input "18588"
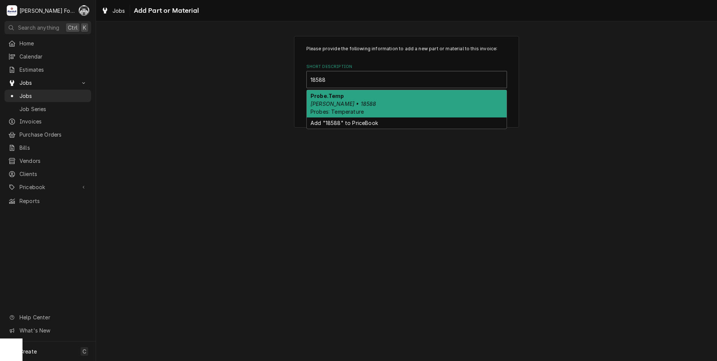
click at [383, 95] on div "Probe.Temp Blodgett • 18588 Probes: Temperature" at bounding box center [407, 103] width 200 height 27
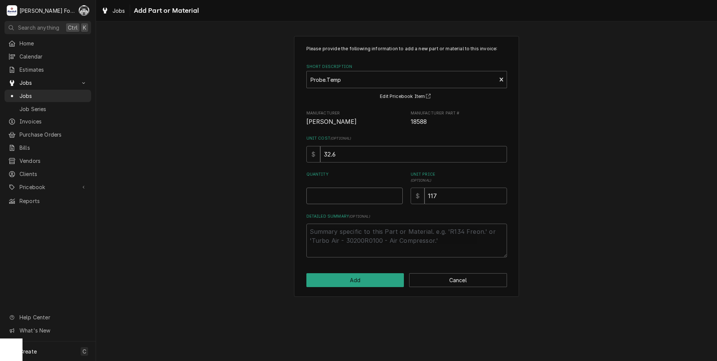
type textarea "x"
type input "0.5"
click at [398, 194] on input "0.5" at bounding box center [354, 195] width 96 height 16
type textarea "x"
type input "1"
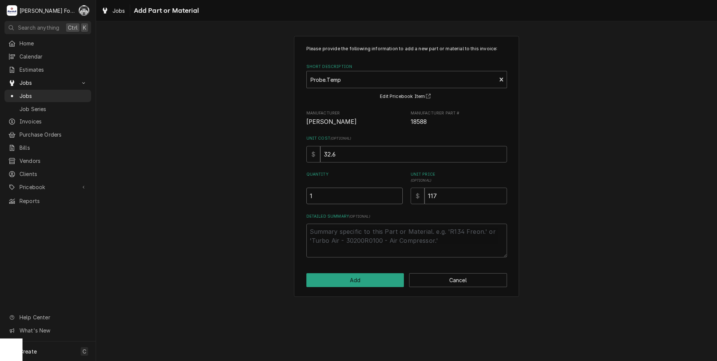
click at [397, 194] on input "1" at bounding box center [354, 195] width 96 height 16
click at [363, 282] on button "Add" at bounding box center [355, 280] width 98 height 14
type textarea "x"
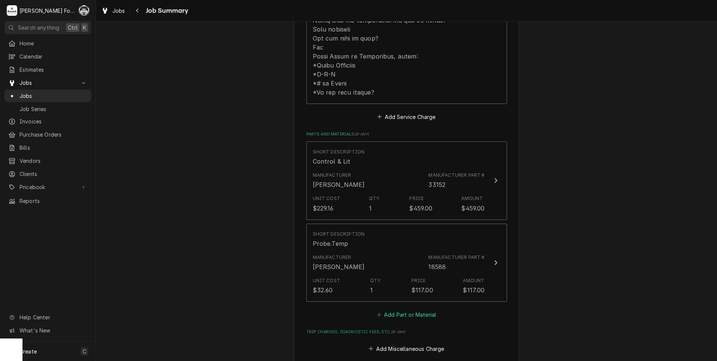
click at [415, 309] on button "Add Part or Material" at bounding box center [406, 314] width 62 height 10
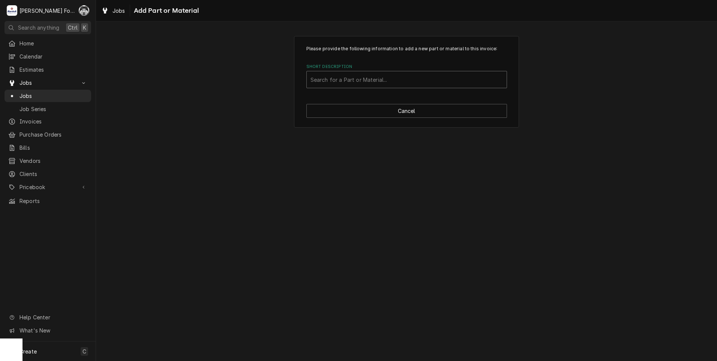
click at [381, 74] on div "Short Description" at bounding box center [406, 79] width 192 height 13
type input "20348"
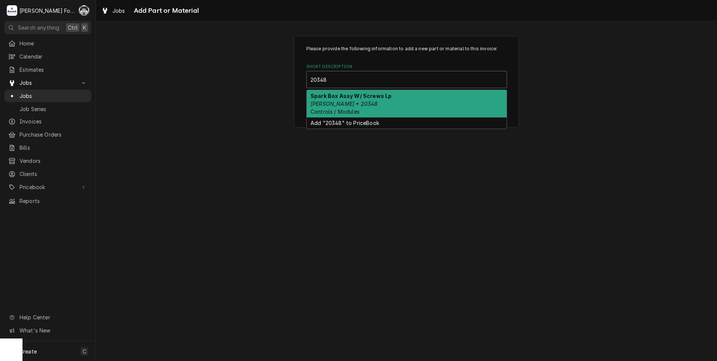
click at [334, 97] on strong "Spark Box Assy W/ Screws Lp" at bounding box center [350, 96] width 81 height 6
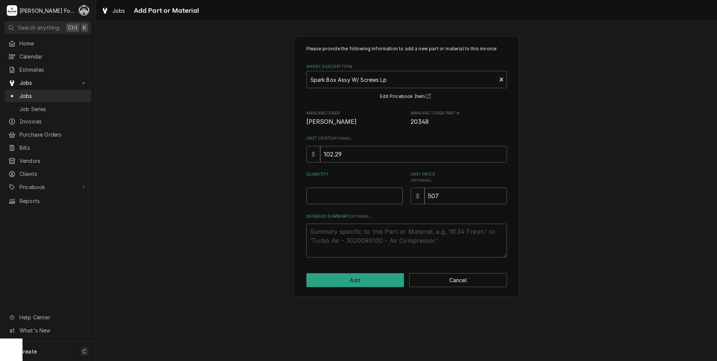
type textarea "x"
type input "0.5"
click at [397, 195] on input "0.5" at bounding box center [354, 195] width 96 height 16
type textarea "x"
type input "1"
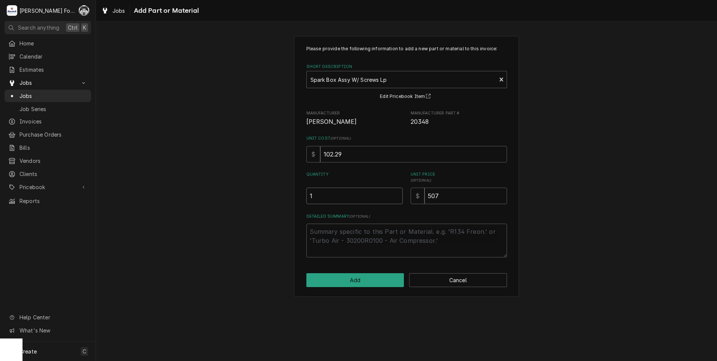
click at [397, 195] on input "1" at bounding box center [354, 195] width 96 height 16
drag, startPoint x: 447, startPoint y: 199, endPoint x: 370, endPoint y: 207, distance: 77.6
click at [370, 207] on div "Please provide the following information to add a new part or material to this …" at bounding box center [406, 151] width 201 height 212
type textarea "x"
type input "2"
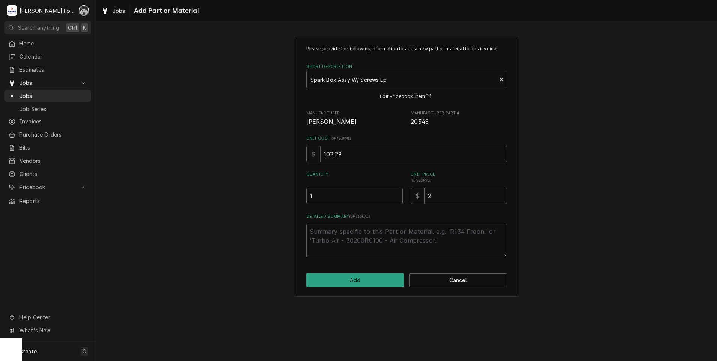
click at [455, 200] on input "2" at bounding box center [465, 195] width 82 height 16
type textarea "x"
type input "25"
type textarea "x"
type input "251"
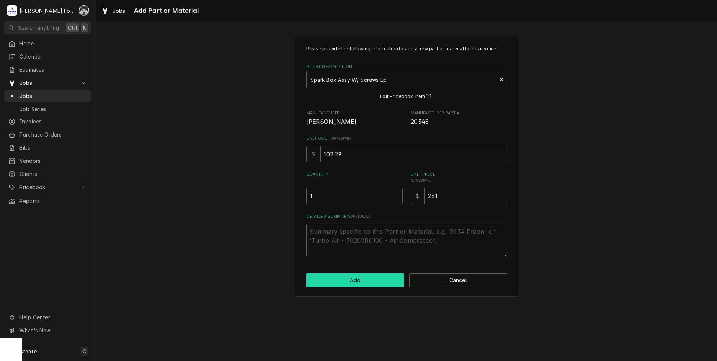
click at [358, 279] on button "Add" at bounding box center [355, 280] width 98 height 14
type textarea "x"
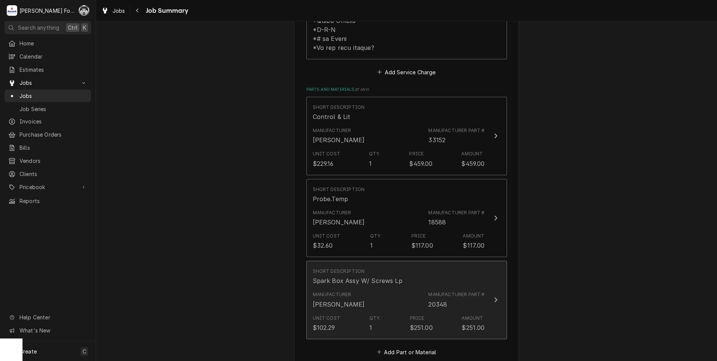
scroll to position [500, 0]
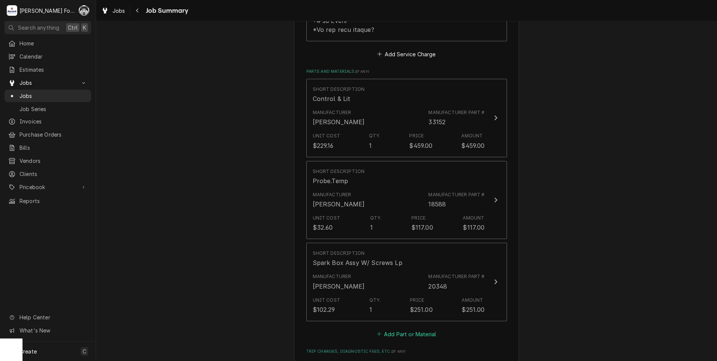
click at [402, 328] on button "Add Part or Material" at bounding box center [406, 333] width 62 height 10
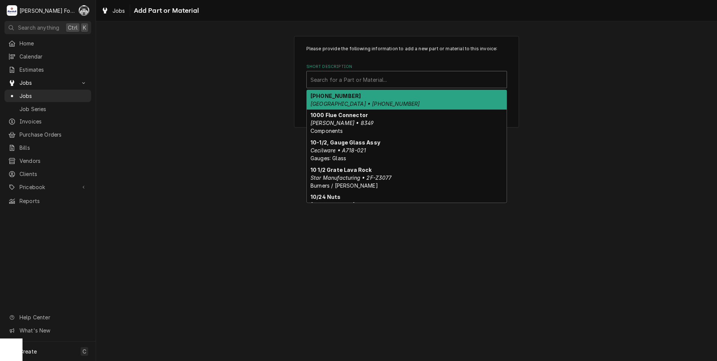
click at [398, 86] on div "Search for a Part or Material..." at bounding box center [407, 79] width 200 height 16
click at [398, 86] on div "Short Description" at bounding box center [406, 79] width 192 height 13
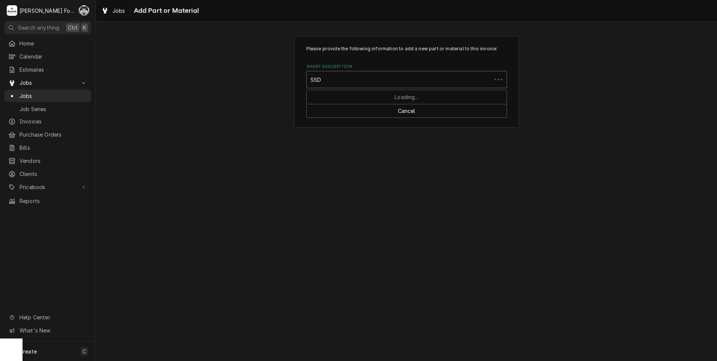
type input "SSDT"
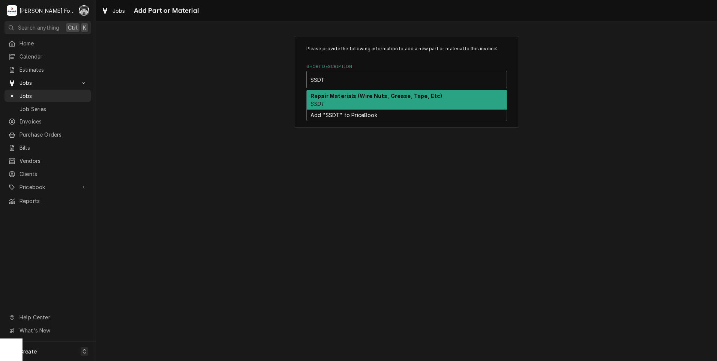
click at [388, 93] on strong "Repair Materials (Wire Nuts, Grease, Tape, Etc)" at bounding box center [376, 96] width 132 height 6
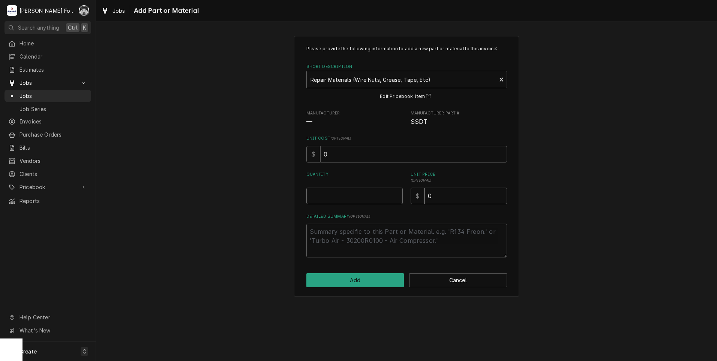
type textarea "x"
type input "0.5"
click at [397, 194] on input "0.5" at bounding box center [354, 195] width 96 height 16
type textarea "x"
type input "1"
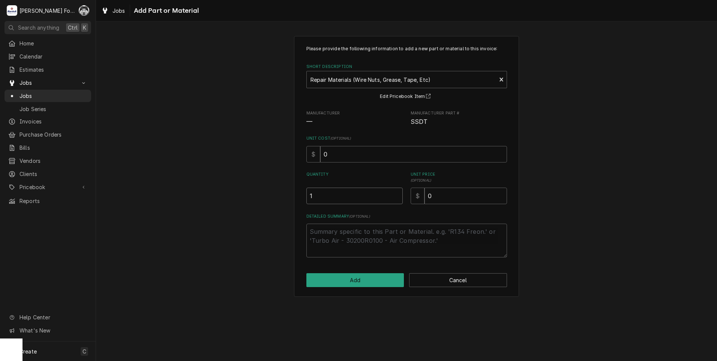
click at [397, 194] on input "1" at bounding box center [354, 195] width 96 height 16
click at [406, 197] on div "Quantity 1 Unit Price ( optional ) $ 0" at bounding box center [406, 187] width 201 height 33
type textarea "x"
type input "1"
type textarea "x"
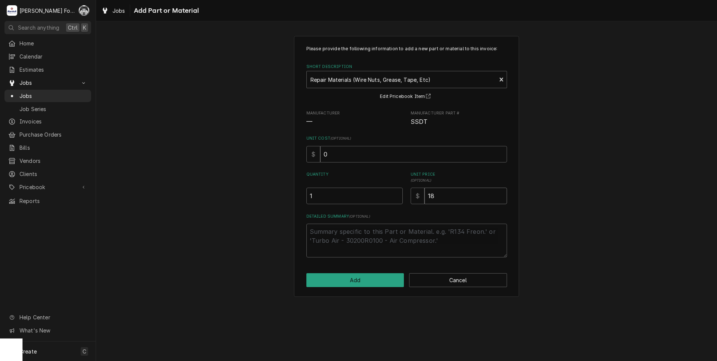
type input "18"
click at [352, 281] on button "Add" at bounding box center [355, 280] width 98 height 14
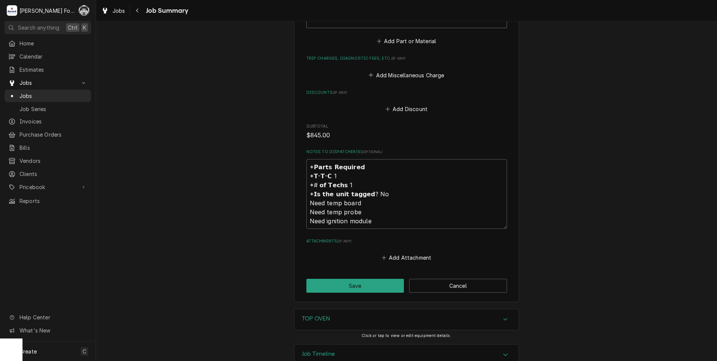
scroll to position [875, 0]
click at [342, 278] on button "Save" at bounding box center [355, 285] width 98 height 14
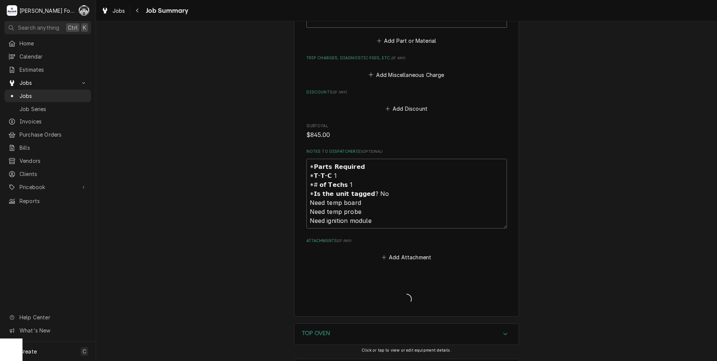
type textarea "x"
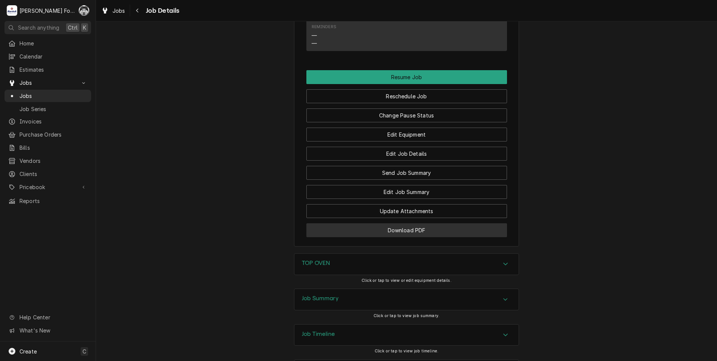
scroll to position [761, 0]
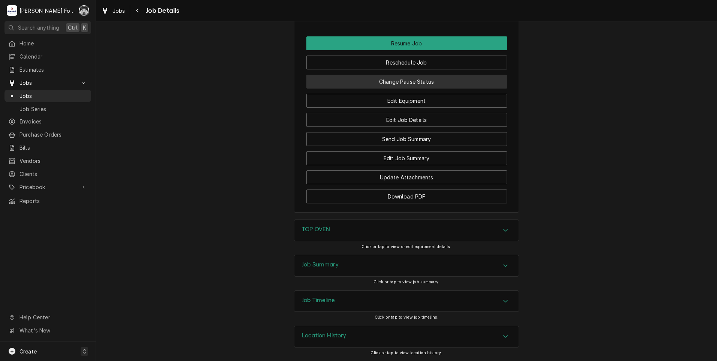
click at [387, 81] on button "Change Pause Status" at bounding box center [406, 82] width 201 height 14
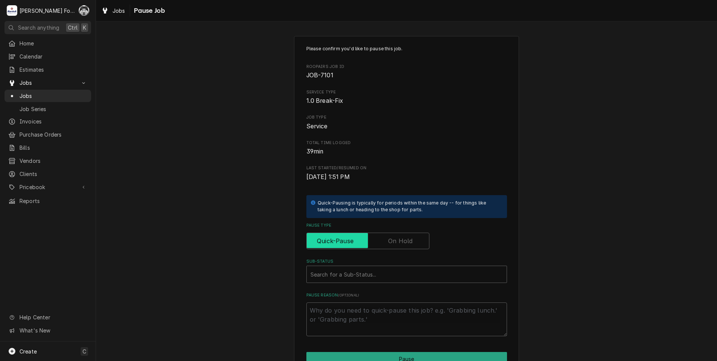
click at [398, 235] on input "Pause Type" at bounding box center [368, 240] width 116 height 16
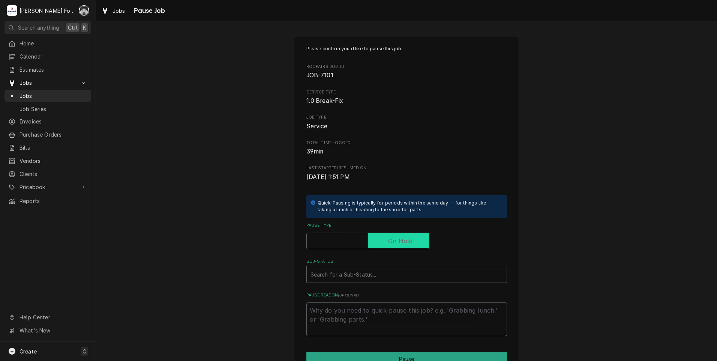
checkbox input "true"
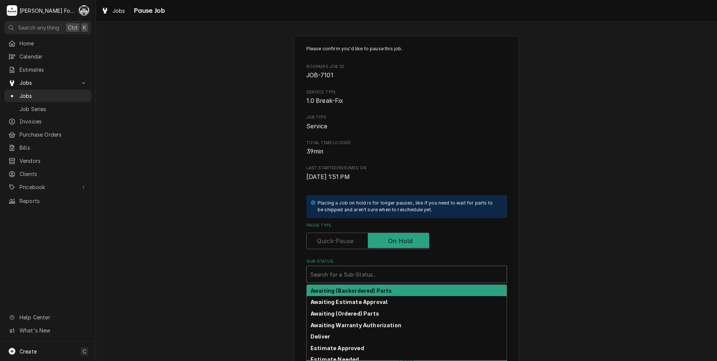
click at [370, 273] on div "Sub-Status" at bounding box center [406, 273] width 192 height 13
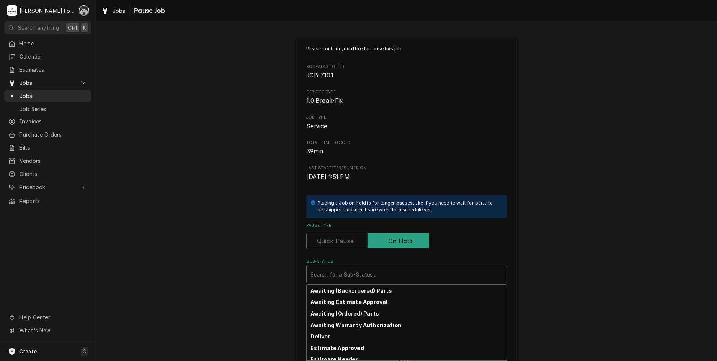
scroll to position [63, 0]
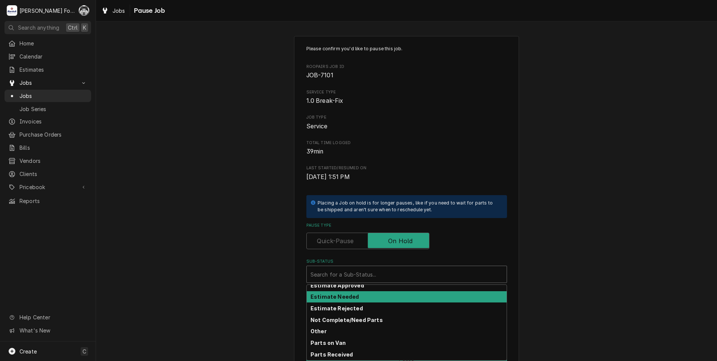
click at [352, 294] on strong "Estimate Needed" at bounding box center [334, 296] width 48 height 6
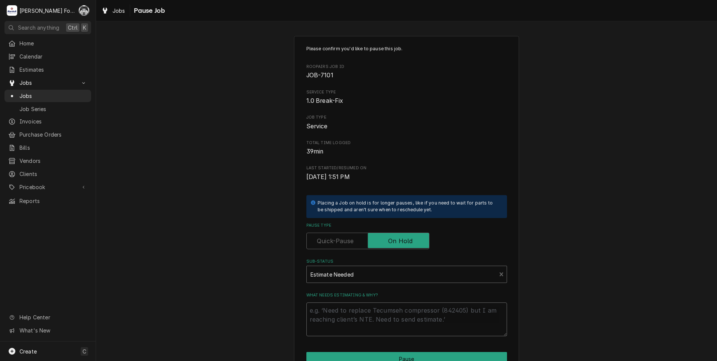
click at [342, 315] on textarea "What needs estimating & why?" at bounding box center [406, 319] width 201 height 34
type textarea "x"
type textarea "P"
type textarea "x"
type textarea "PA"
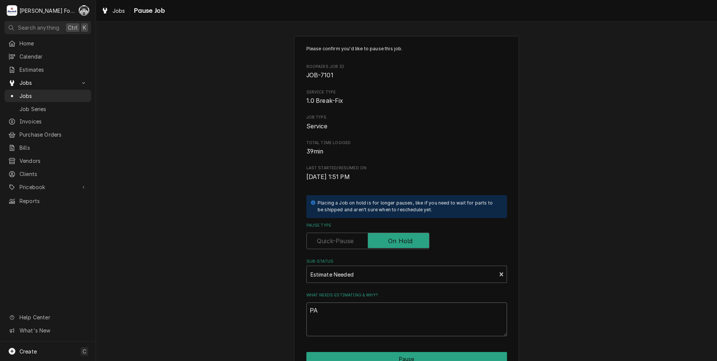
type textarea "x"
type textarea "PAR"
type textarea "x"
type textarea "PART"
type textarea "x"
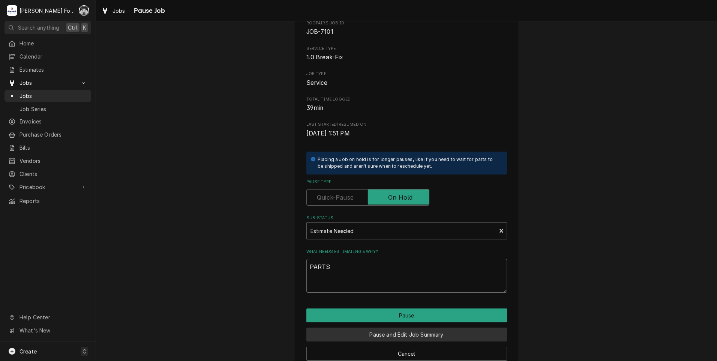
scroll to position [59, 0]
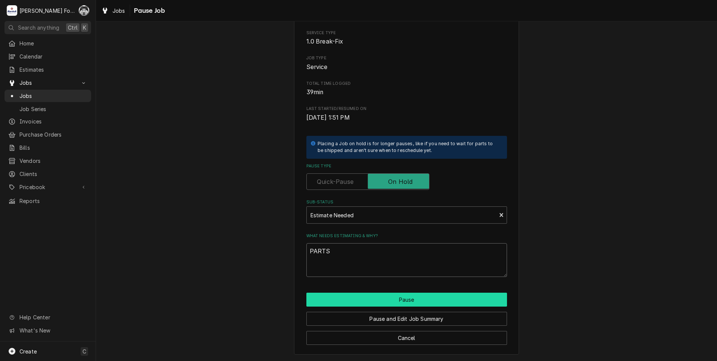
type textarea "PARTS"
click at [384, 297] on button "Pause" at bounding box center [406, 299] width 201 height 14
type textarea "x"
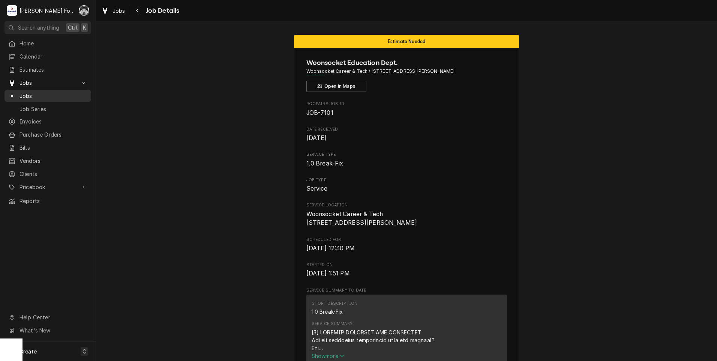
click at [28, 92] on span "Jobs" at bounding box center [53, 96] width 68 height 8
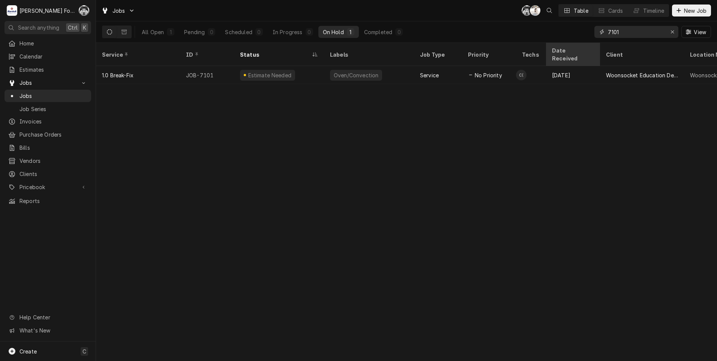
drag, startPoint x: 627, startPoint y: 30, endPoint x: 584, endPoint y: 43, distance: 44.2
click at [586, 42] on div "All Open 1 Pending 0 Scheduled 0 In Progress 0 On Hold 1 Completed 0 7101 View" at bounding box center [406, 31] width 621 height 21
type input "7102"
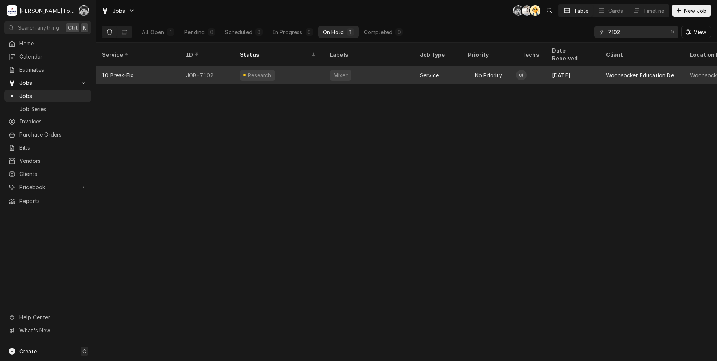
click at [318, 73] on div "Research" at bounding box center [279, 75] width 90 height 18
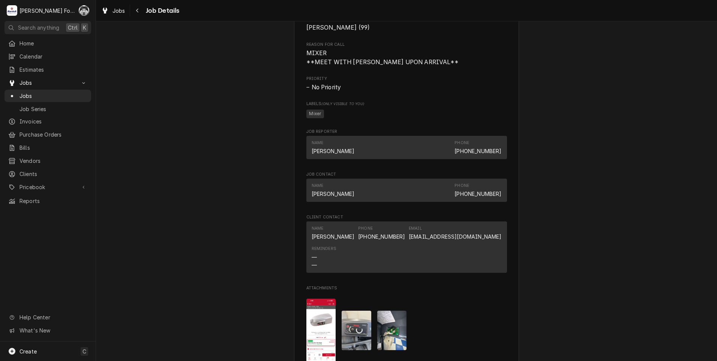
scroll to position [750, 0]
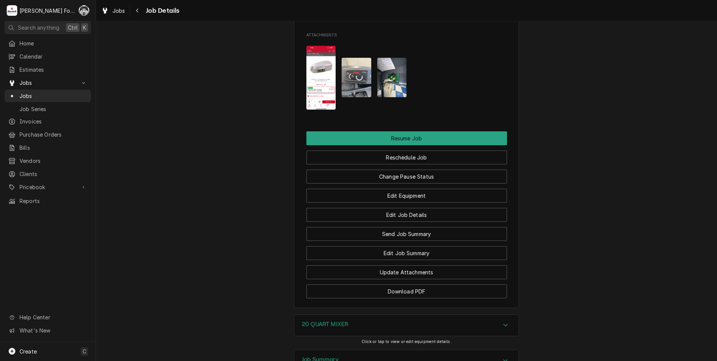
click at [325, 84] on img "Attachments" at bounding box center [321, 78] width 30 height 64
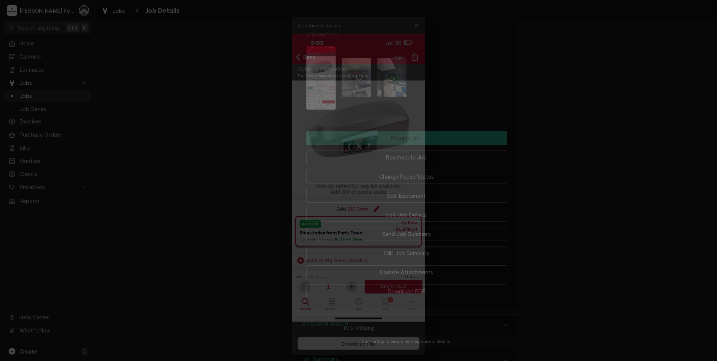
click at [199, 170] on div at bounding box center [358, 180] width 717 height 361
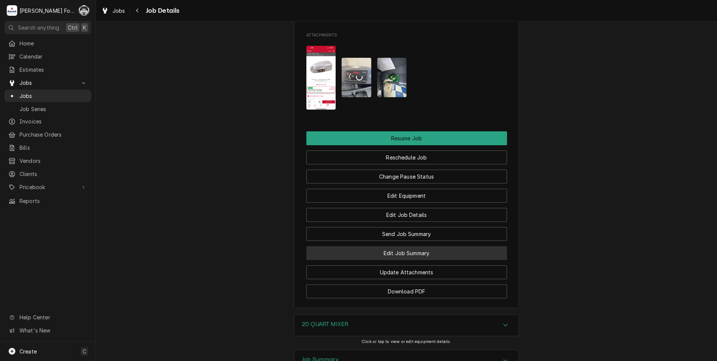
click at [415, 260] on button "Edit Job Summary" at bounding box center [406, 253] width 201 height 14
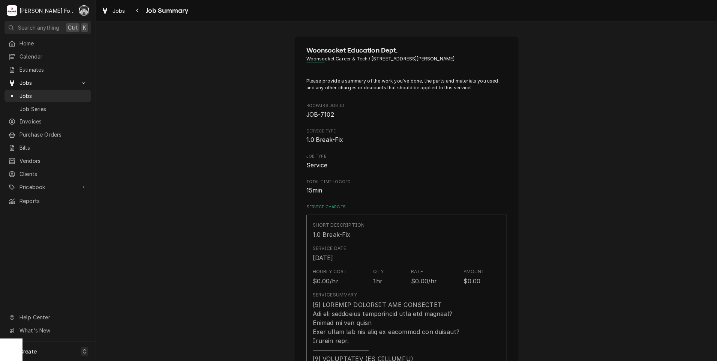
scroll to position [312, 0]
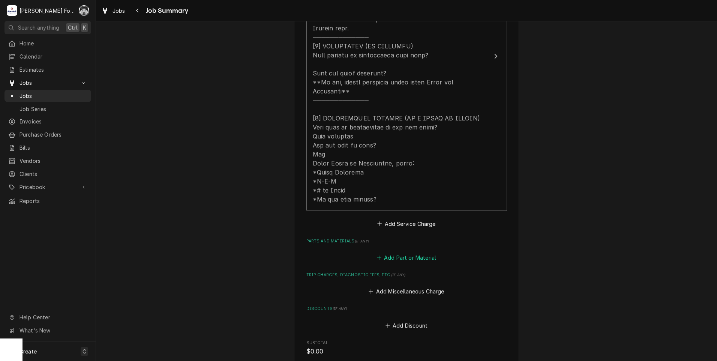
click at [405, 252] on button "Add Part or Material" at bounding box center [406, 257] width 62 height 10
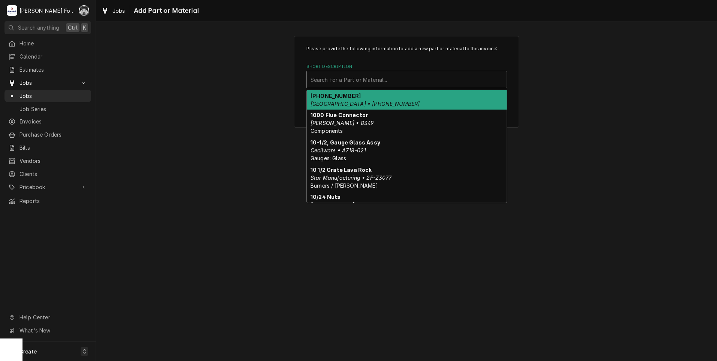
click at [397, 77] on div "Short Description" at bounding box center [406, 79] width 192 height 13
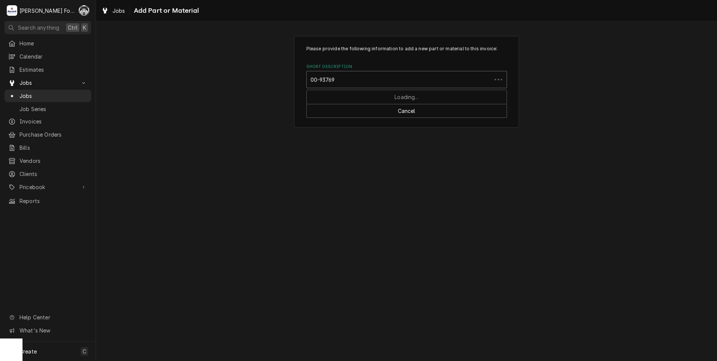
type input "00-937698"
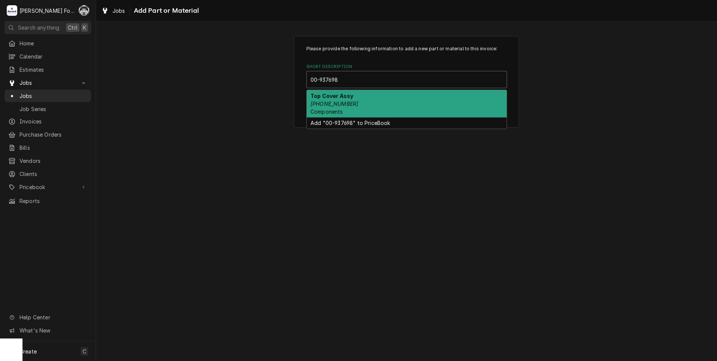
click at [366, 102] on div "Top Cover Assy [PHONE_NUMBER] Components" at bounding box center [407, 103] width 200 height 27
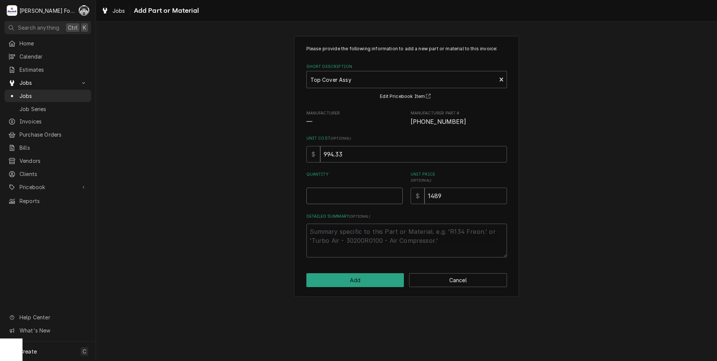
type textarea "x"
type input "0.5"
click at [395, 194] on input "0.5" at bounding box center [354, 195] width 96 height 16
type textarea "x"
type input "1"
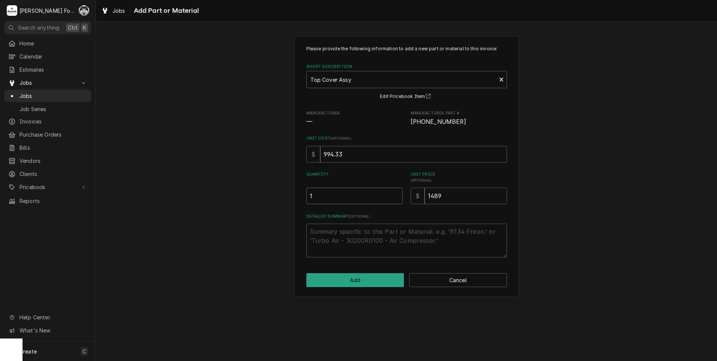
click at [395, 194] on input "1" at bounding box center [354, 195] width 96 height 16
drag, startPoint x: 455, startPoint y: 196, endPoint x: 383, endPoint y: 205, distance: 72.9
click at [387, 206] on div "Please provide the following information to add a new part or material to this …" at bounding box center [406, 151] width 201 height 212
type textarea "x"
type input "1"
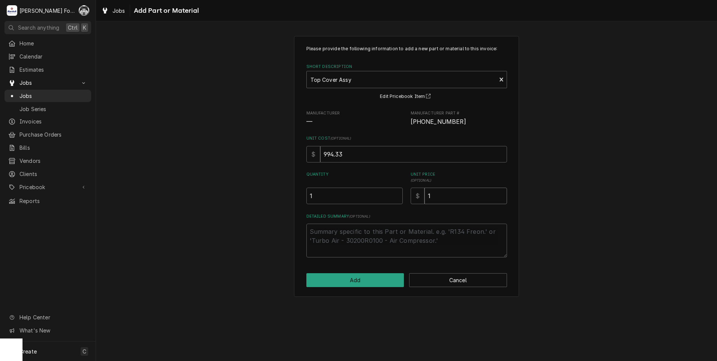
type textarea "x"
type input "15"
type textarea "x"
type input "152"
type textarea "x"
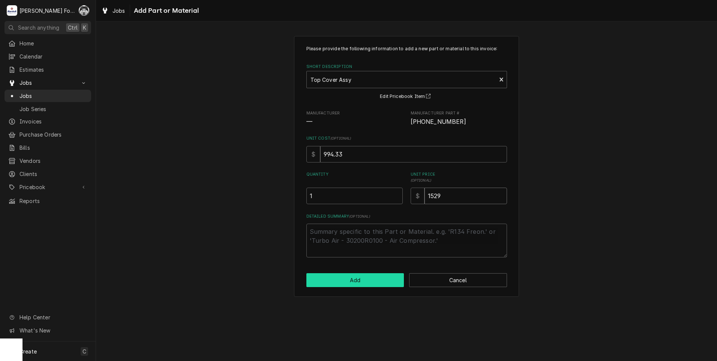
type input "1529"
click at [350, 279] on button "Add" at bounding box center [355, 280] width 98 height 14
type textarea "x"
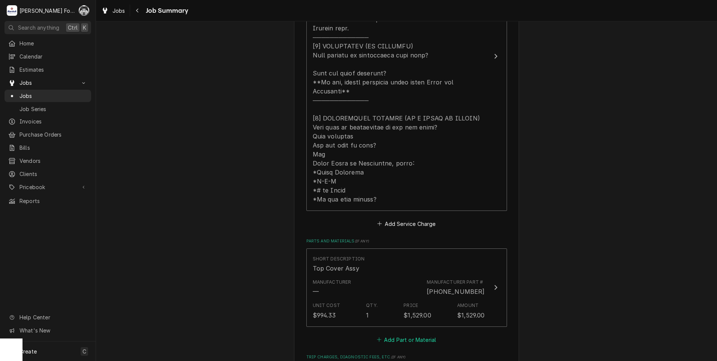
click at [407, 334] on button "Add Part or Material" at bounding box center [406, 339] width 62 height 10
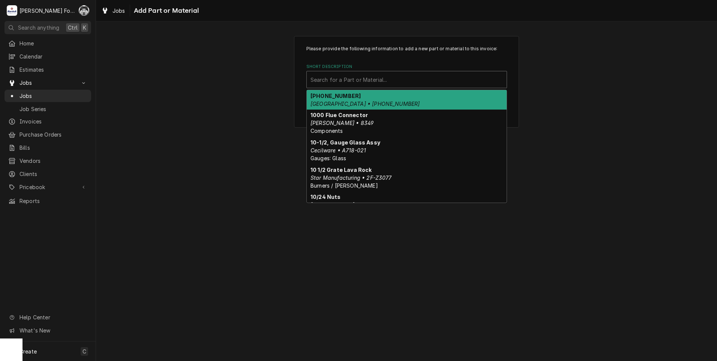
click at [391, 86] on div "Search for a Part or Material..." at bounding box center [407, 79] width 200 height 16
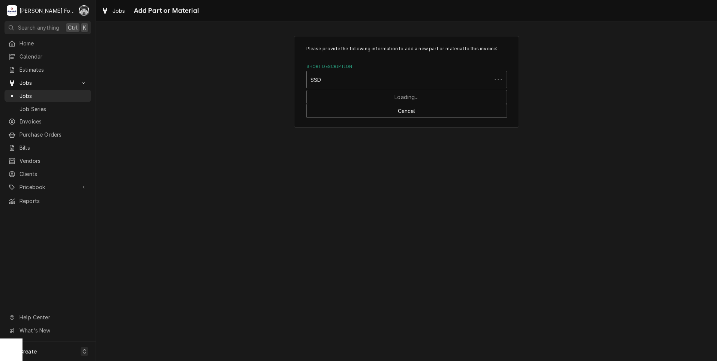
type input "SSDT"
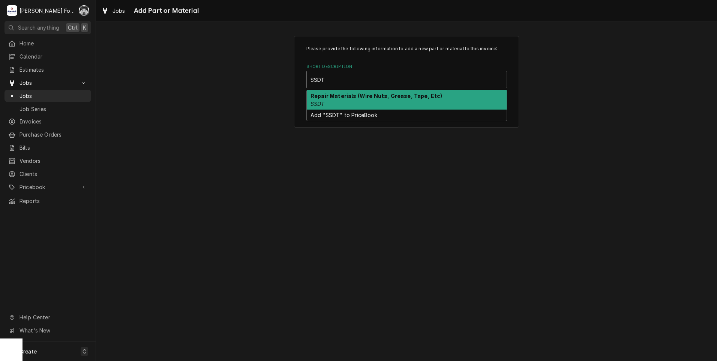
click at [379, 105] on div "Repair Materials (Wire Nuts, Grease, Tape, Etc) SSDT" at bounding box center [407, 99] width 200 height 19
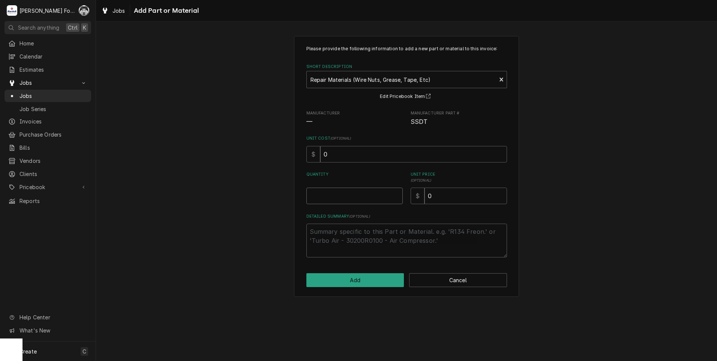
type textarea "x"
type input "0.5"
click at [396, 192] on input "0.5" at bounding box center [354, 195] width 96 height 16
type textarea "x"
type input "1"
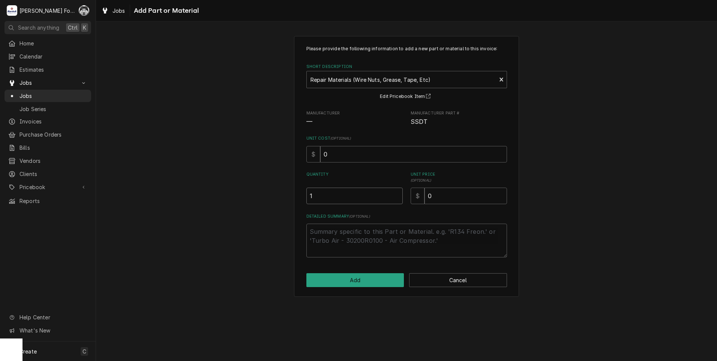
click at [396, 192] on input "1" at bounding box center [354, 195] width 96 height 16
drag, startPoint x: 470, startPoint y: 200, endPoint x: 336, endPoint y: 190, distance: 134.2
click at [396, 217] on div "Please provide the following information to add a new part or material to this …" at bounding box center [406, 151] width 201 height 212
type textarea "x"
type input "2"
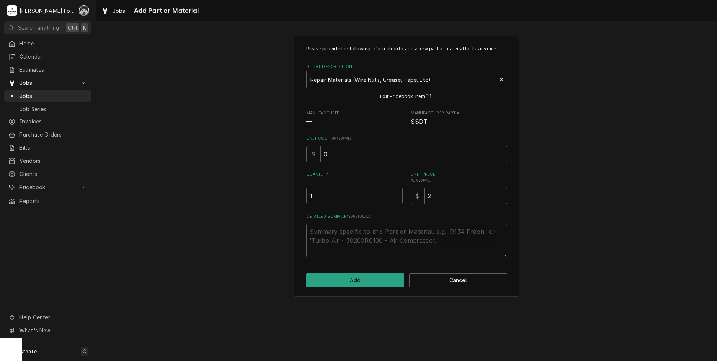
type textarea "x"
type input "20"
click at [355, 277] on button "Add" at bounding box center [355, 280] width 98 height 14
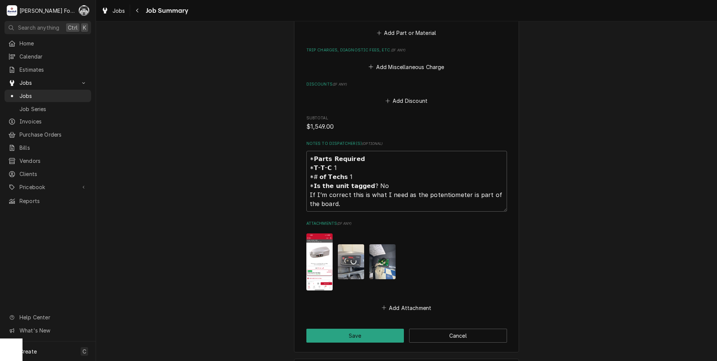
scroll to position [760, 0]
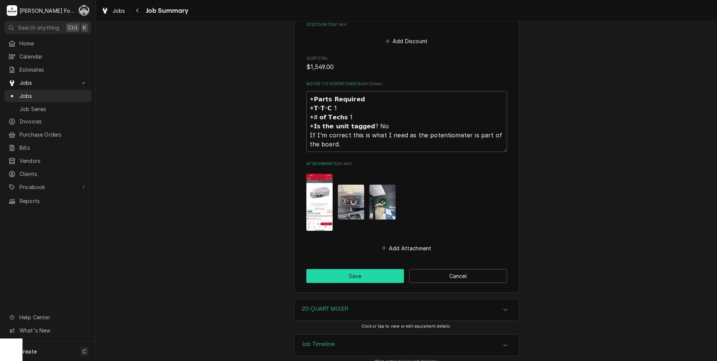
click at [332, 269] on button "Save" at bounding box center [355, 276] width 98 height 14
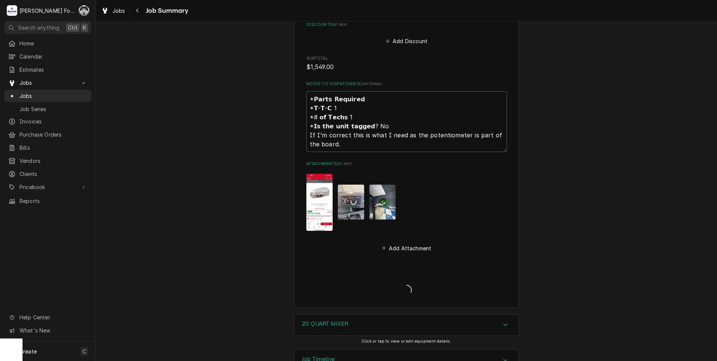
type textarea "x"
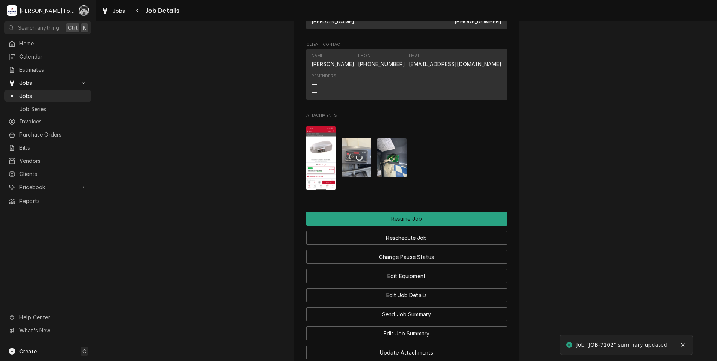
scroll to position [687, 0]
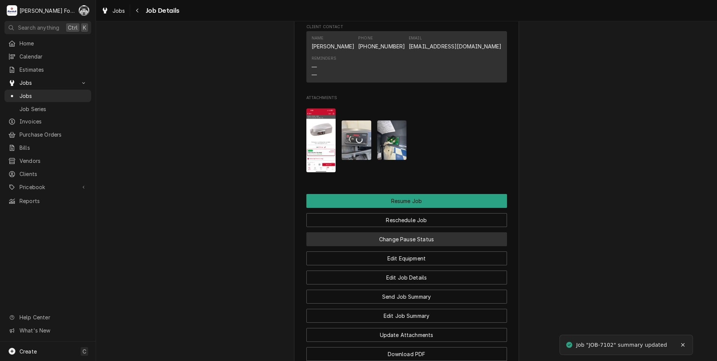
click at [402, 246] on button "Change Pause Status" at bounding box center [406, 239] width 201 height 14
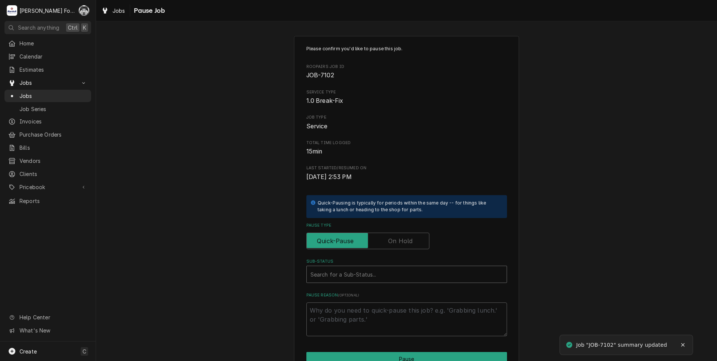
type textarea "x"
click at [391, 273] on div "Sub-Status" at bounding box center [406, 273] width 192 height 13
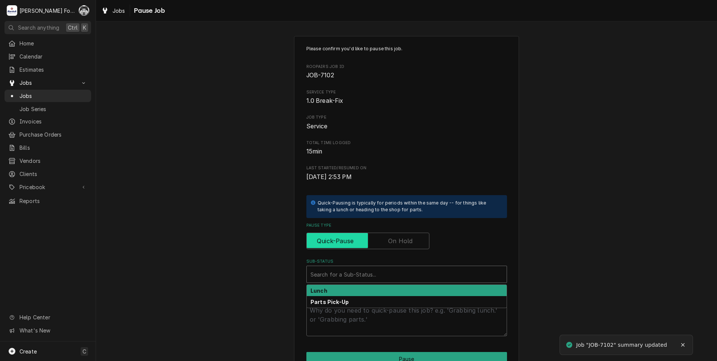
click at [382, 244] on input "Pause Type" at bounding box center [368, 240] width 116 height 16
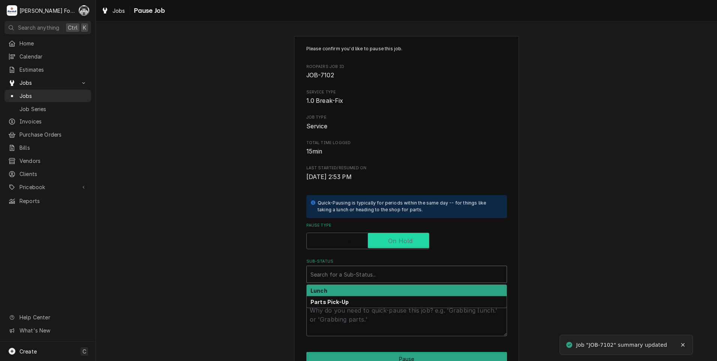
checkbox input "true"
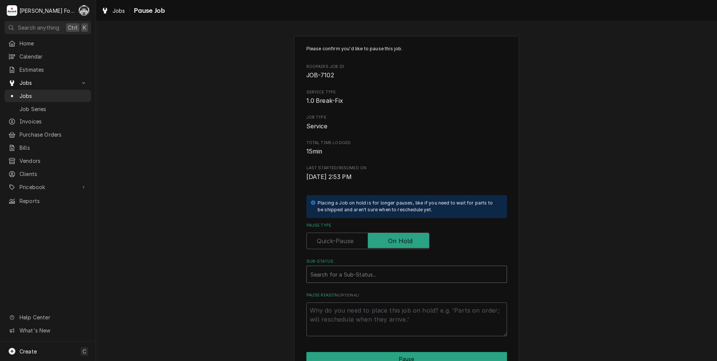
click at [378, 268] on div "Sub-Status" at bounding box center [406, 273] width 192 height 13
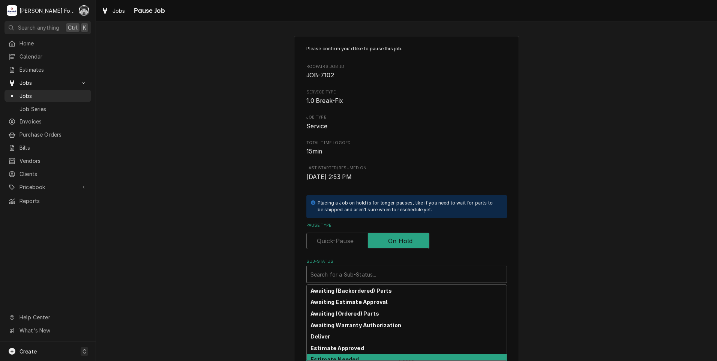
click at [350, 358] on strong "Estimate Needed" at bounding box center [334, 359] width 48 height 6
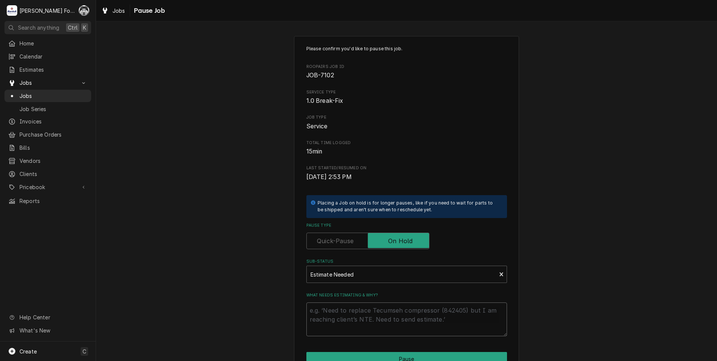
click at [349, 319] on textarea "What needs estimating & why?" at bounding box center [406, 319] width 201 height 34
type textarea "x"
type textarea "P"
type textarea "x"
type textarea "PA"
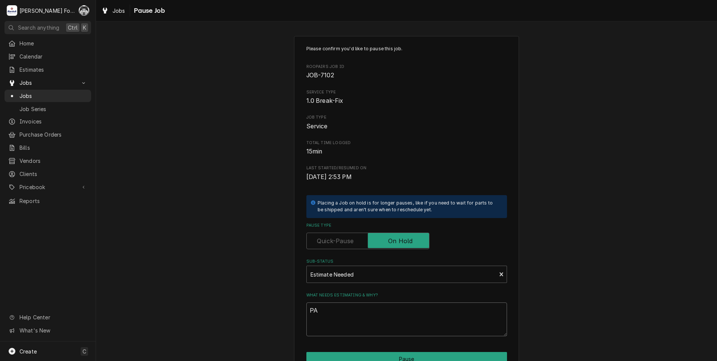
type textarea "x"
type textarea "PAR"
type textarea "x"
type textarea "PART"
type textarea "x"
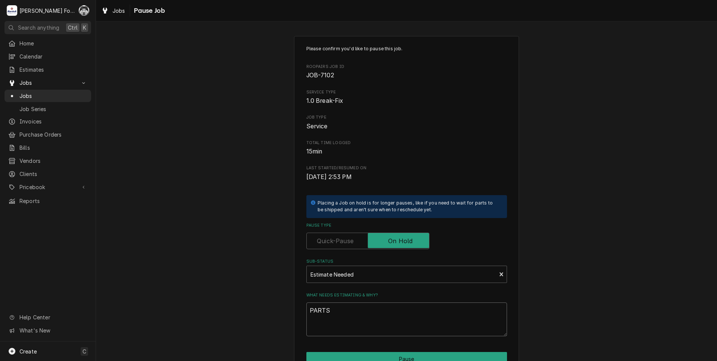
scroll to position [59, 0]
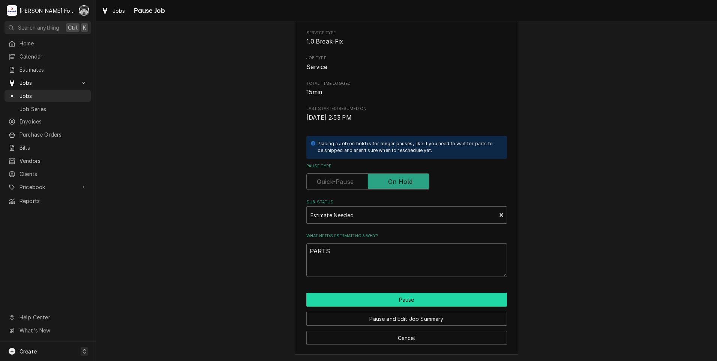
type textarea "PARTS"
click at [374, 297] on button "Pause" at bounding box center [406, 299] width 201 height 14
type textarea "x"
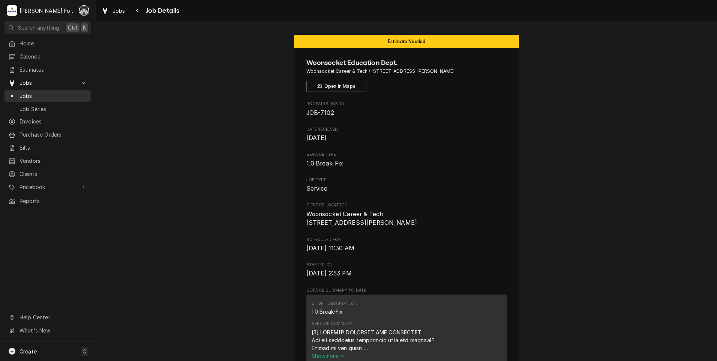
click at [18, 93] on div "Jobs" at bounding box center [47, 96] width 79 height 8
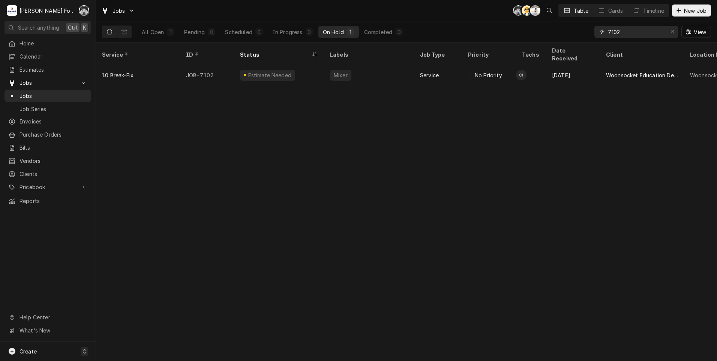
drag, startPoint x: 626, startPoint y: 32, endPoint x: 538, endPoint y: 39, distance: 88.4
click at [540, 39] on div "All Open 1 Pending 0 Scheduled 0 In Progress 0 On Hold 1 Completed 0 7102 View" at bounding box center [406, 31] width 609 height 21
type input "7386"
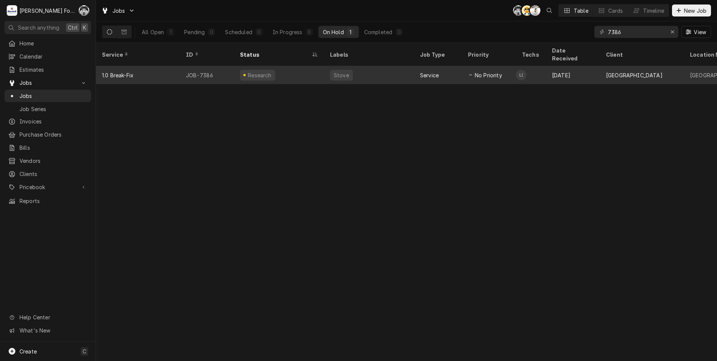
click at [304, 73] on div "Research" at bounding box center [279, 75] width 90 height 18
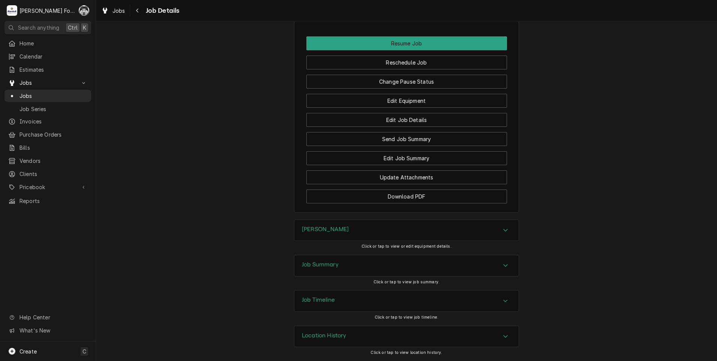
click at [357, 227] on div "[PERSON_NAME]" at bounding box center [406, 230] width 224 height 21
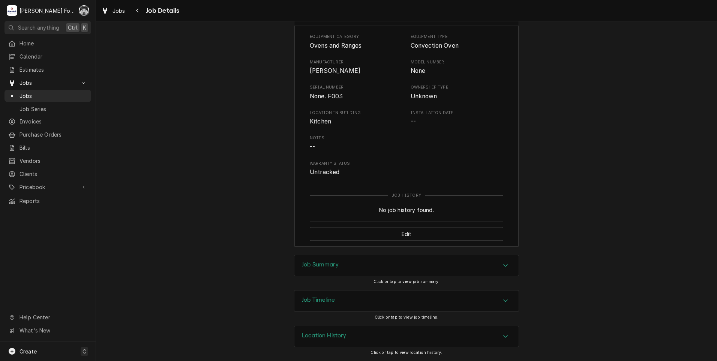
click at [343, 267] on div "Job Summary" at bounding box center [406, 265] width 224 height 21
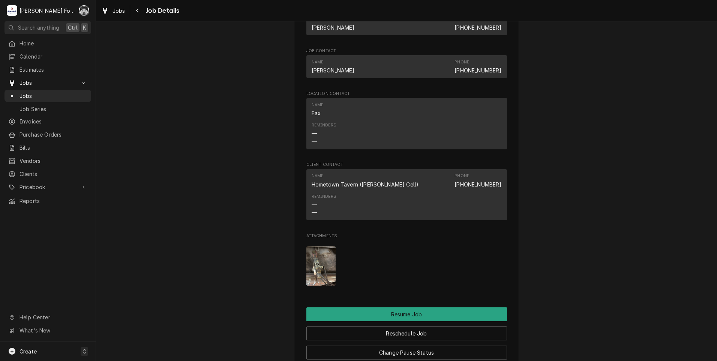
scroll to position [731, 0]
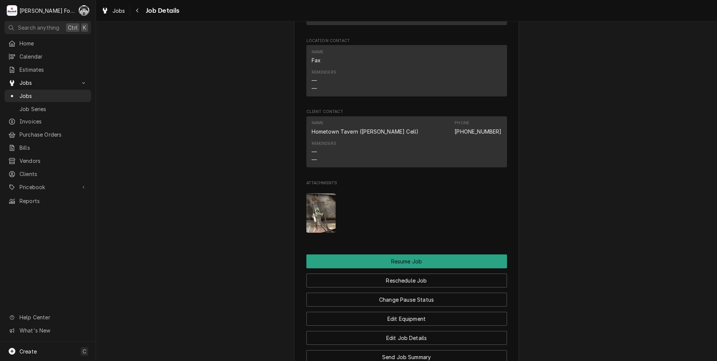
click at [318, 226] on img "Attachments" at bounding box center [321, 212] width 30 height 39
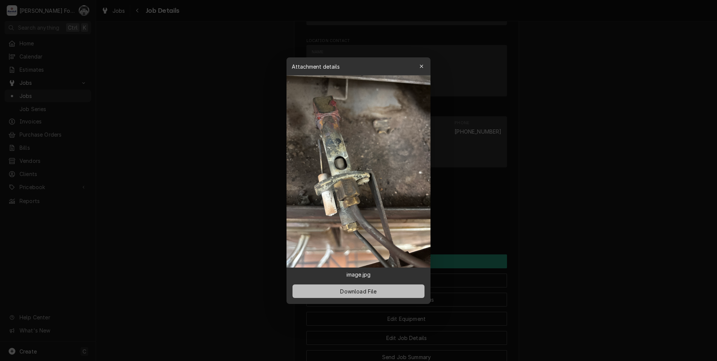
click at [348, 292] on span "Download File" at bounding box center [358, 291] width 39 height 8
click at [170, 219] on div at bounding box center [358, 180] width 717 height 361
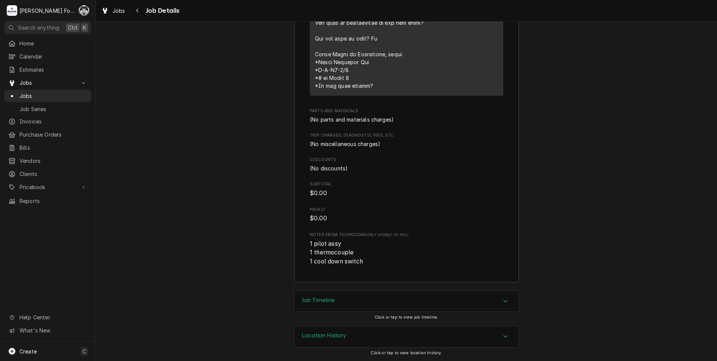
scroll to position [1731, 0]
click at [346, 298] on div "Job Timeline" at bounding box center [406, 301] width 224 height 21
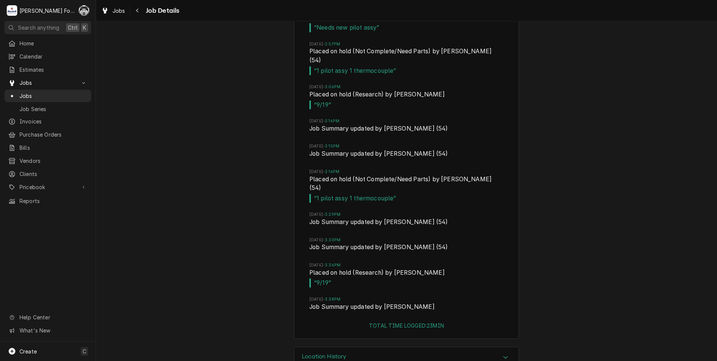
scroll to position [2197, 0]
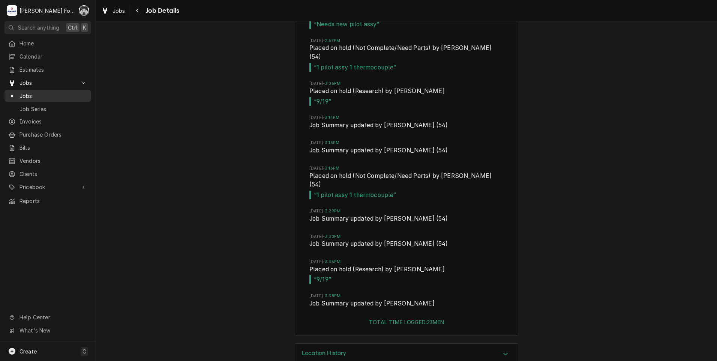
click at [23, 94] on span "Jobs" at bounding box center [53, 96] width 68 height 8
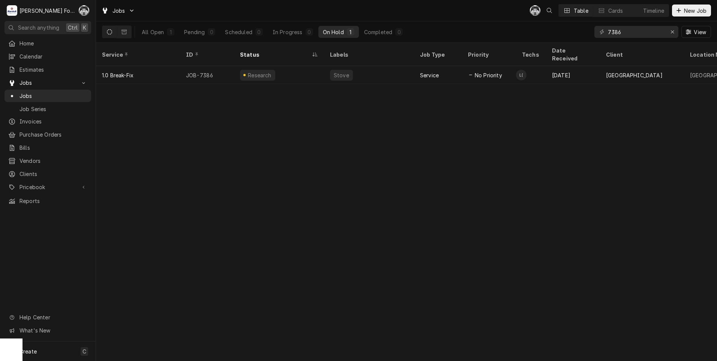
click at [568, 40] on div "All Open 1 Pending 0 Scheduled 0 In Progress 0 On Hold 1 Completed 0 7386 View" at bounding box center [406, 31] width 609 height 21
type input "7484"
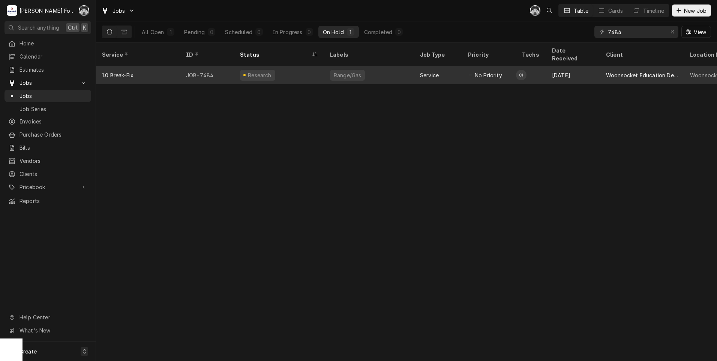
click at [282, 66] on div "Research" at bounding box center [279, 75] width 90 height 18
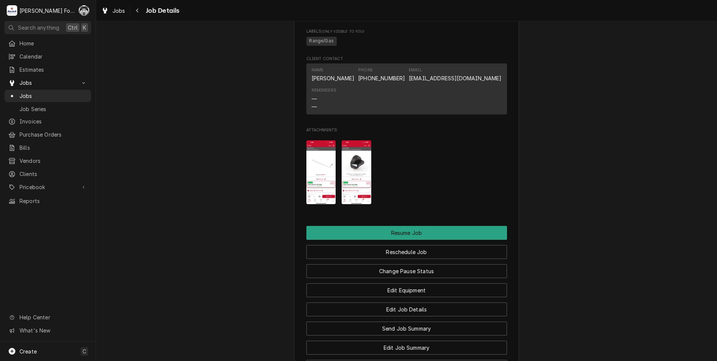
scroll to position [562, 0]
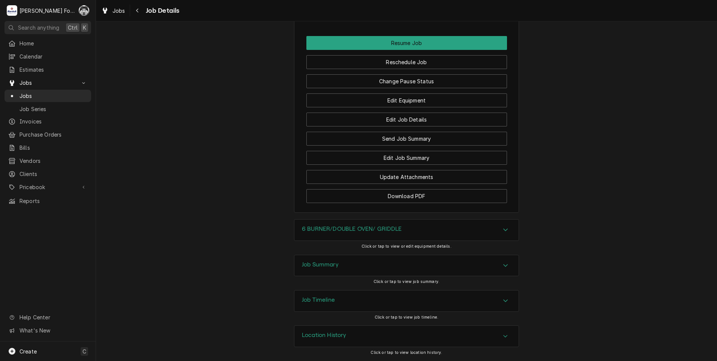
click at [331, 266] on h3 "Job Summary" at bounding box center [320, 264] width 37 height 7
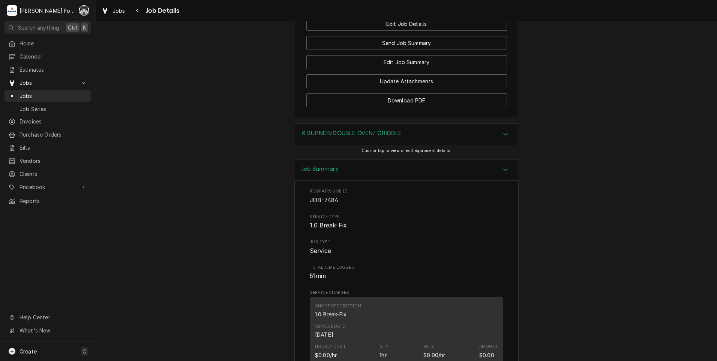
scroll to position [634, 0]
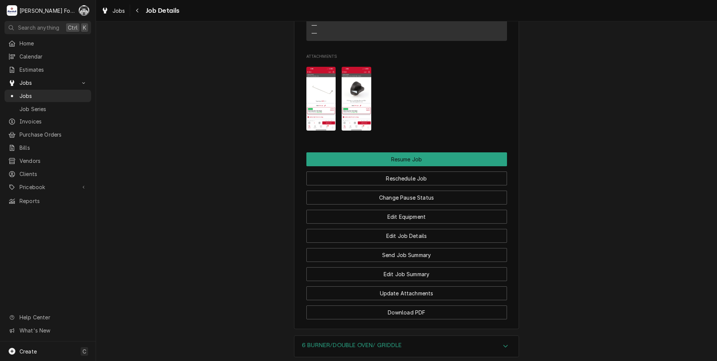
click at [317, 111] on img "Attachments" at bounding box center [321, 99] width 30 height 64
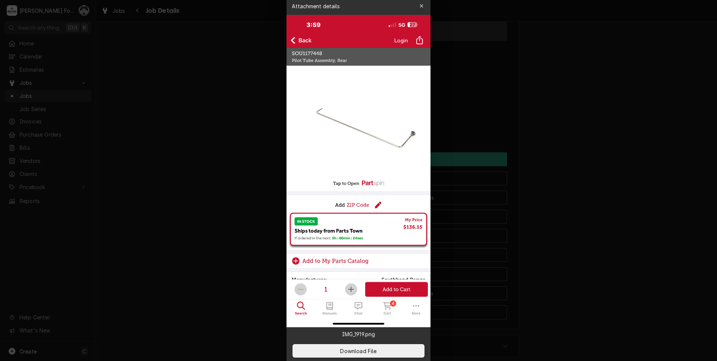
click at [204, 127] on div at bounding box center [358, 180] width 717 height 361
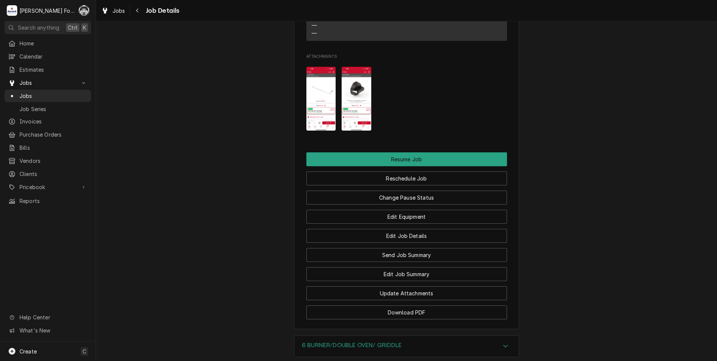
click at [357, 108] on img "Attachments" at bounding box center [357, 99] width 30 height 64
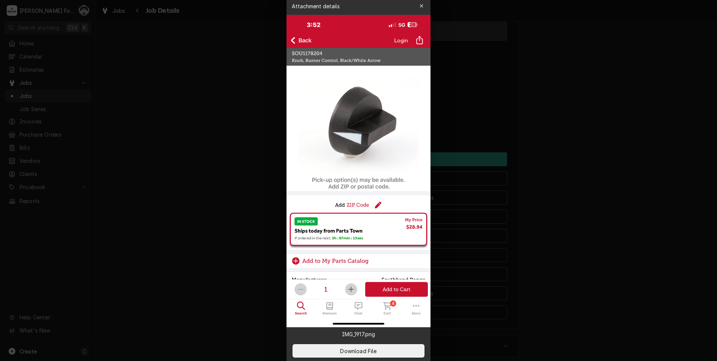
click at [226, 142] on div at bounding box center [358, 180] width 717 height 361
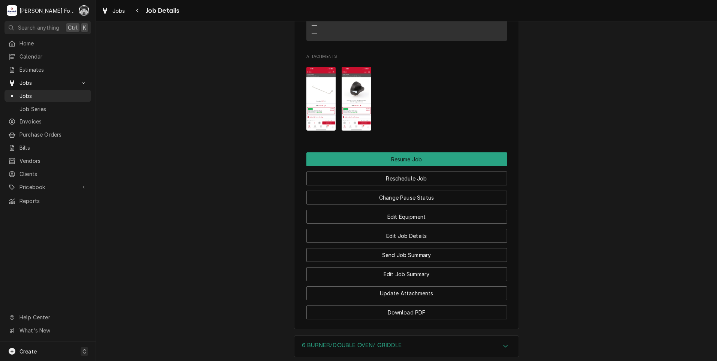
click at [320, 110] on img "Attachments" at bounding box center [321, 99] width 30 height 64
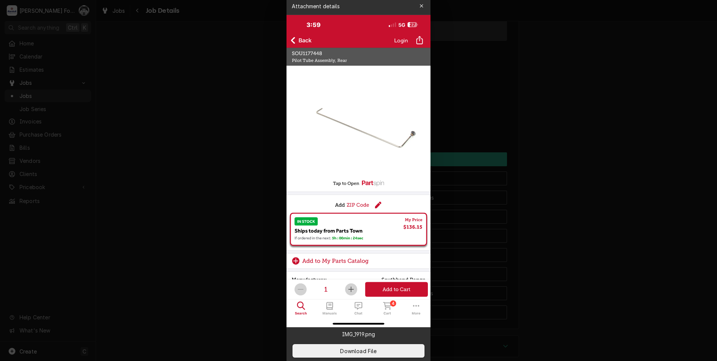
click at [561, 294] on div at bounding box center [358, 180] width 717 height 361
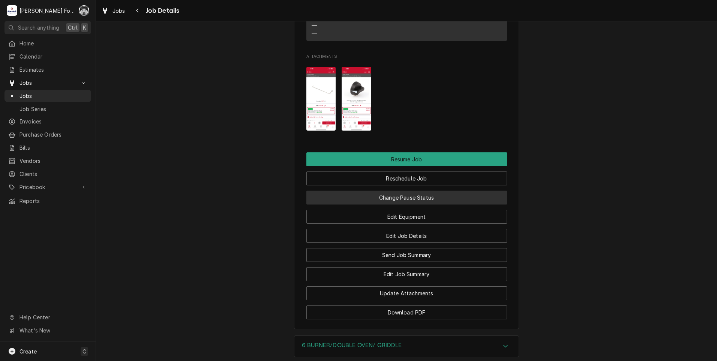
click at [401, 204] on button "Change Pause Status" at bounding box center [406, 197] width 201 height 14
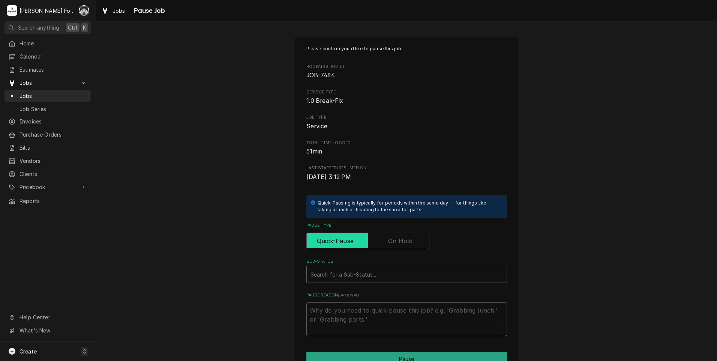
click at [409, 235] on input "Pause Type" at bounding box center [368, 240] width 116 height 16
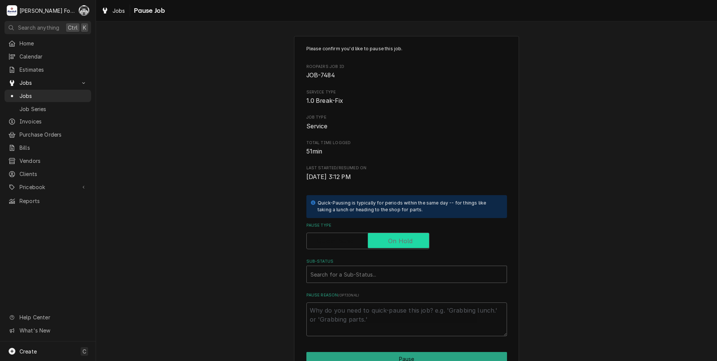
checkbox input "true"
click at [387, 274] on div "Sub-Status" at bounding box center [406, 273] width 192 height 13
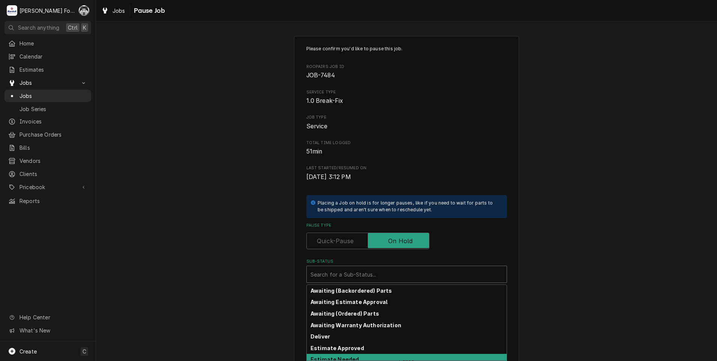
drag, startPoint x: 359, startPoint y: 313, endPoint x: 343, endPoint y: 358, distance: 47.9
click at [343, 358] on div "Awaiting (Backordered) Parts Awaiting Estimate Approval Awaiting (Ordered) Part…" at bounding box center [407, 322] width 200 height 75
click at [343, 358] on strong "Estimate Needed" at bounding box center [334, 359] width 48 height 6
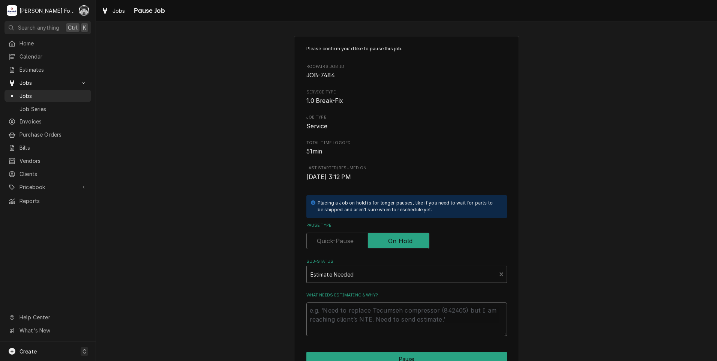
click at [349, 309] on textarea "What needs estimating & why?" at bounding box center [406, 319] width 201 height 34
type textarea "x"
type textarea "p"
type textarea "x"
type textarea "pa"
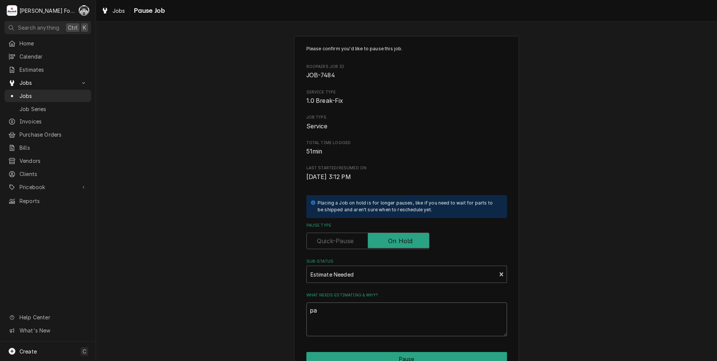
type textarea "x"
type textarea "par"
type textarea "x"
type textarea "part"
type textarea "x"
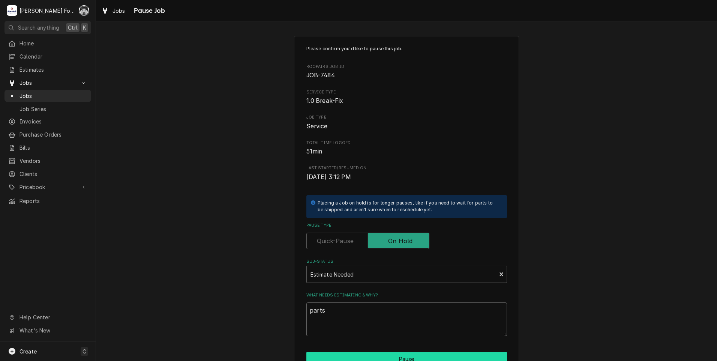
type textarea "parts"
click at [371, 360] on button "Pause" at bounding box center [406, 359] width 201 height 14
type textarea "x"
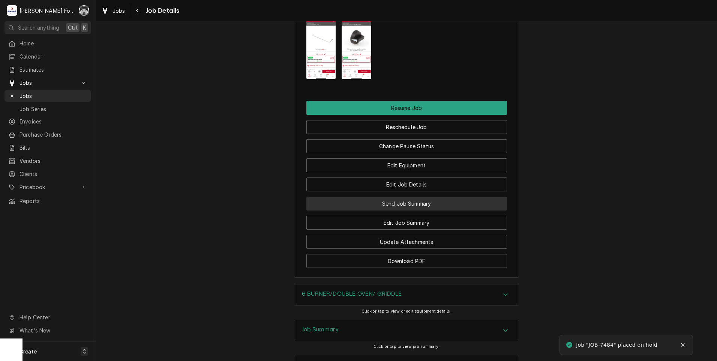
scroll to position [687, 0]
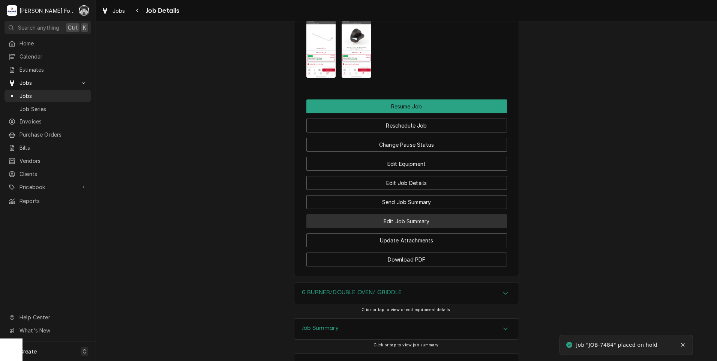
click at [395, 228] on button "Edit Job Summary" at bounding box center [406, 221] width 201 height 14
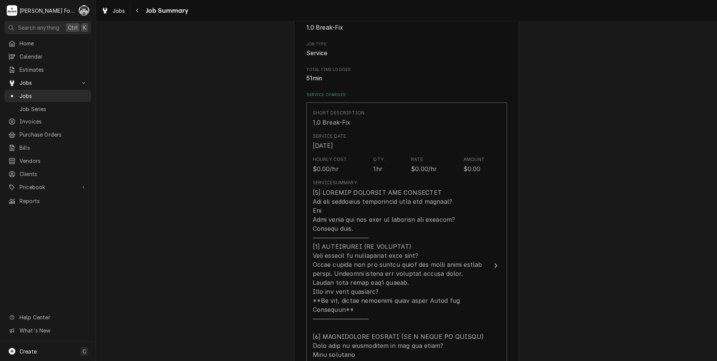
scroll to position [312, 0]
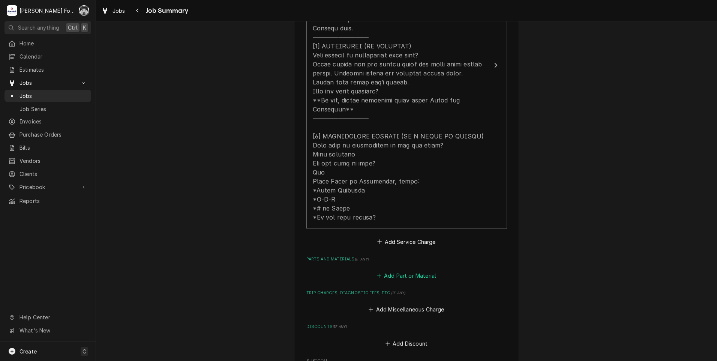
click at [402, 270] on button "Add Part or Material" at bounding box center [406, 275] width 62 height 10
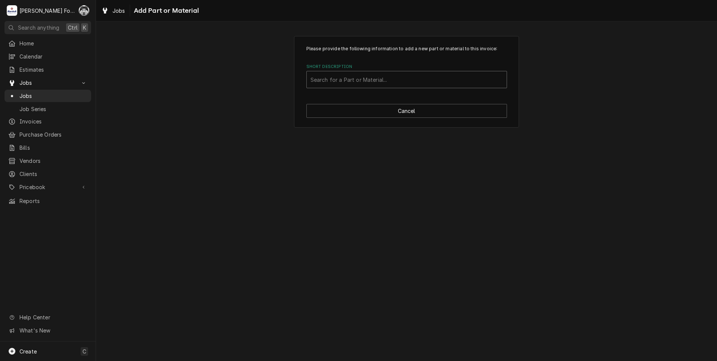
click at [403, 74] on div "Short Description" at bounding box center [406, 79] width 192 height 13
type input "1177448"
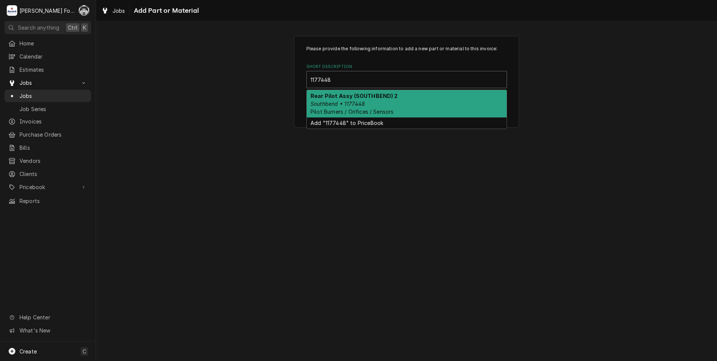
click at [336, 107] on div "Rear Pilot Assy (SOUTHBEND) 2 Southbend • 1177448 Pilot Burners / Orifices / Se…" at bounding box center [407, 103] width 200 height 27
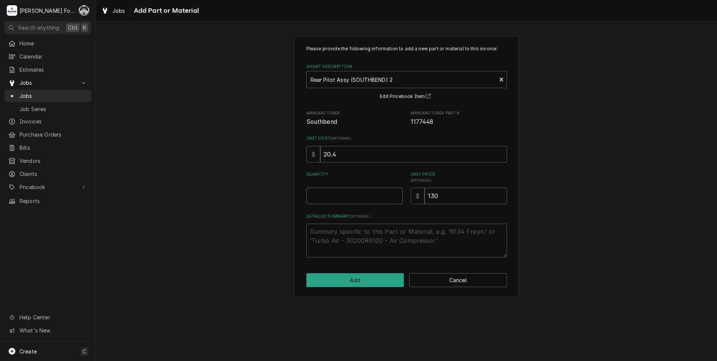
type textarea "x"
type input "0.5"
click at [395, 195] on input "0.5" at bounding box center [354, 195] width 96 height 16
type textarea "x"
type input "1"
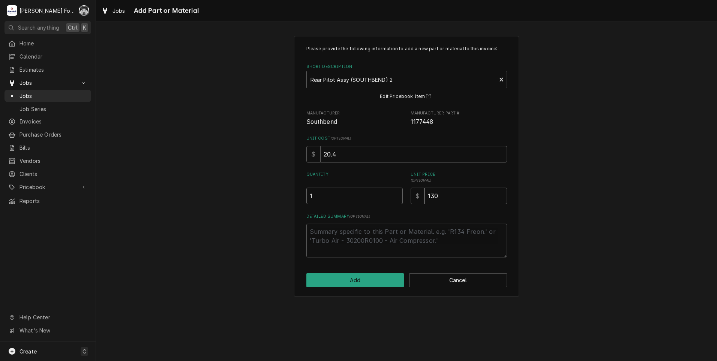
click at [395, 195] on input "1" at bounding box center [354, 195] width 96 height 16
drag, startPoint x: 438, startPoint y: 201, endPoint x: 420, endPoint y: 207, distance: 18.4
click at [430, 204] on input "130" at bounding box center [465, 195] width 82 height 16
type textarea "x"
type input "16"
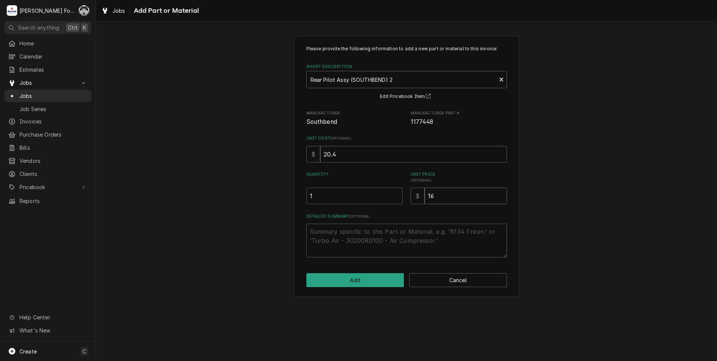
type textarea "x"
type input "168"
type textarea "x"
type input "16"
type textarea "x"
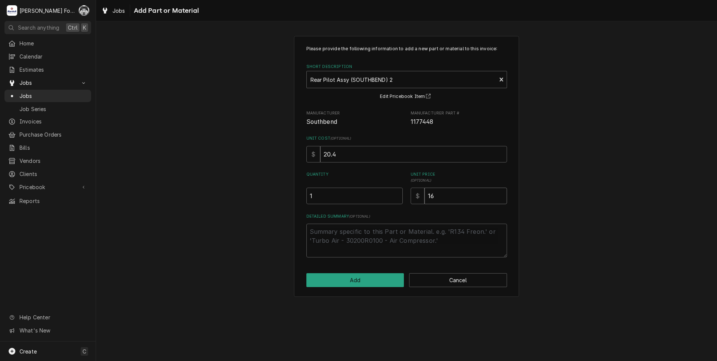
type input "1"
type textarea "x"
type input "6"
type textarea "x"
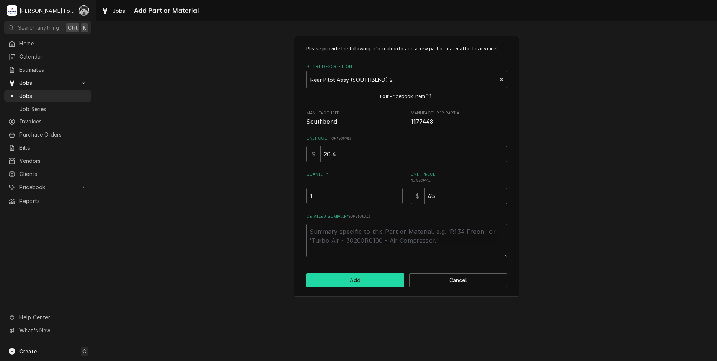
type input "68"
click at [375, 283] on button "Add" at bounding box center [355, 280] width 98 height 14
type textarea "x"
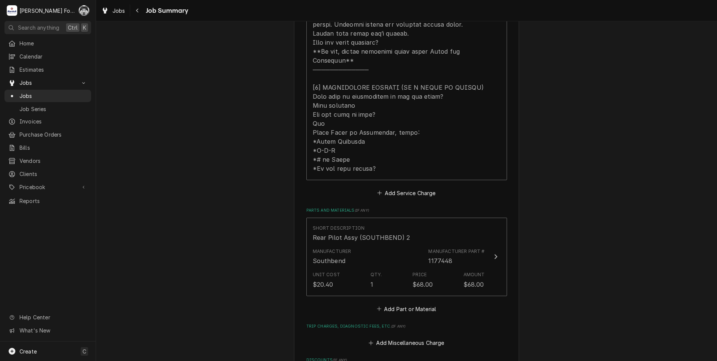
scroll to position [437, 0]
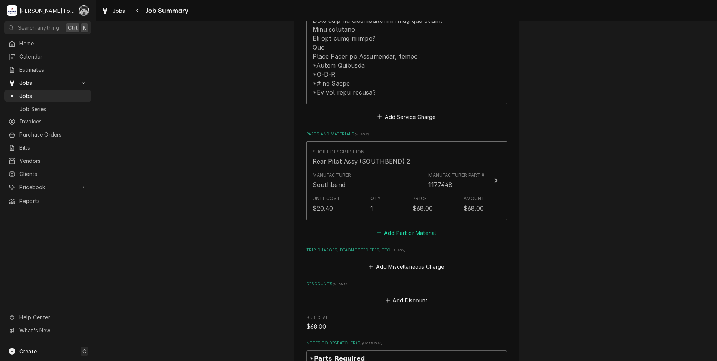
click at [396, 227] on button "Add Part or Material" at bounding box center [406, 232] width 62 height 10
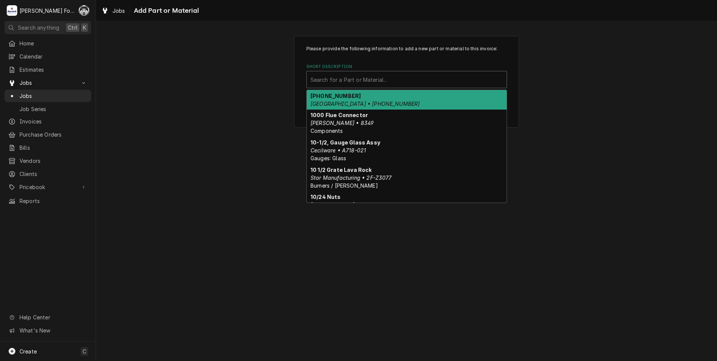
click at [404, 85] on div "Short Description" at bounding box center [406, 79] width 192 height 13
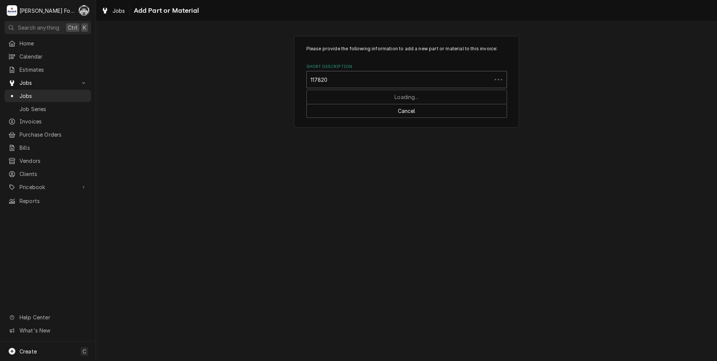
type input "1178204"
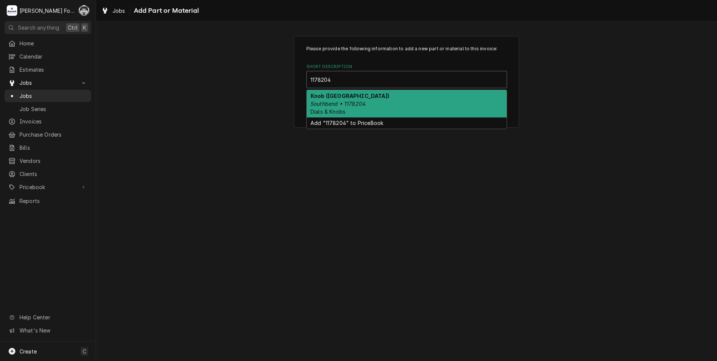
click at [376, 114] on div "Knob (SOUTHBEND) Southbend • 1178204 Dials & Knobs" at bounding box center [407, 103] width 200 height 27
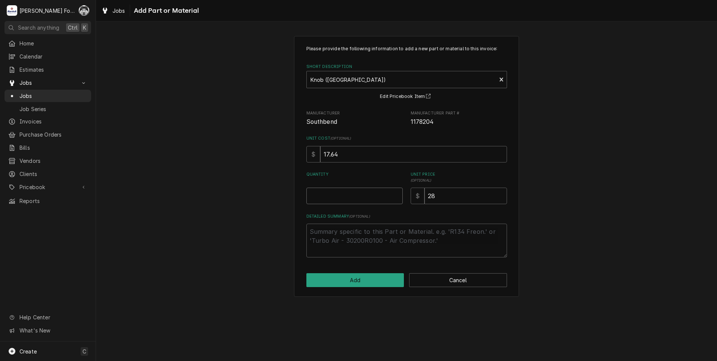
type textarea "x"
type input "0.5"
click at [396, 193] on input "0.5" at bounding box center [354, 195] width 96 height 16
type textarea "x"
type input "1"
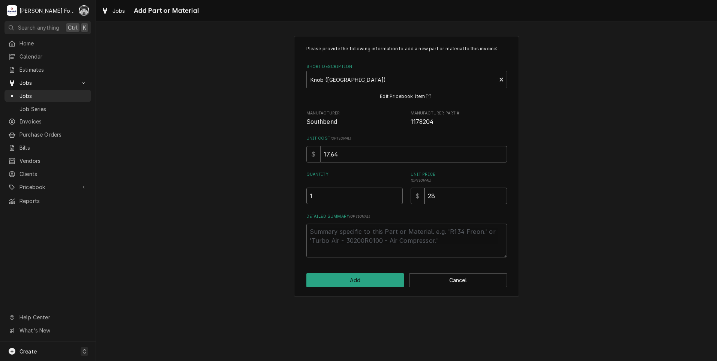
click at [396, 193] on input "1" at bounding box center [354, 195] width 96 height 16
drag, startPoint x: 448, startPoint y: 198, endPoint x: 363, endPoint y: 208, distance: 86.0
click at [386, 208] on div "Please provide the following information to add a new part or material to this …" at bounding box center [406, 151] width 201 height 212
type textarea "x"
type input "2"
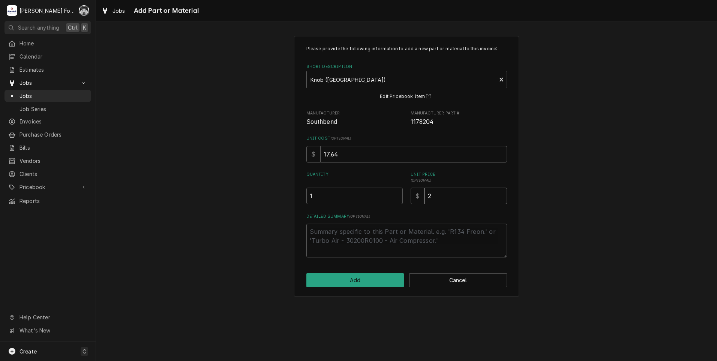
type textarea "x"
type input "29"
click at [353, 278] on button "Add" at bounding box center [355, 280] width 98 height 14
type textarea "x"
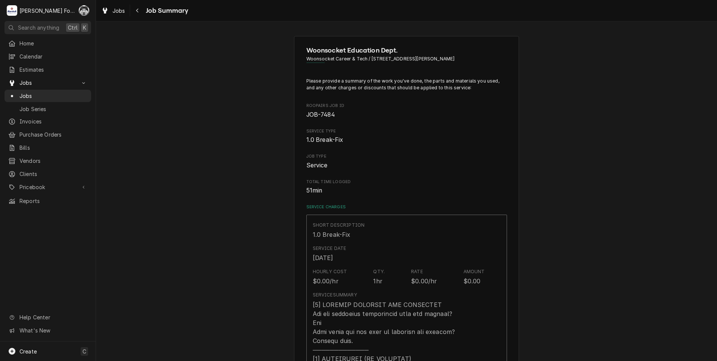
scroll to position [437, 0]
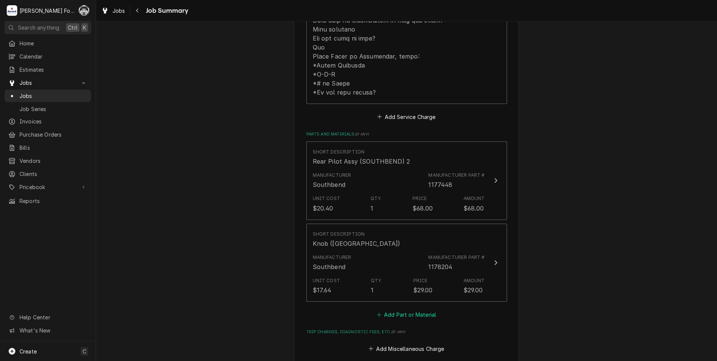
click at [415, 309] on button "Add Part or Material" at bounding box center [406, 314] width 62 height 10
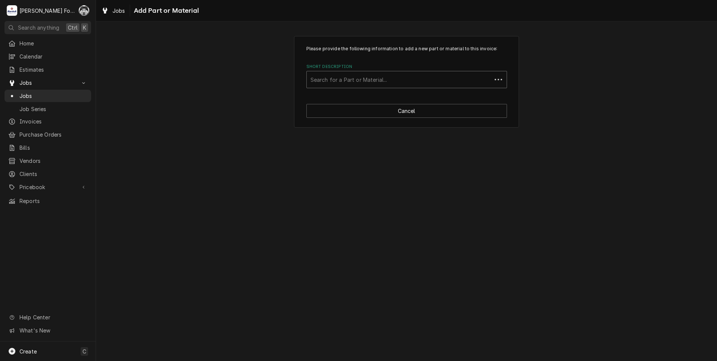
click at [421, 57] on div "Please provide the following information to add a new part or material to this …" at bounding box center [406, 66] width 201 height 43
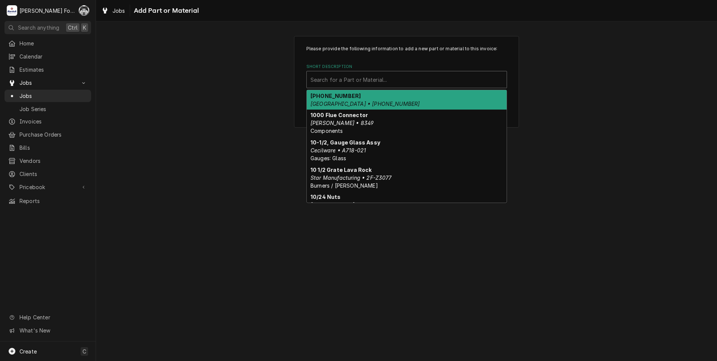
click at [415, 85] on div "Short Description" at bounding box center [406, 79] width 192 height 13
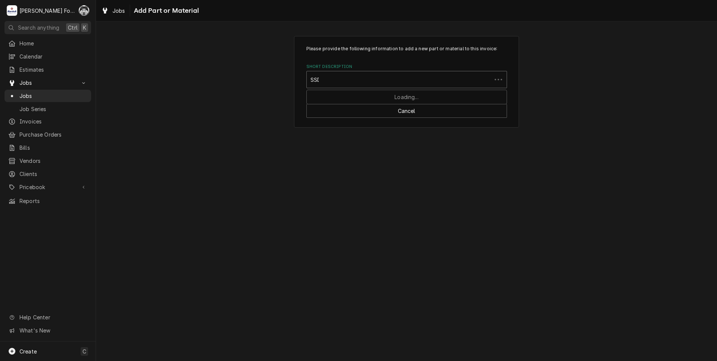
type input "SSDT"
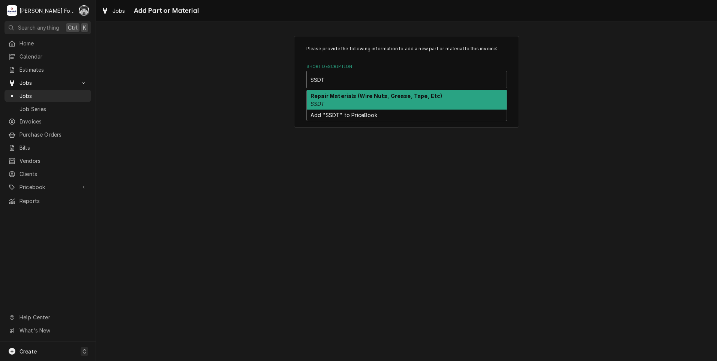
click at [372, 100] on div "Repair Materials (Wire Nuts, Grease, Tape, Etc) SSDT" at bounding box center [407, 99] width 200 height 19
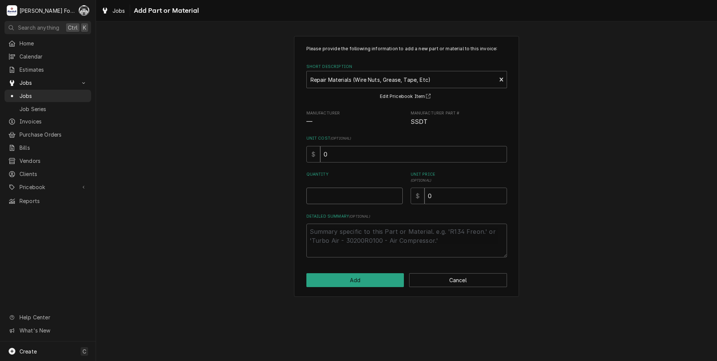
type textarea "x"
type input "0.5"
click at [398, 194] on input "0.5" at bounding box center [354, 195] width 96 height 16
type textarea "x"
type input "1"
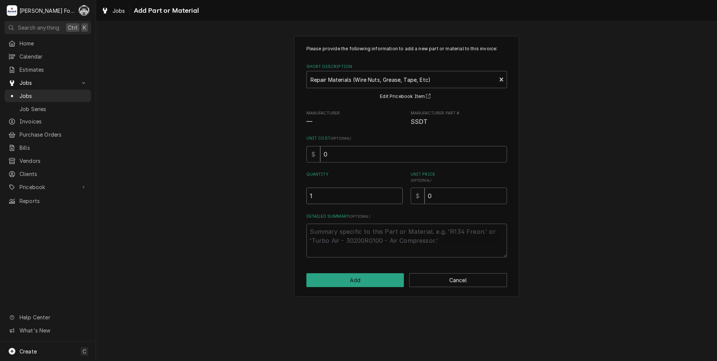
click at [398, 194] on input "1" at bounding box center [354, 195] width 96 height 16
drag, startPoint x: 456, startPoint y: 195, endPoint x: 381, endPoint y: 207, distance: 75.8
click at [389, 209] on div "Please provide the following information to add a new part or material to this …" at bounding box center [406, 151] width 201 height 212
type textarea "x"
type input "2"
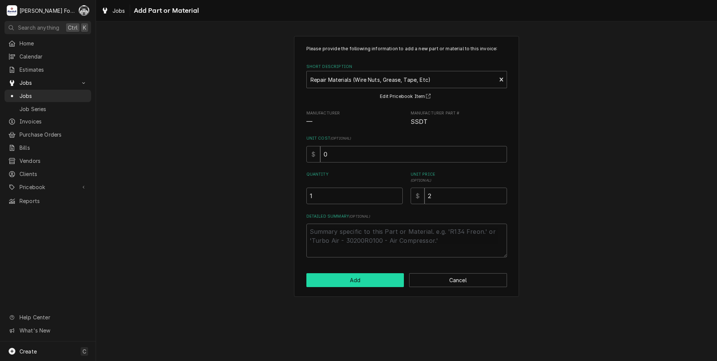
click at [361, 283] on button "Add" at bounding box center [355, 280] width 98 height 14
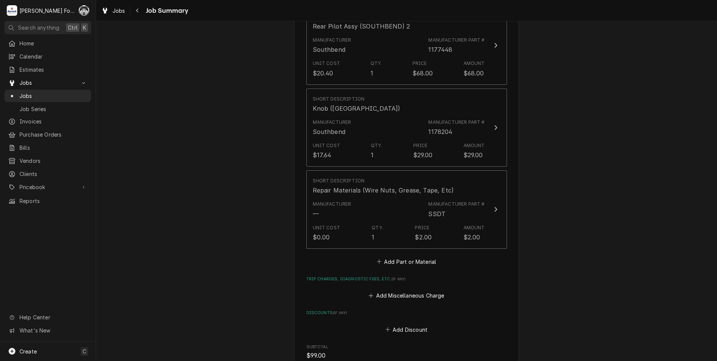
scroll to position [812, 0]
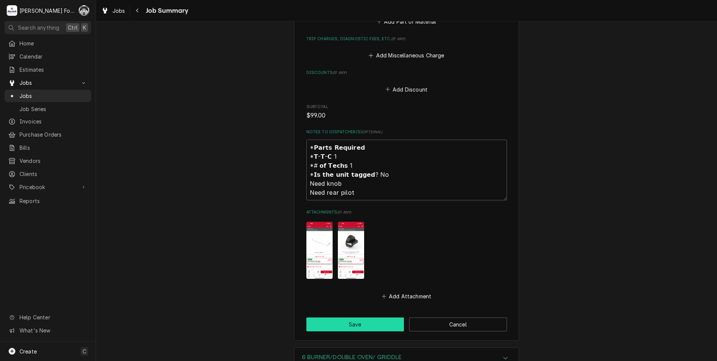
click at [346, 317] on button "Save" at bounding box center [355, 324] width 98 height 14
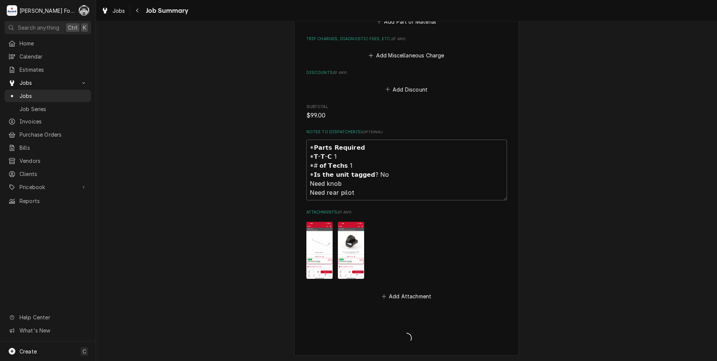
type textarea "x"
